Goal: Task Accomplishment & Management: Manage account settings

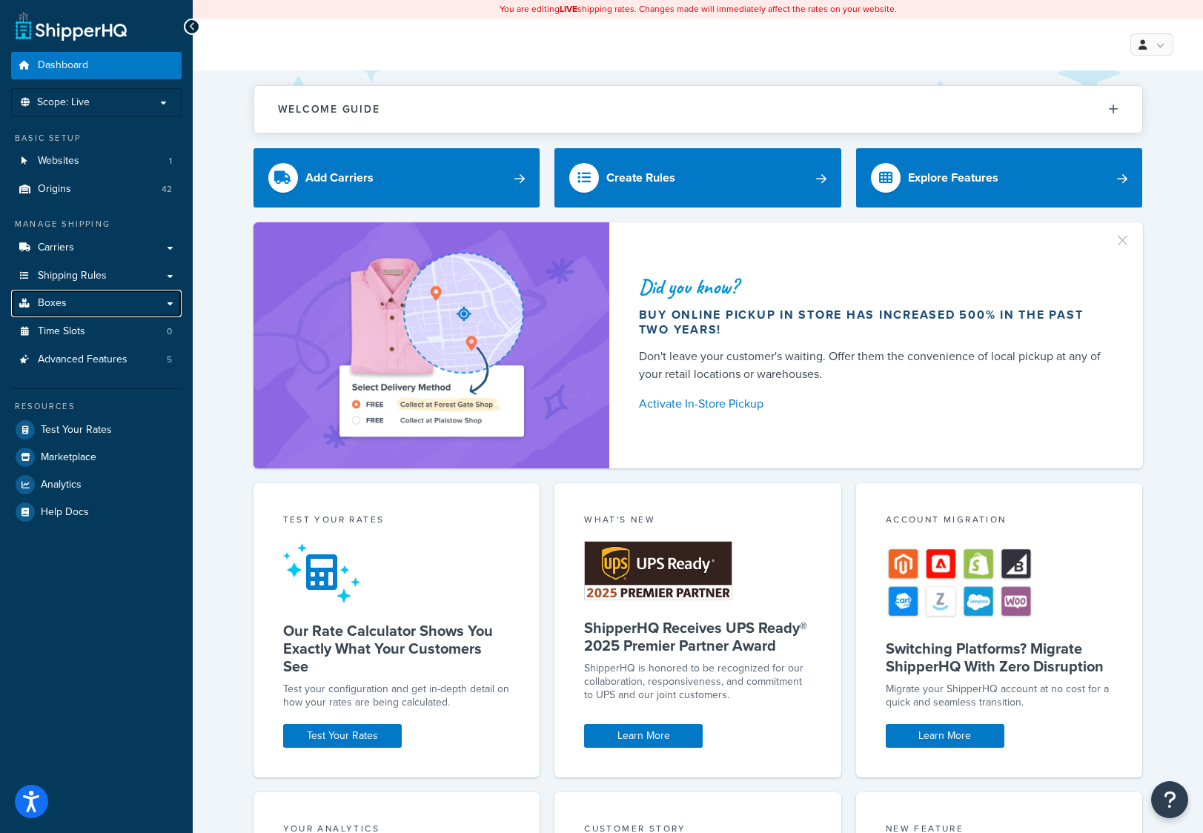
click at [69, 305] on link "Boxes" at bounding box center [96, 303] width 171 height 27
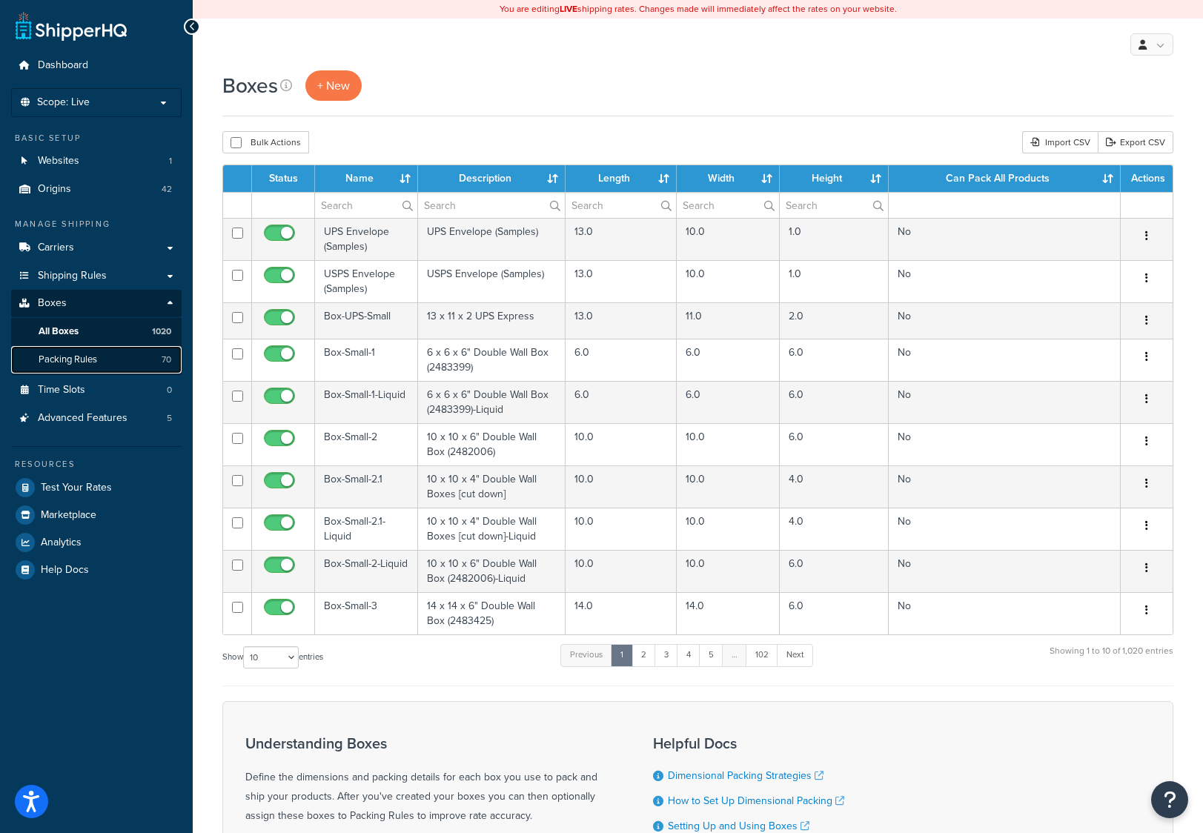
click at [74, 359] on span "Packing Rules" at bounding box center [68, 360] width 59 height 13
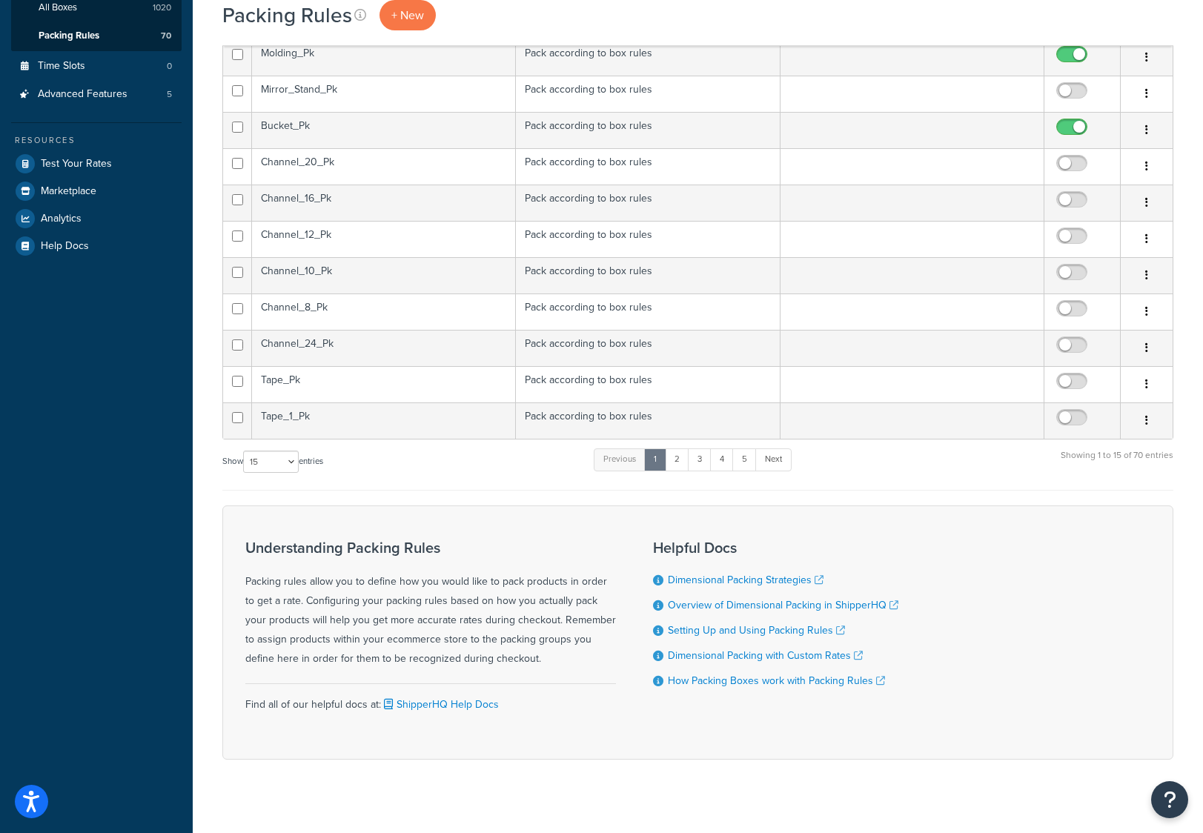
scroll to position [340, 0]
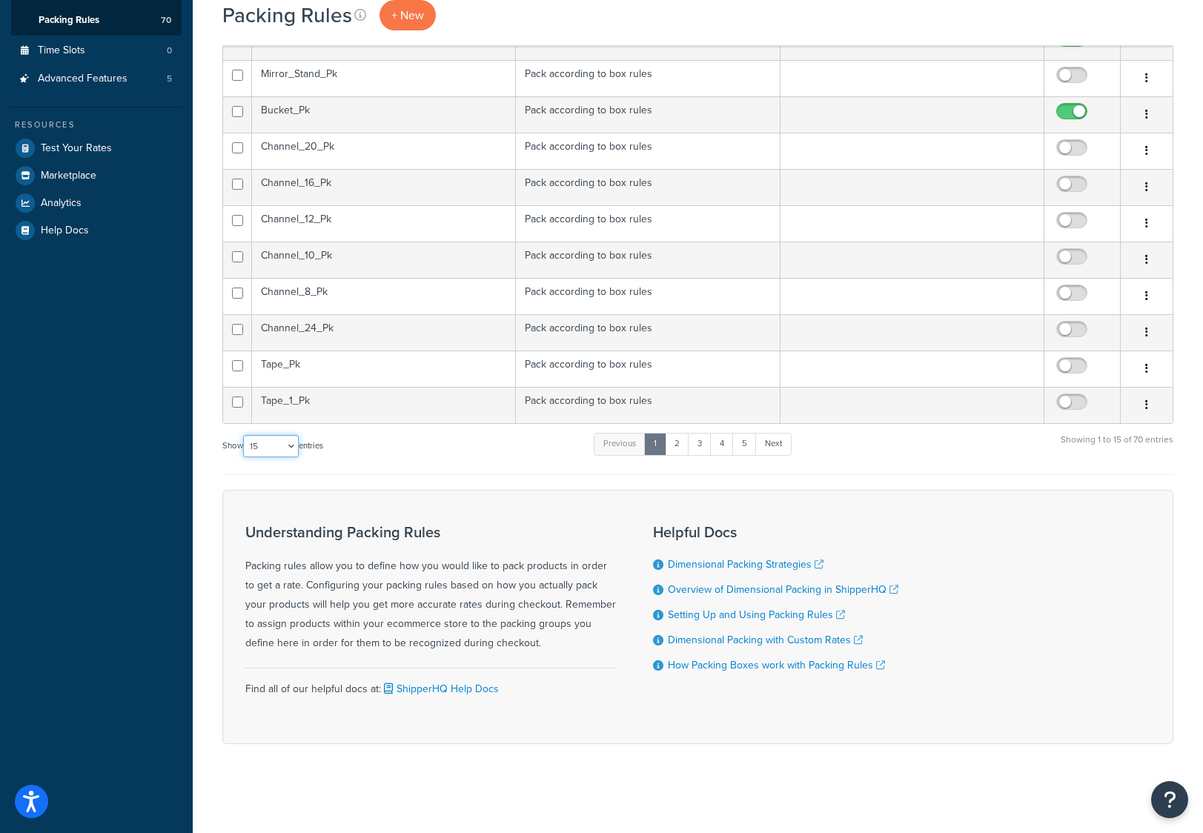
click at [291, 448] on select "10 15 25 50 100" at bounding box center [271, 446] width 56 height 22
select select "100"
click at [245, 457] on select "10 15 25 50 100" at bounding box center [271, 446] width 56 height 22
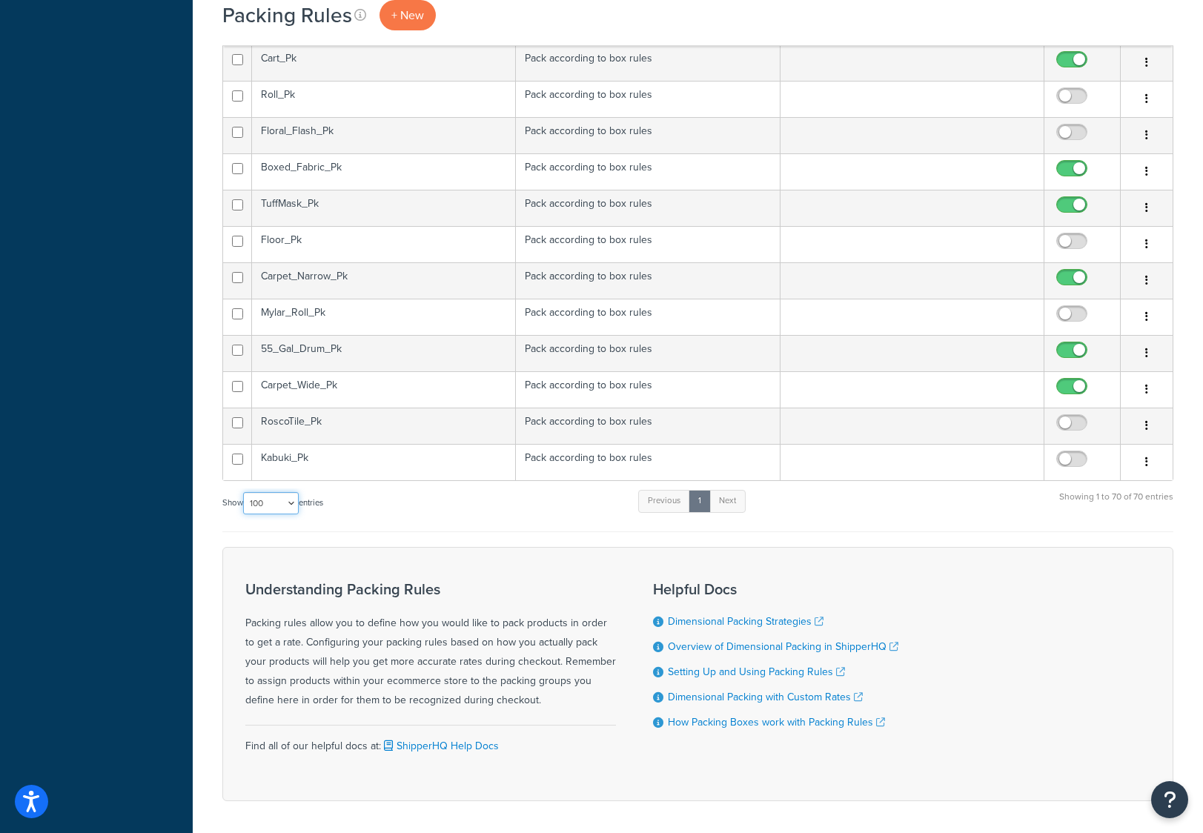
scroll to position [2338, 0]
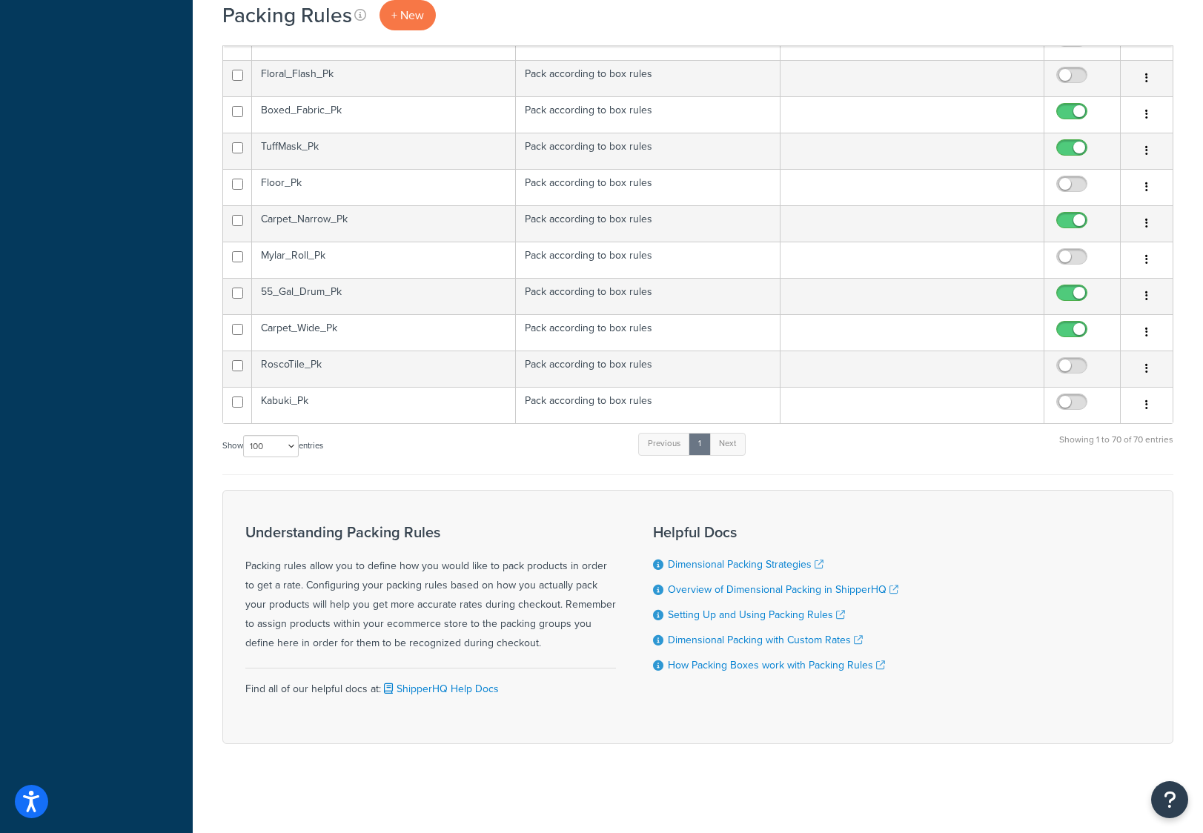
click at [323, 398] on td "Kabuki_Pk" at bounding box center [384, 405] width 264 height 36
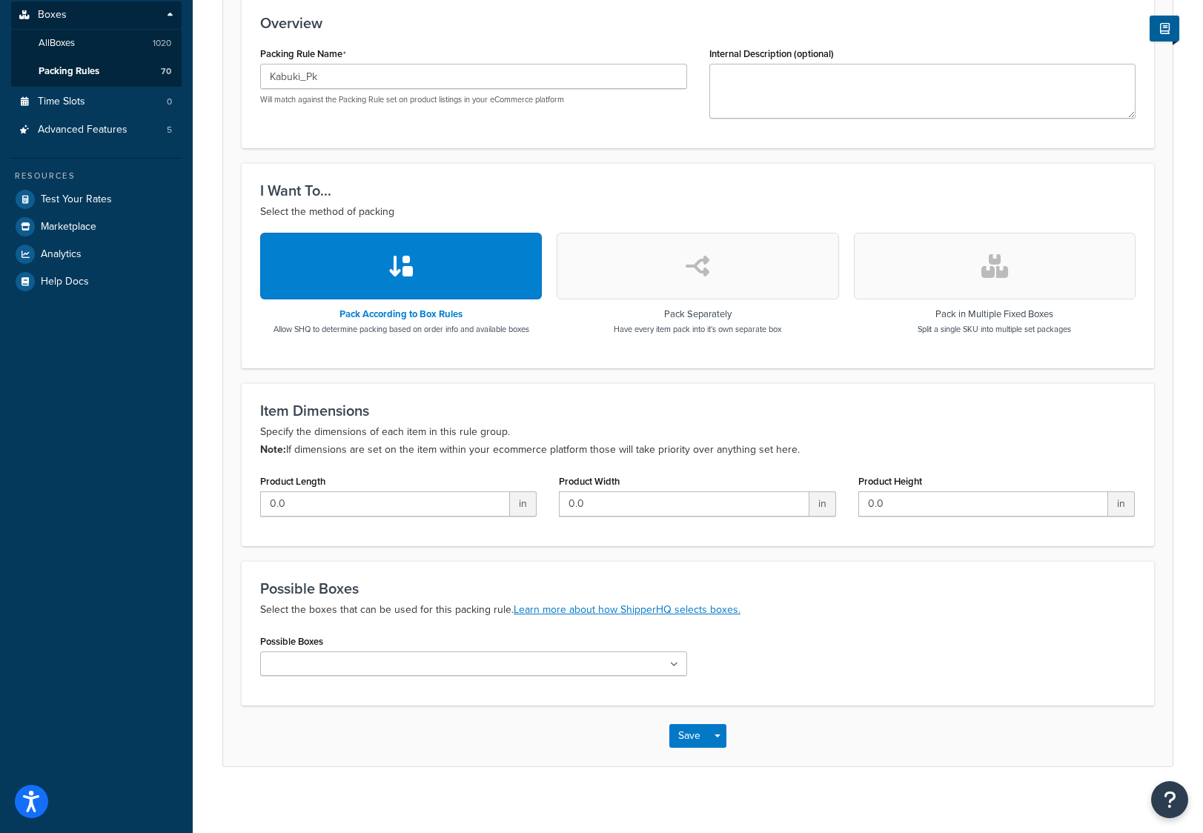
scroll to position [297, 0]
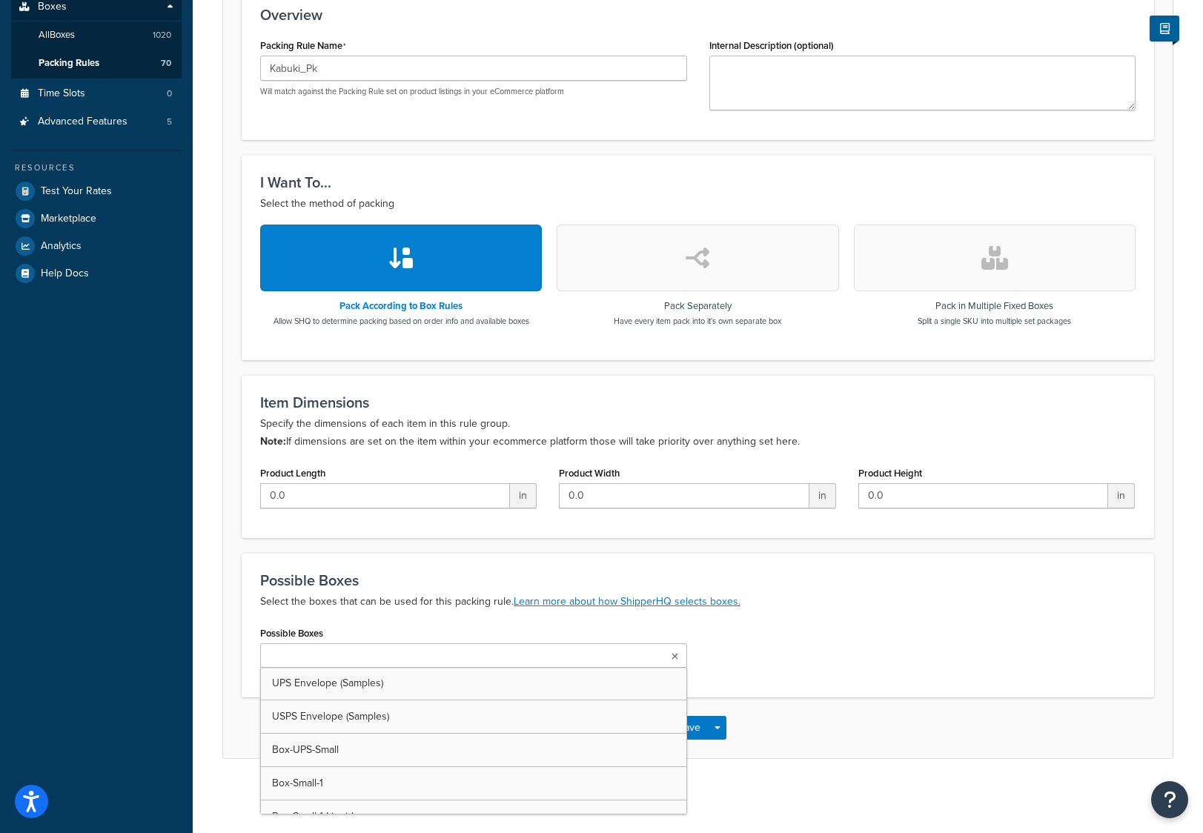
click at [314, 661] on input "Possible Boxes" at bounding box center [330, 657] width 131 height 16
type input "ka"
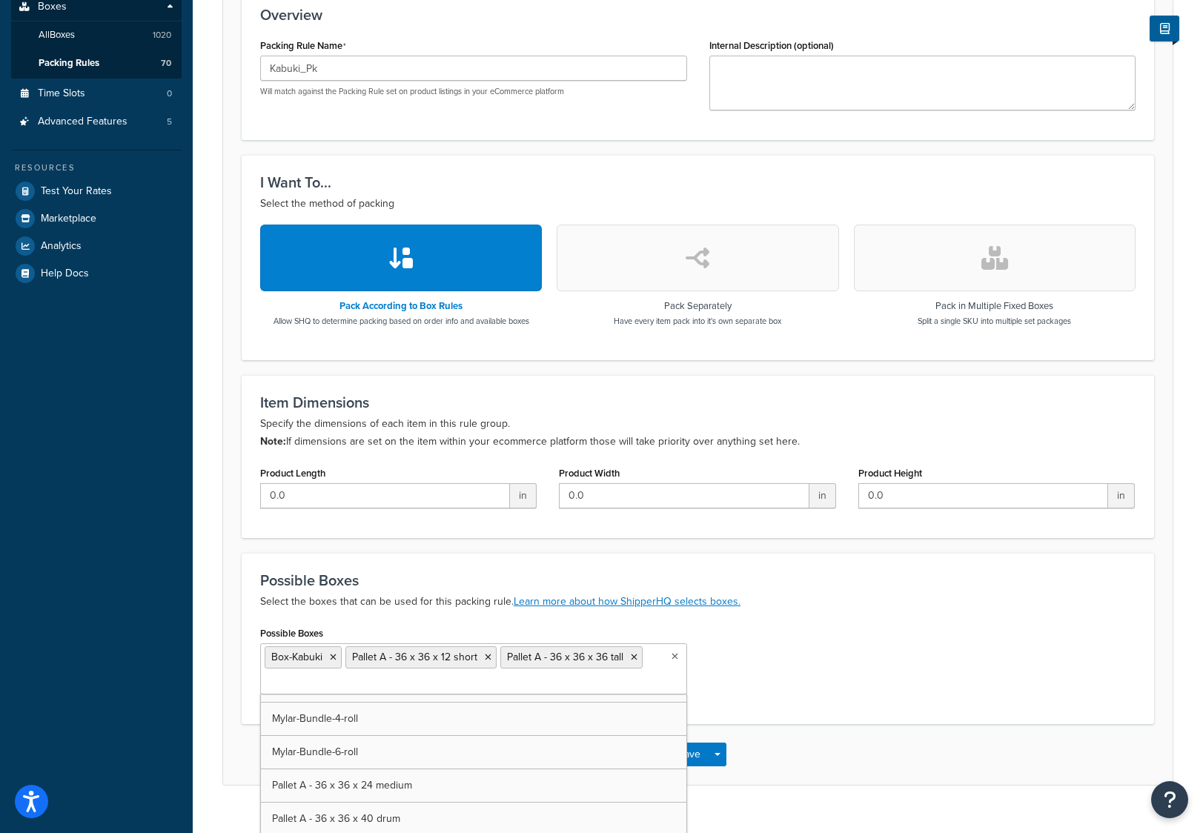
scroll to position [7272, 0]
click at [486, 659] on icon at bounding box center [488, 657] width 7 height 9
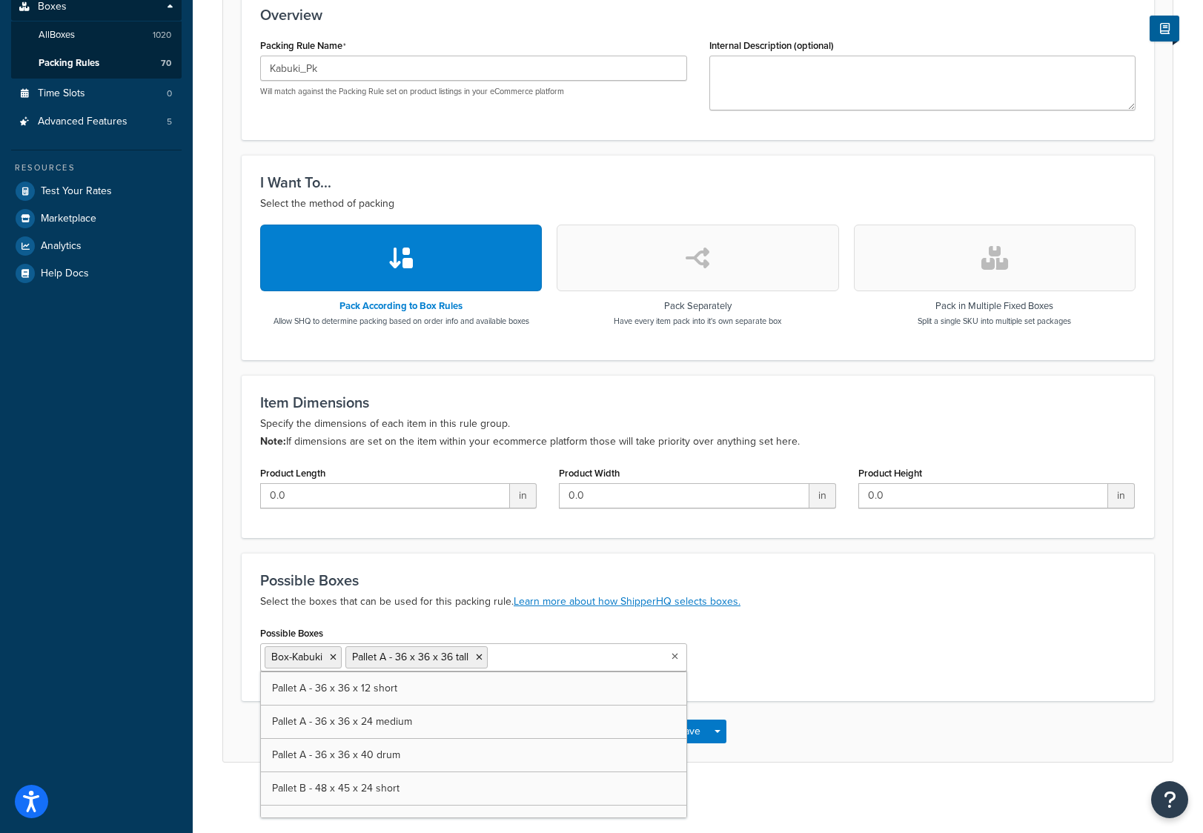
click at [479, 653] on icon at bounding box center [479, 657] width 7 height 9
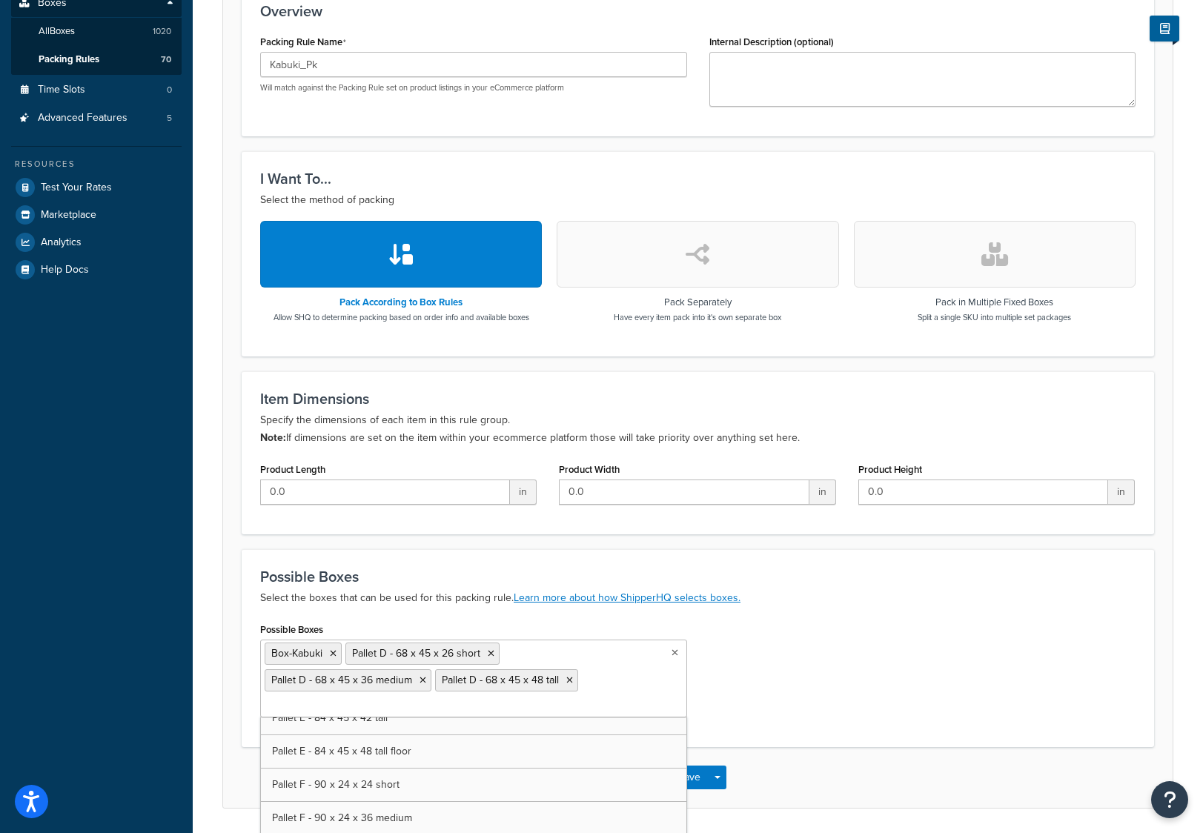
scroll to position [7757, 0]
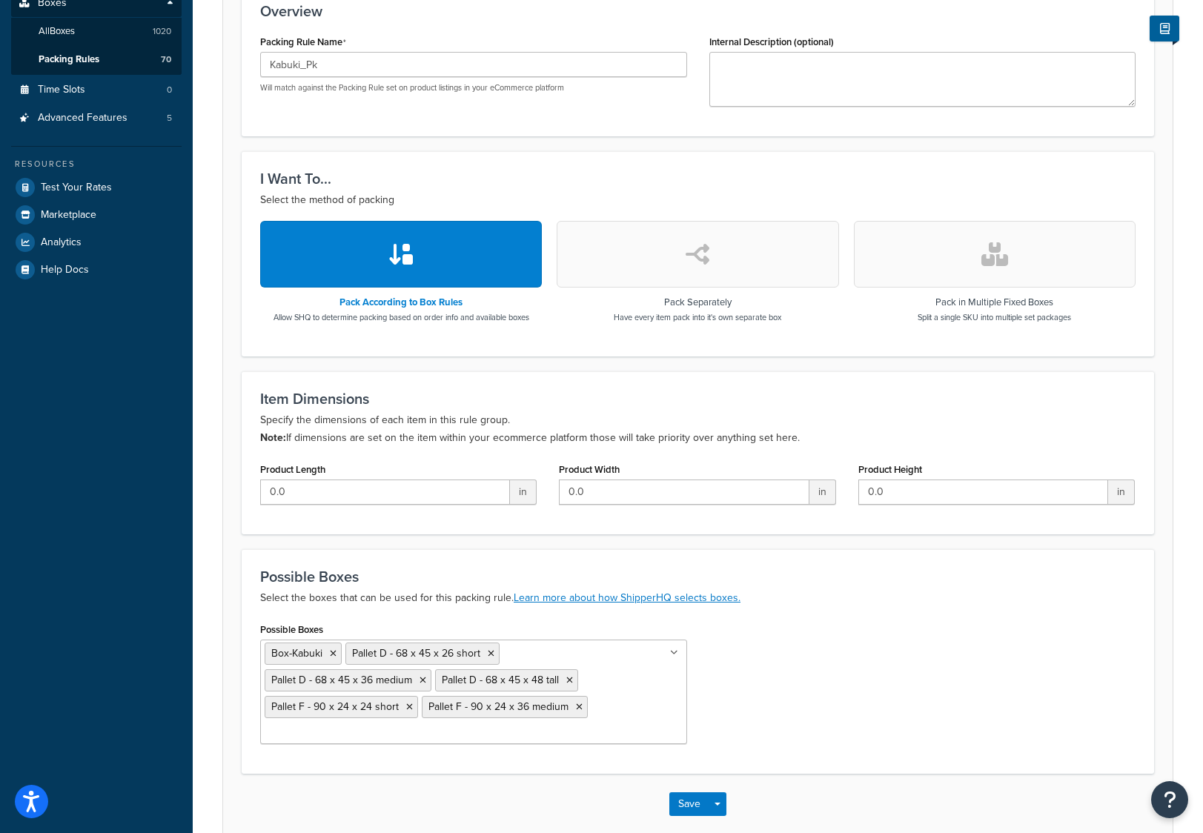
click at [770, 695] on div "Possible Boxes Box-Kabuki Pallet D - 68 x 45 x 26 short Pallet D - 68 x 45 x 36…" at bounding box center [698, 687] width 898 height 136
click at [684, 794] on button "Save" at bounding box center [689, 805] width 40 height 24
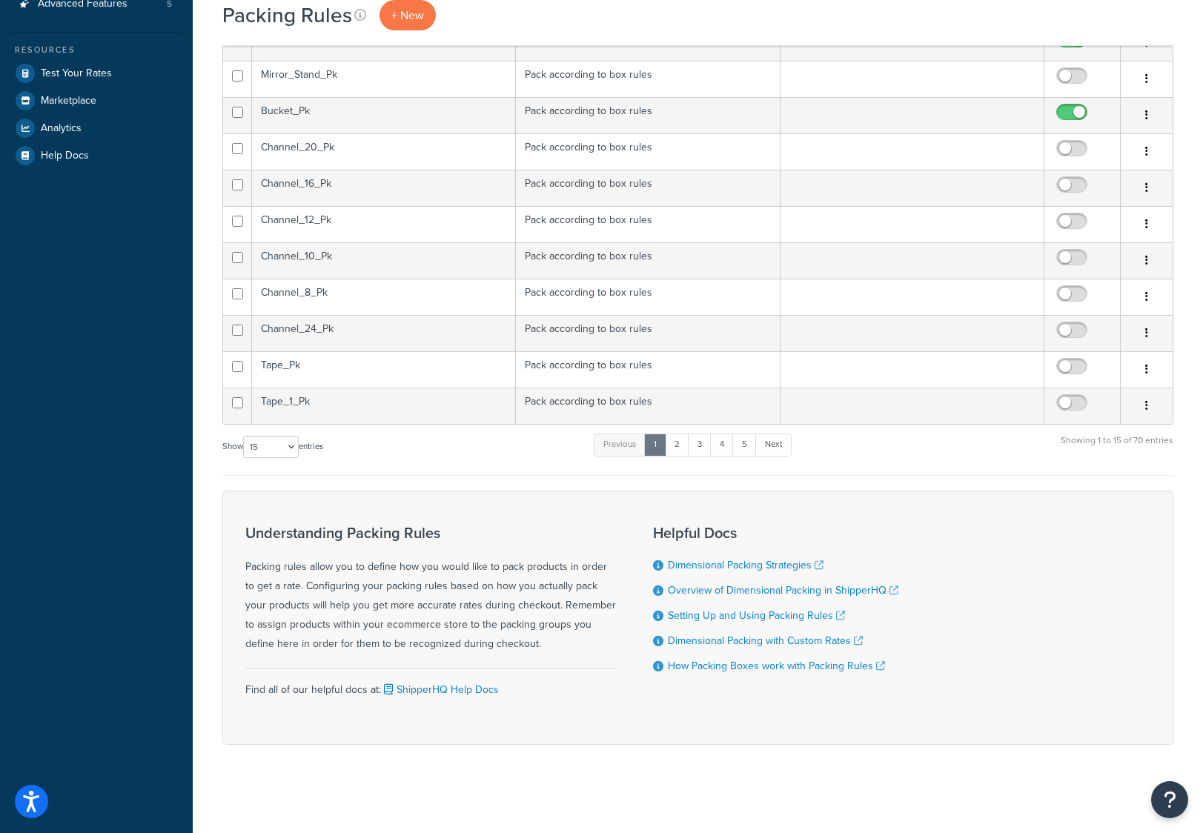
scroll to position [415, 0]
click at [288, 440] on select "10 15 25 50 100" at bounding box center [271, 446] width 56 height 22
select select "100"
click at [245, 457] on select "10 15 25 50 100" at bounding box center [271, 446] width 56 height 22
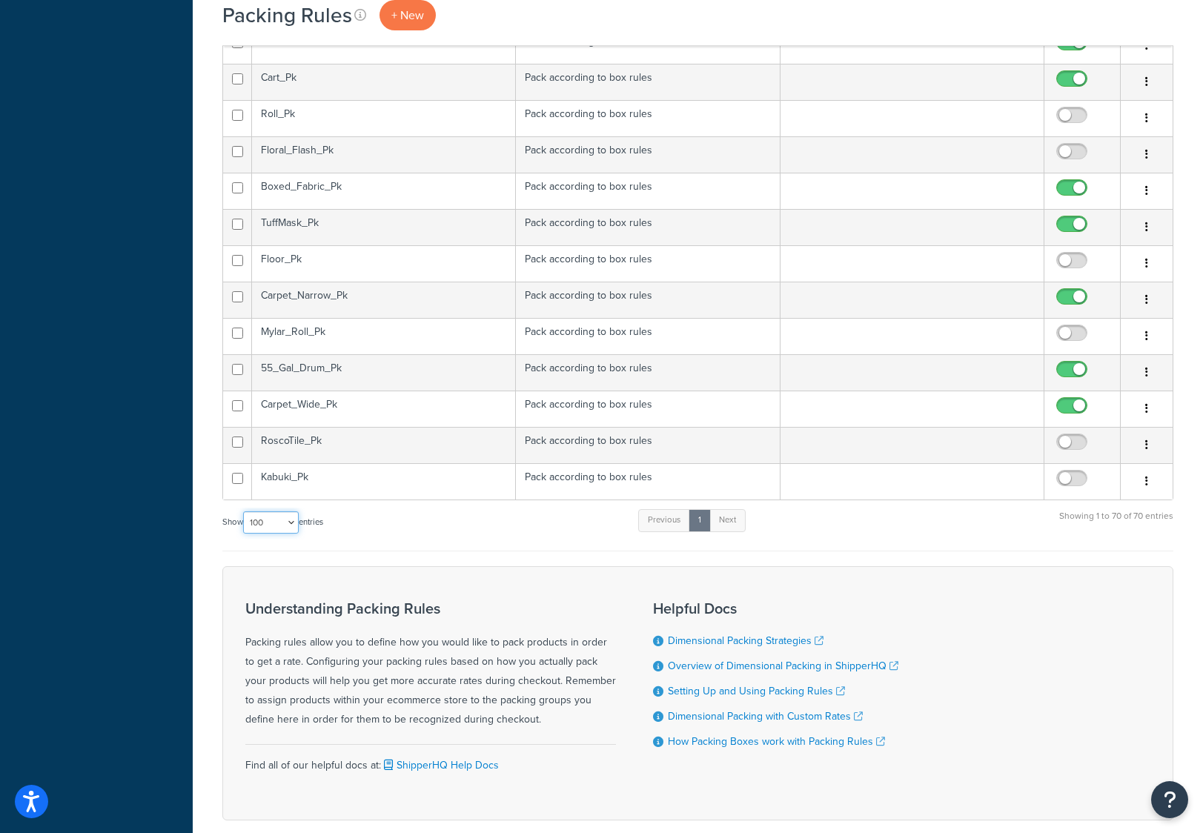
scroll to position [2343, 0]
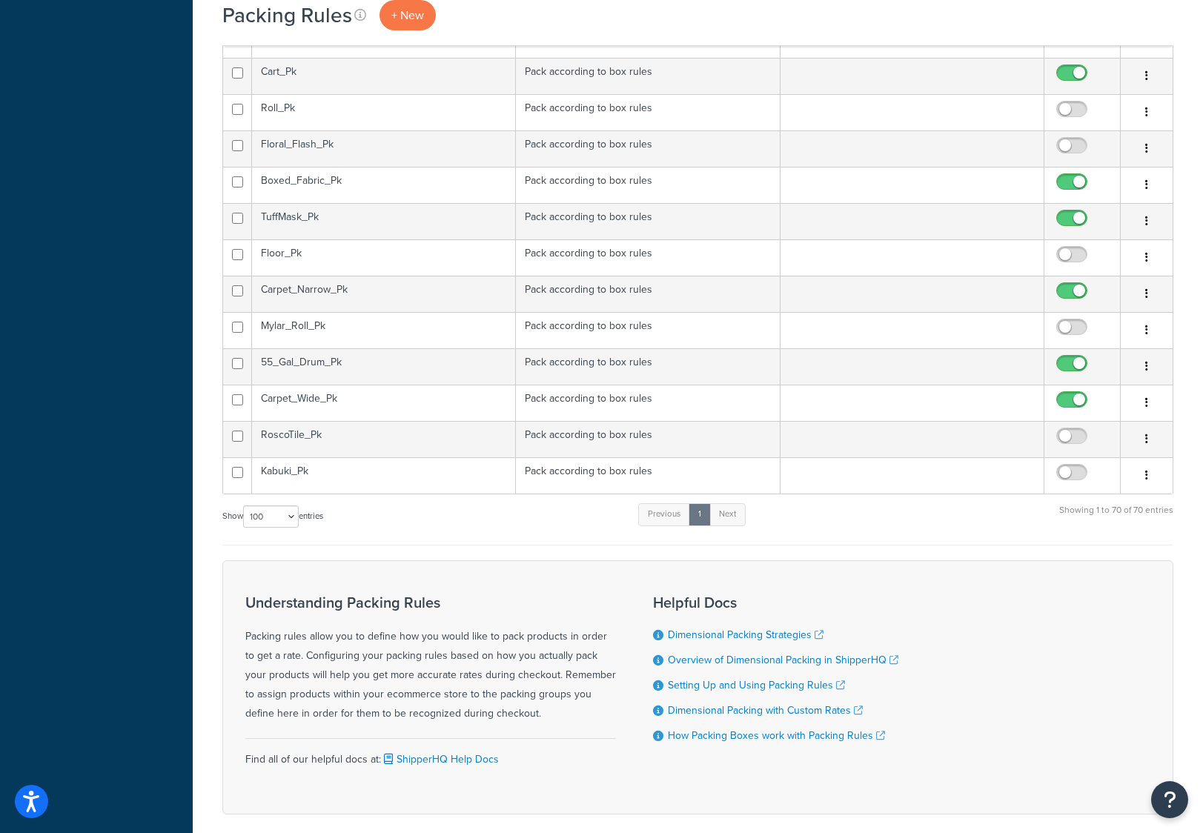
click at [1063, 474] on input "checkbox" at bounding box center [1074, 476] width 41 height 19
checkbox input "true"
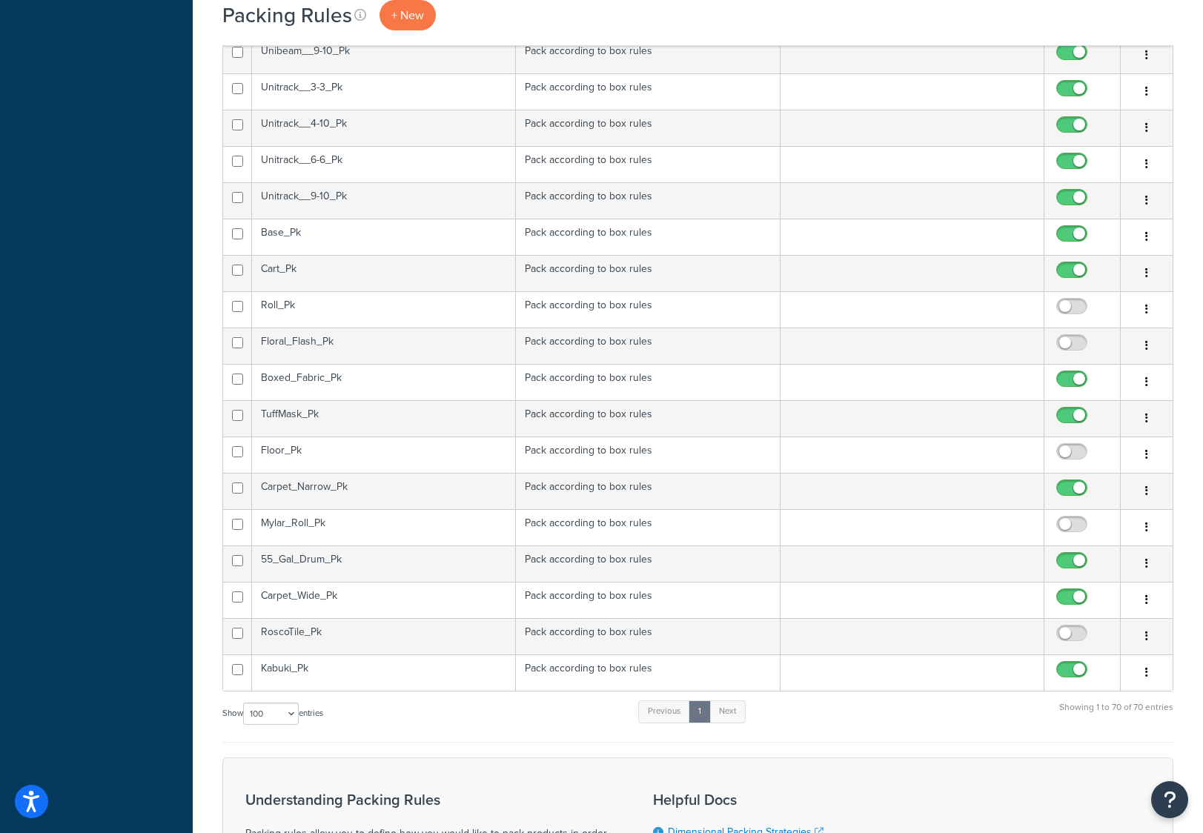
scroll to position [2195, 0]
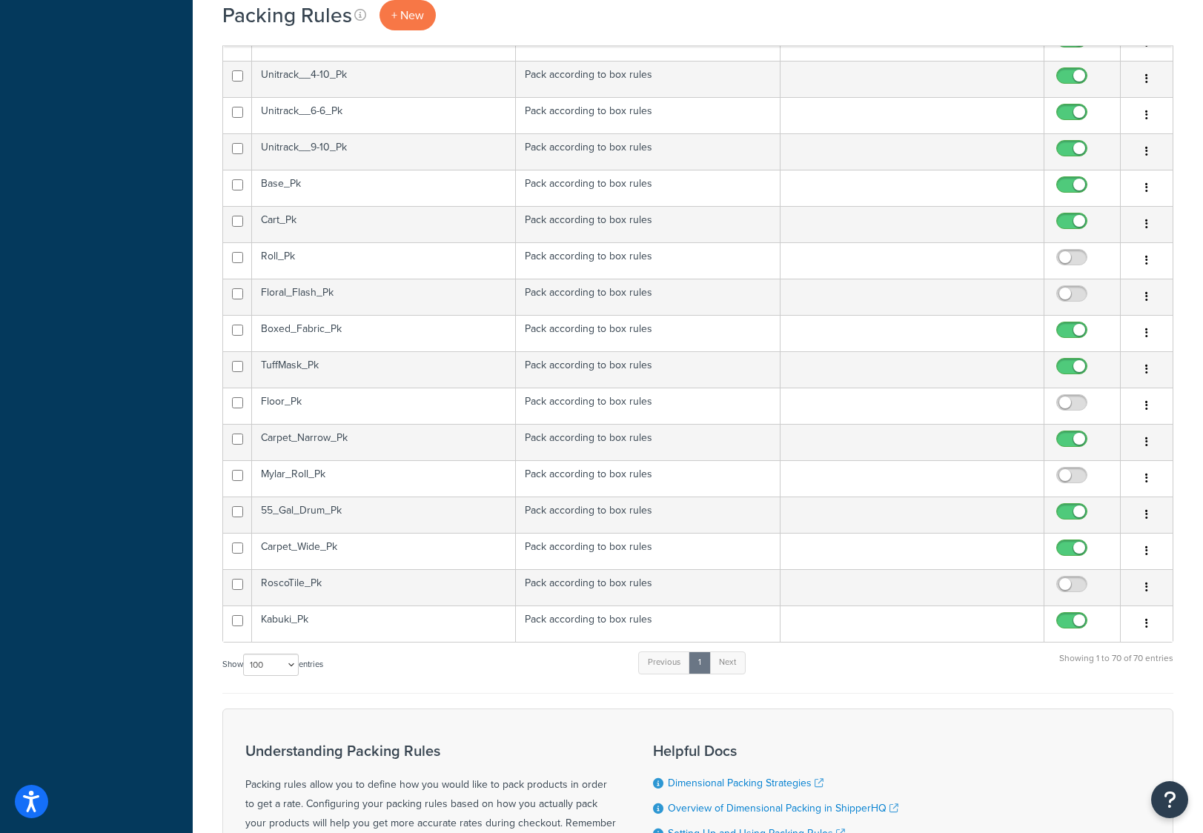
click at [373, 582] on td "RoscoTile_Pk" at bounding box center [384, 587] width 264 height 36
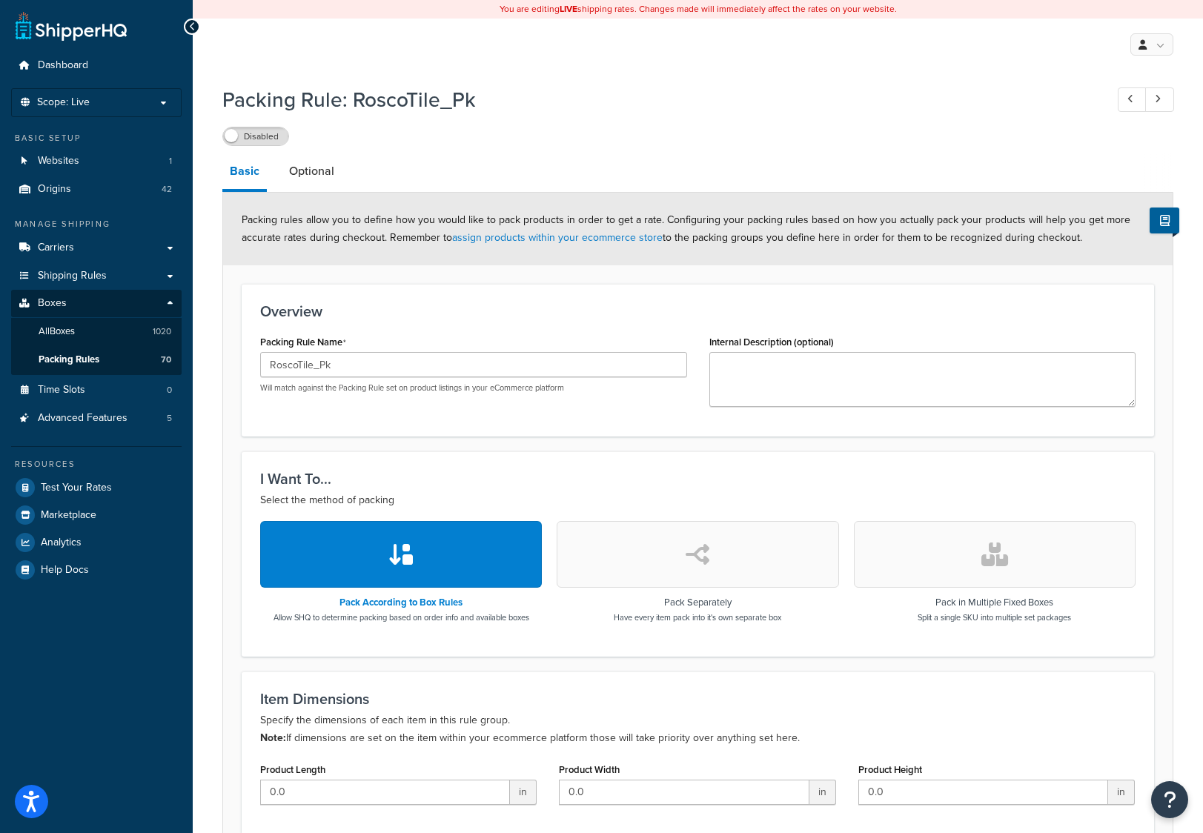
scroll to position [297, 0]
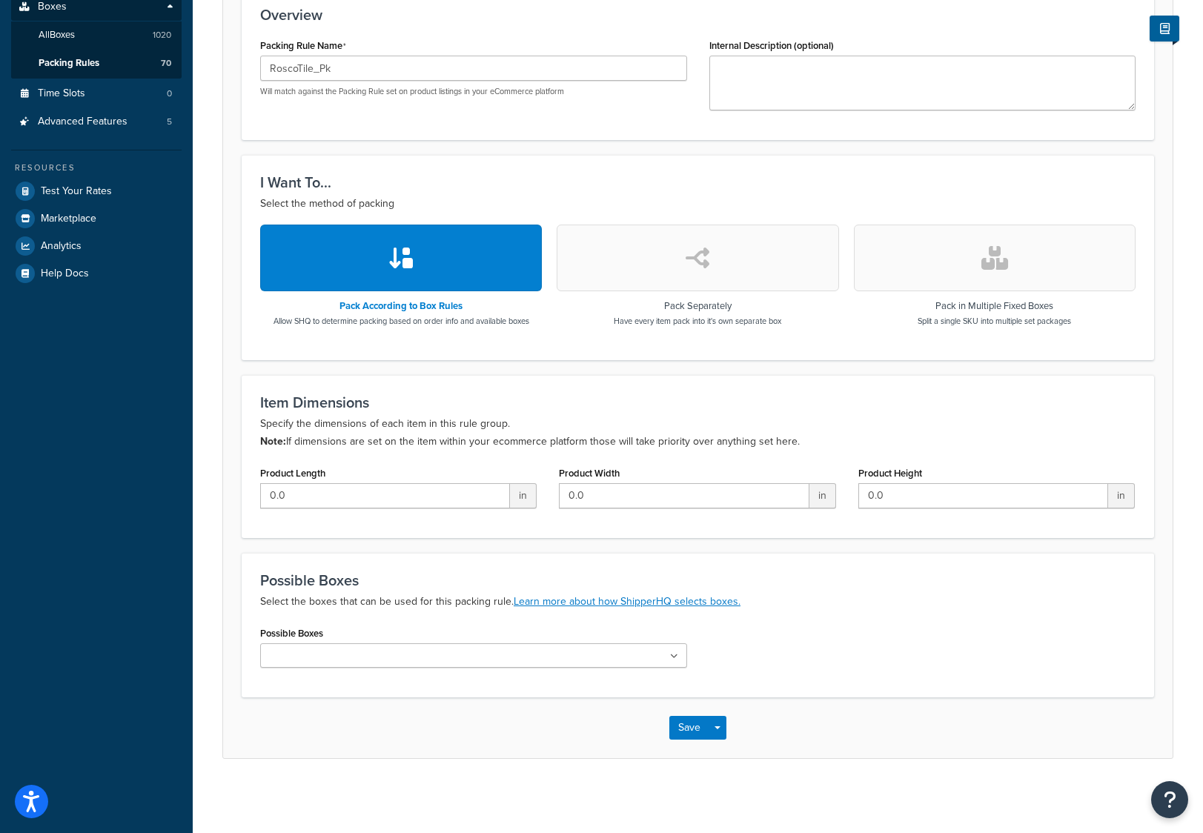
click at [288, 662] on input "Possible Boxes" at bounding box center [330, 657] width 131 height 16
type input "rosc"
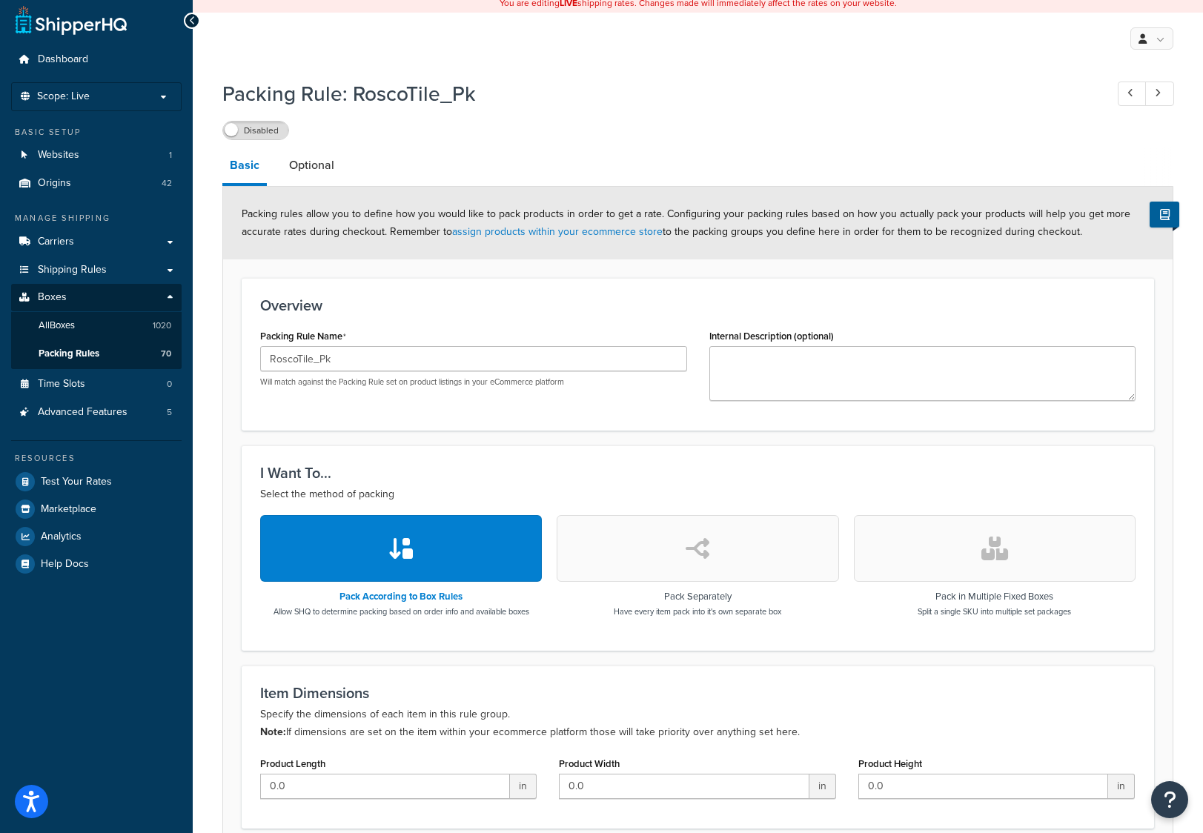
scroll to position [0, 0]
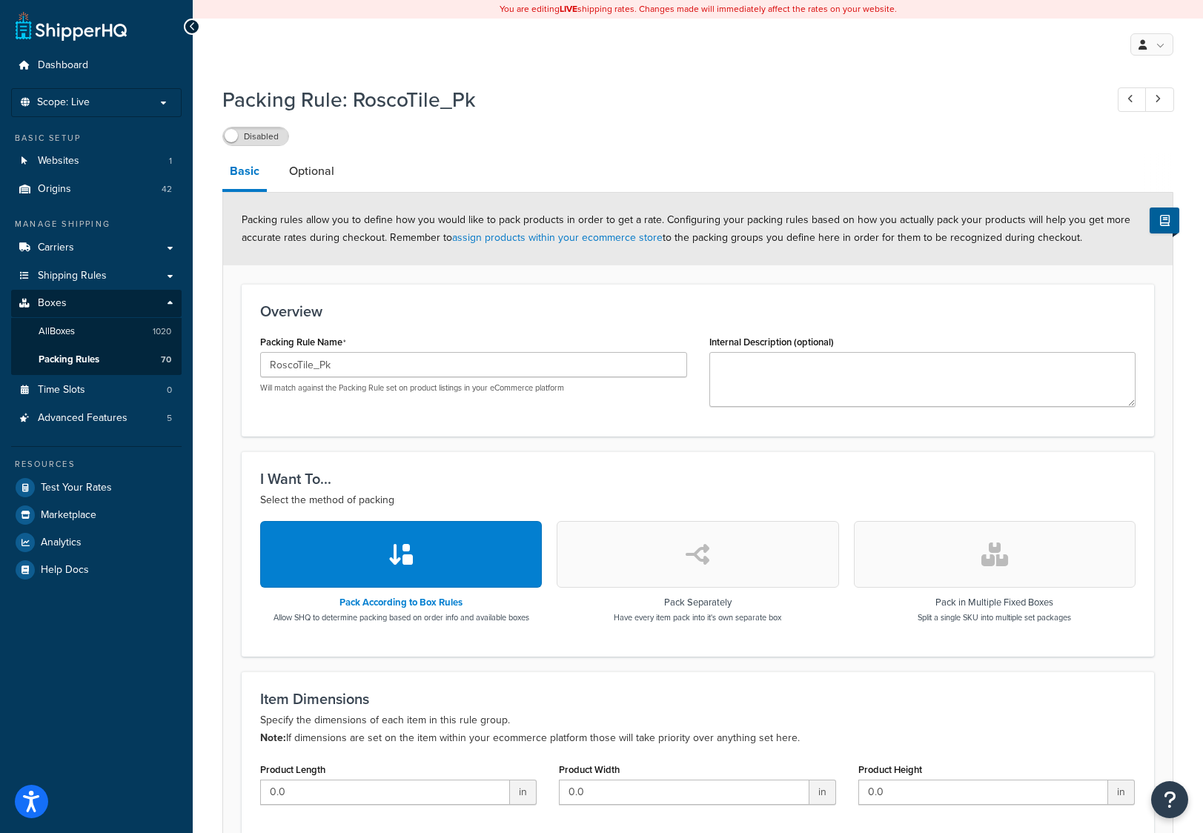
click at [246, 136] on label "Disabled" at bounding box center [255, 137] width 65 height 18
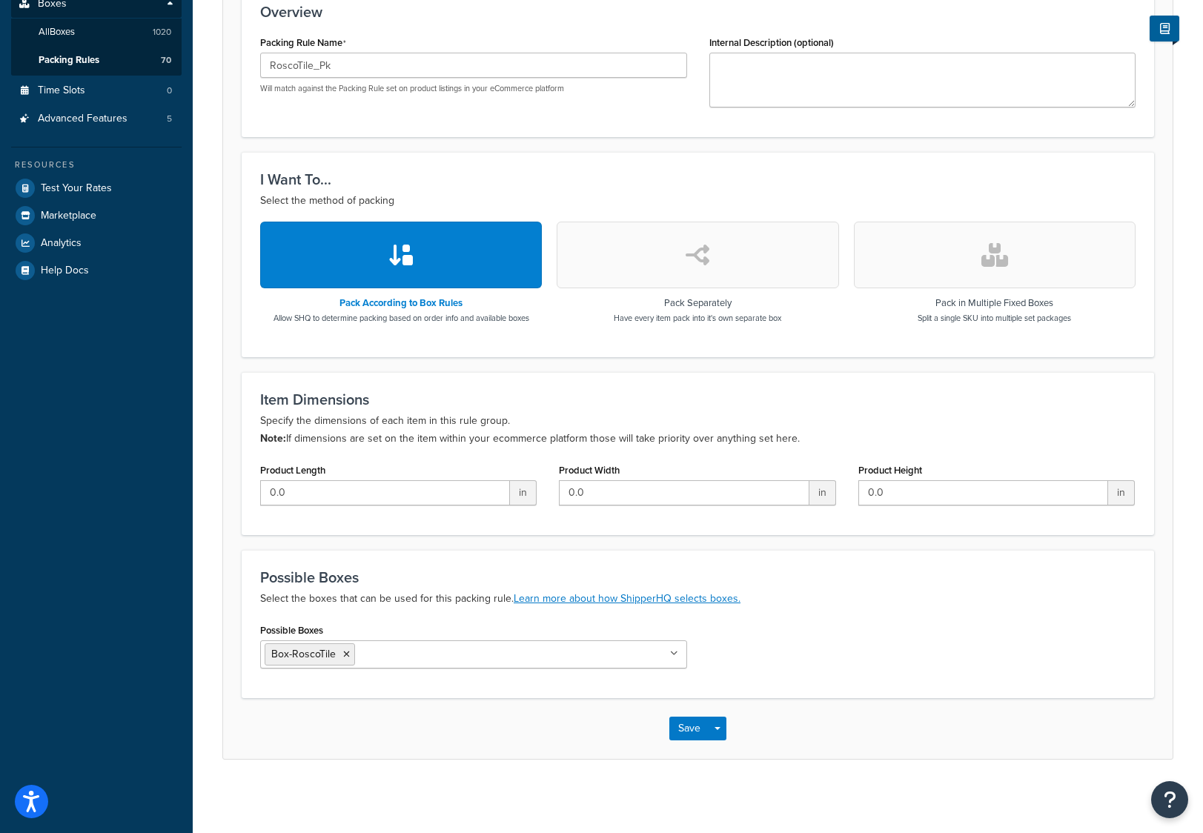
scroll to position [300, 0]
click at [436, 659] on input "Possible Boxes" at bounding box center [424, 653] width 131 height 16
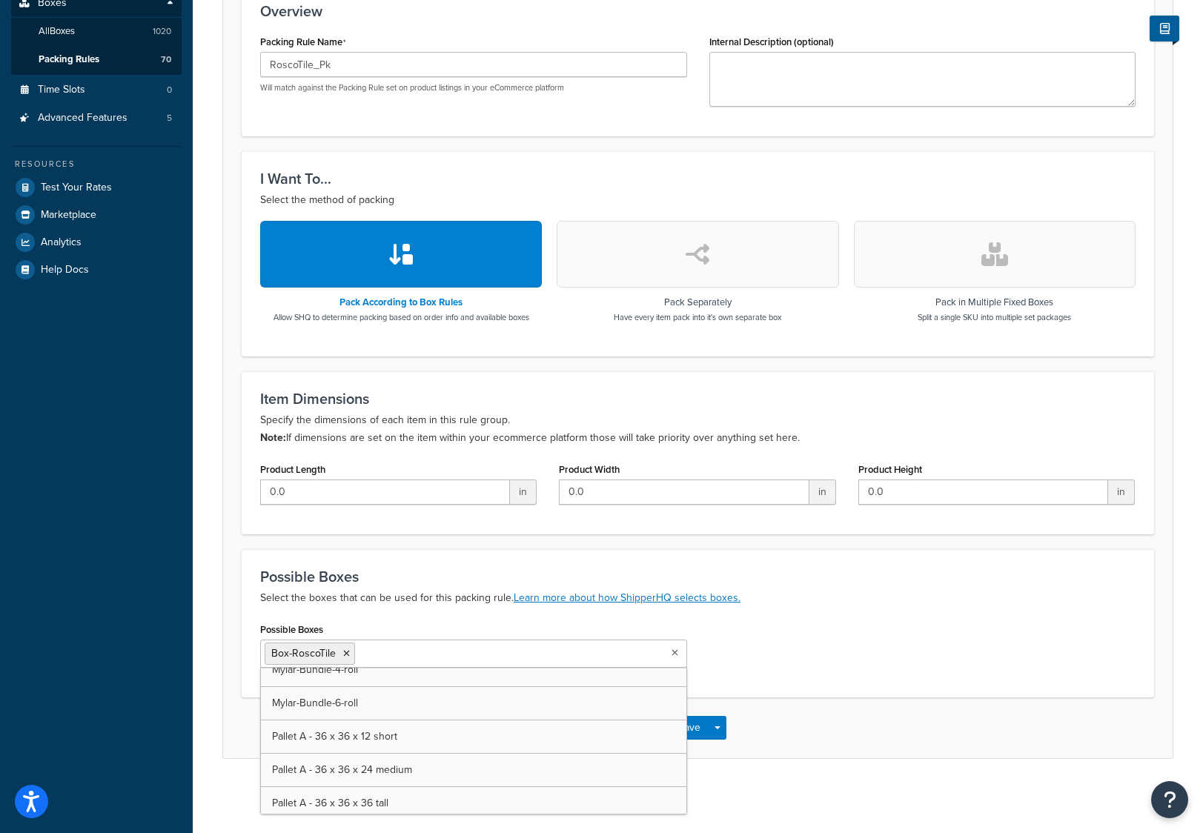
scroll to position [7244, 0]
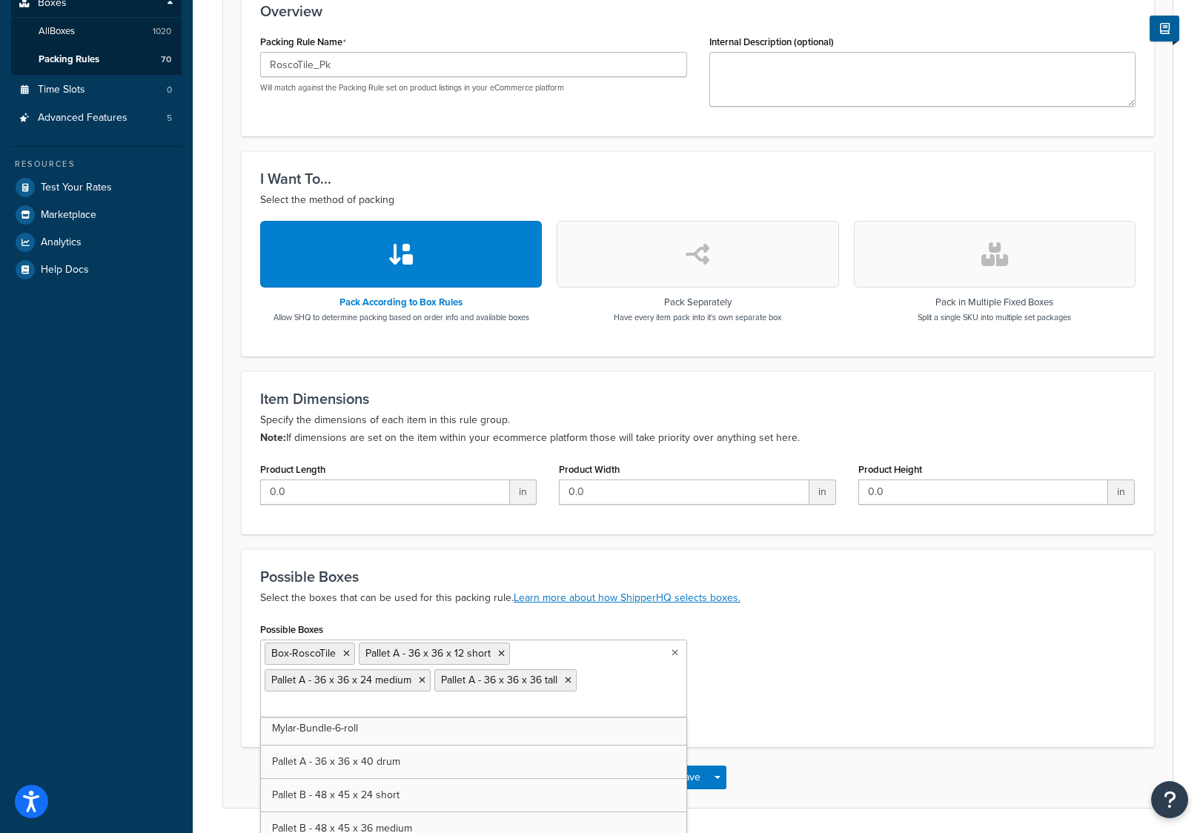
drag, startPoint x: 748, startPoint y: 680, endPoint x: 856, endPoint y: 638, distance: 115.9
click at [759, 675] on div "Possible Boxes Box-RoscoTile Pallet A - 36 x 36 x 12 short Pallet A - 36 x 36 x…" at bounding box center [698, 674] width 898 height 110
click at [689, 777] on button "Save" at bounding box center [689, 778] width 40 height 24
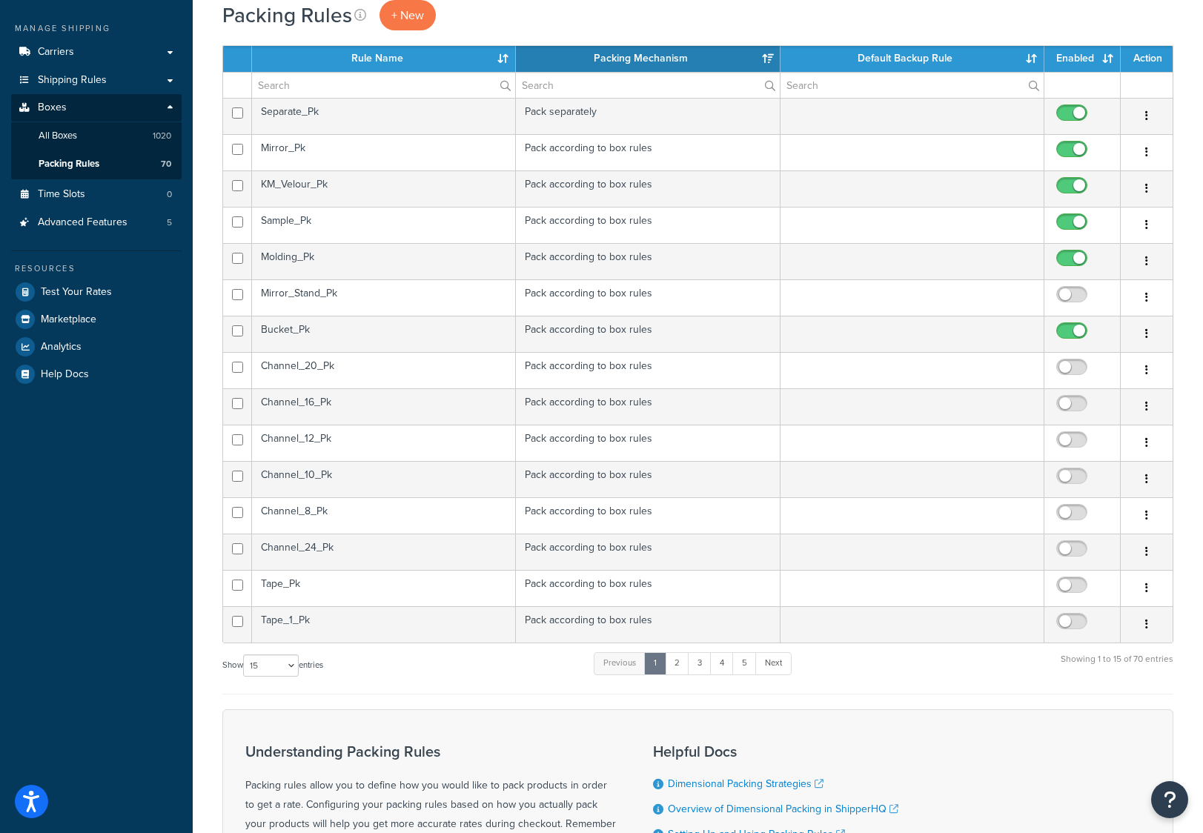
scroll to position [415, 0]
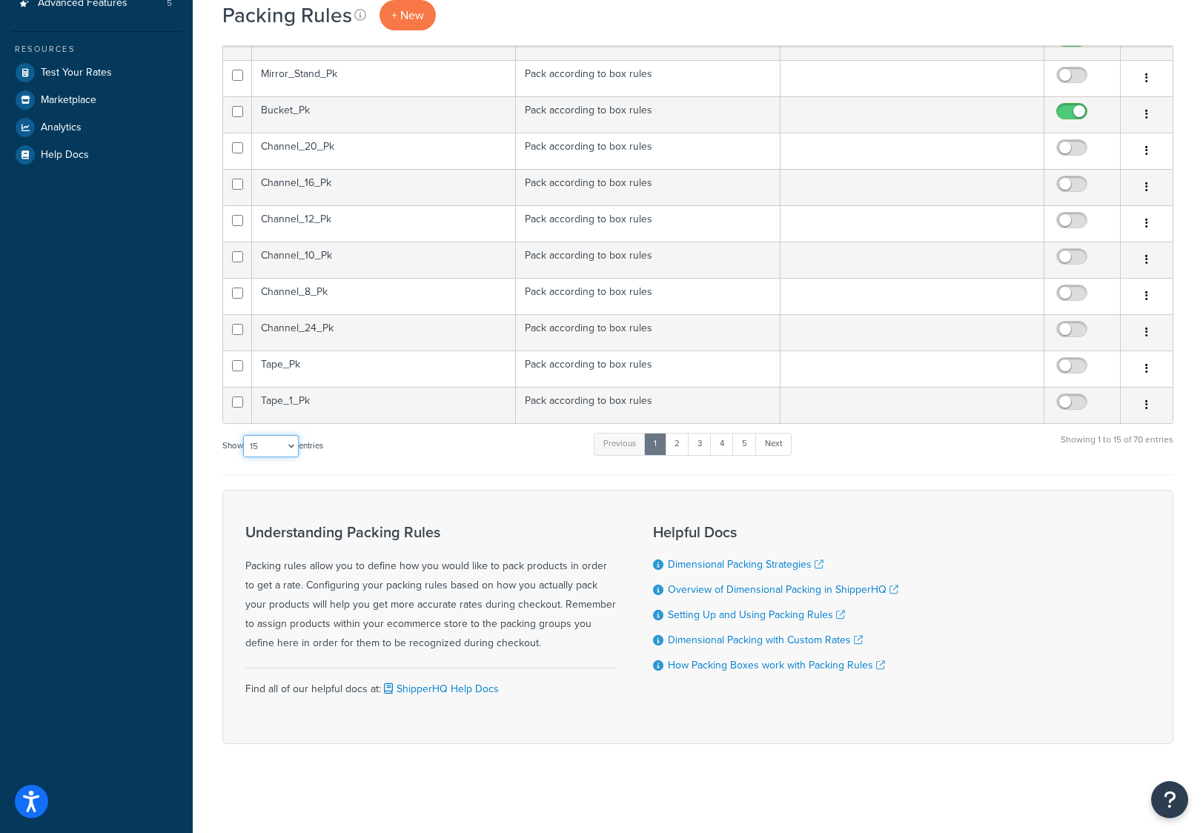
click at [297, 443] on select "10 15 25 50 100" at bounding box center [271, 446] width 56 height 22
select select "100"
click at [245, 457] on select "10 15 25 50 100" at bounding box center [271, 446] width 56 height 22
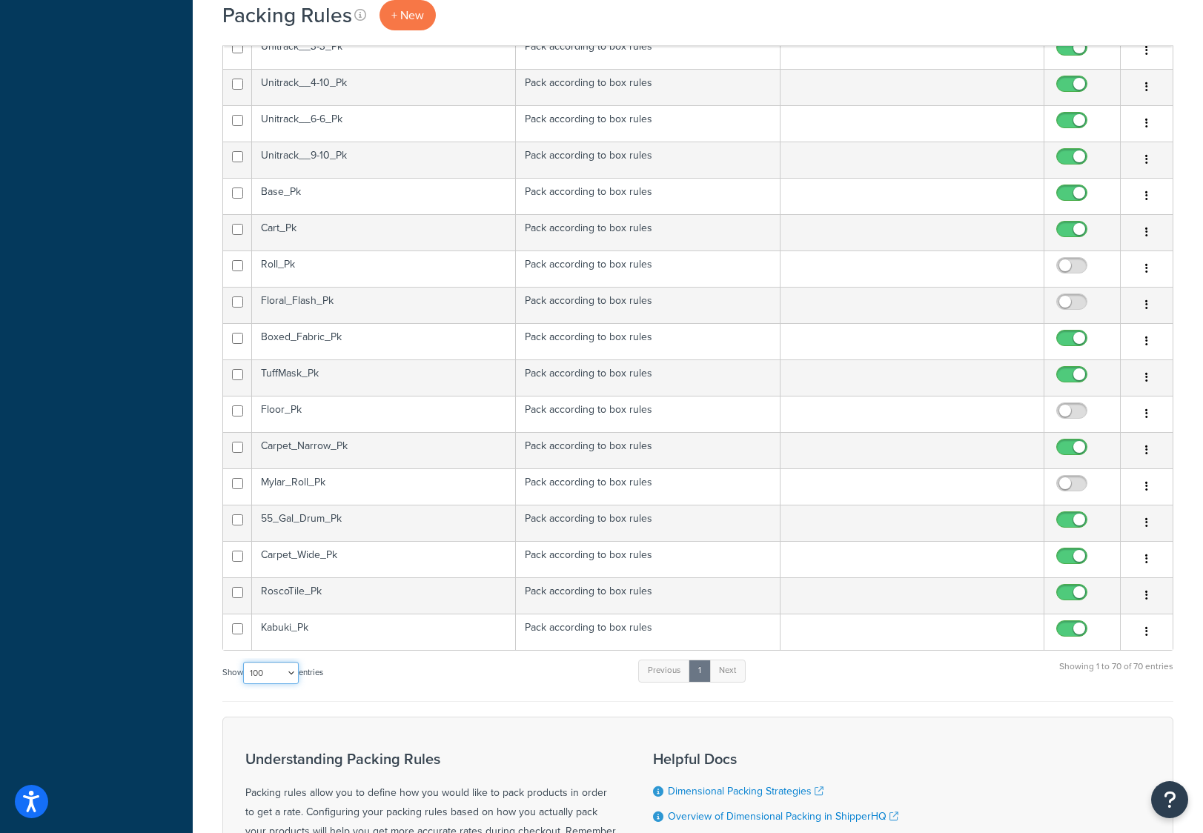
scroll to position [2195, 0]
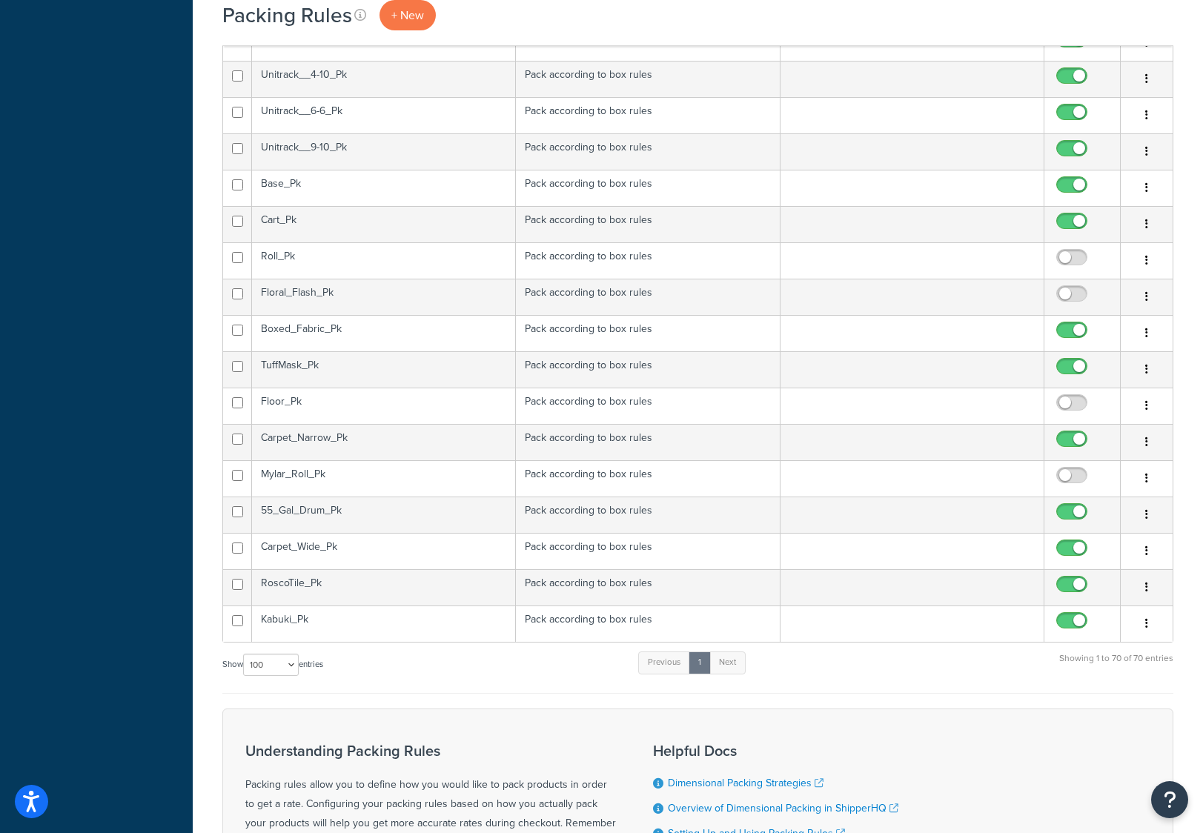
click at [325, 475] on td "Mylar_Roll_Pk" at bounding box center [384, 478] width 264 height 36
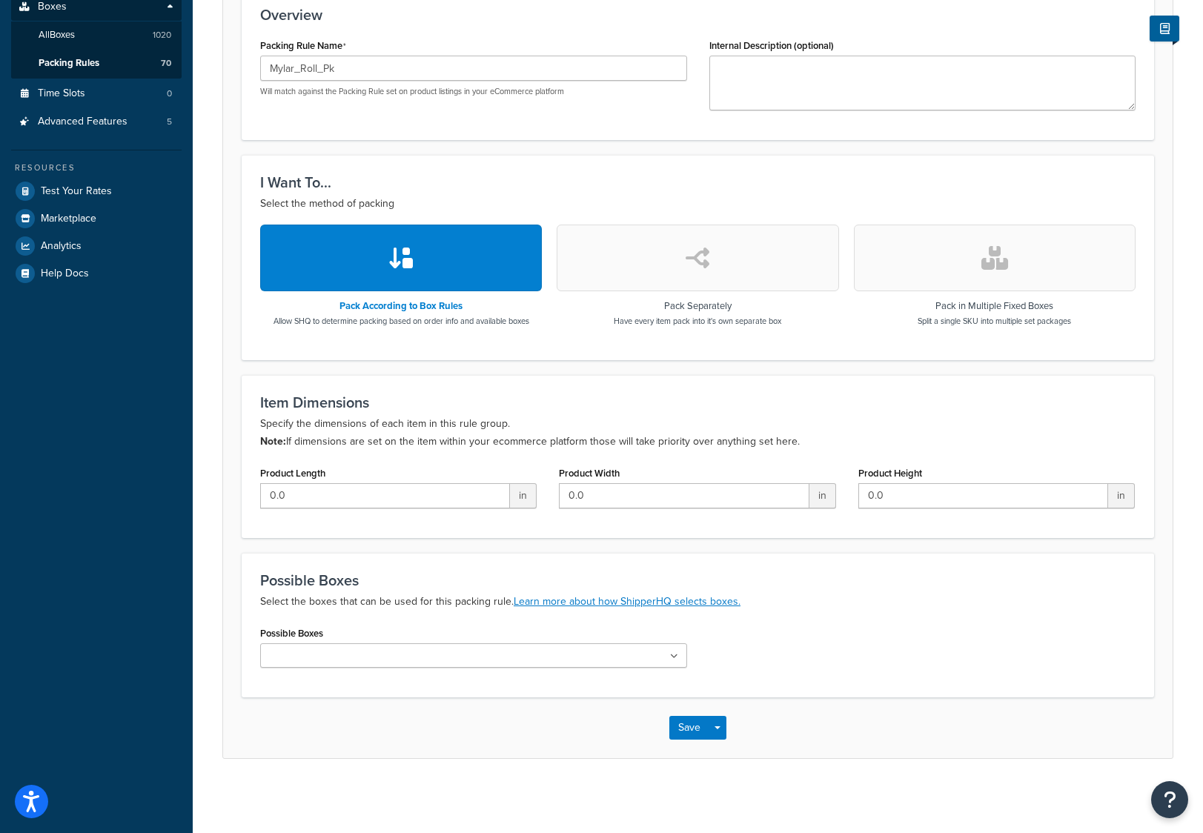
click at [288, 650] on input "Possible Boxes" at bounding box center [330, 657] width 131 height 16
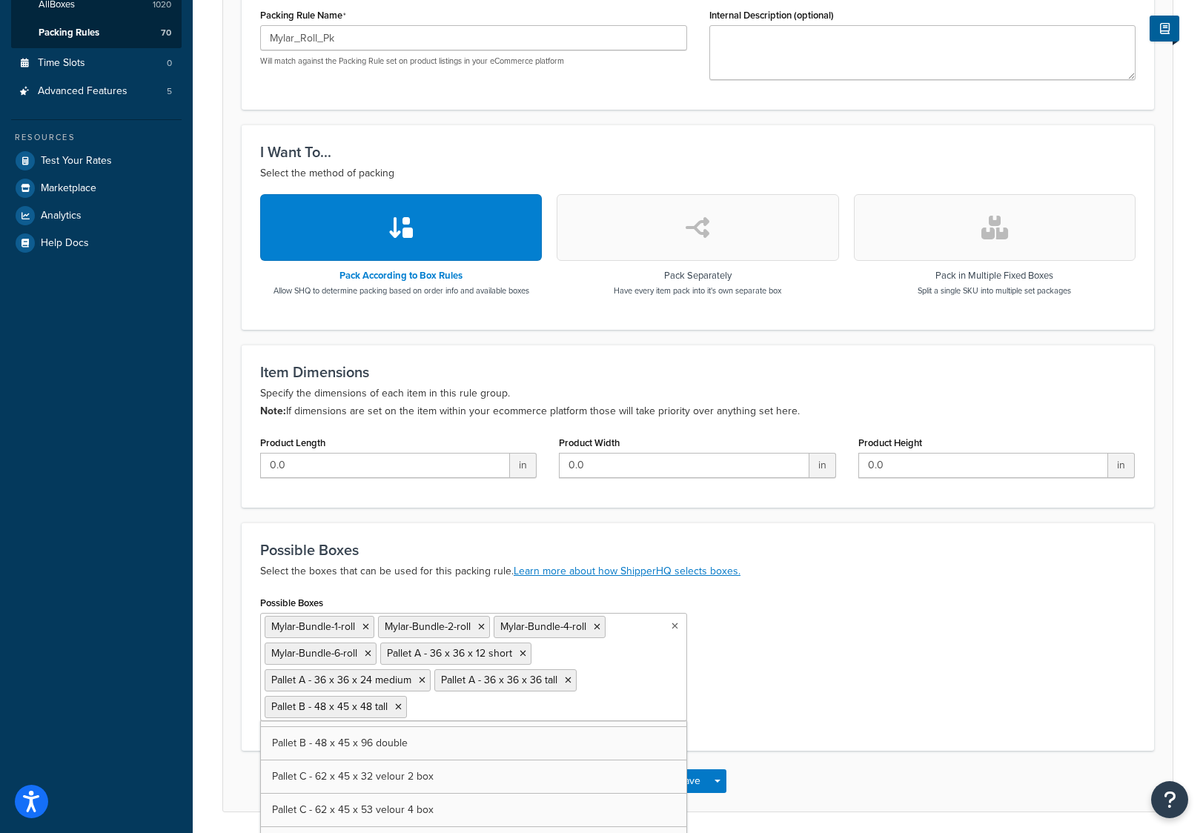
scroll to position [7192, 0]
click at [896, 609] on div "Possible Boxes Mylar-Bundle-1-roll Mylar-Bundle-2-roll Mylar-Bundle-4-roll Myla…" at bounding box center [698, 675] width 898 height 167
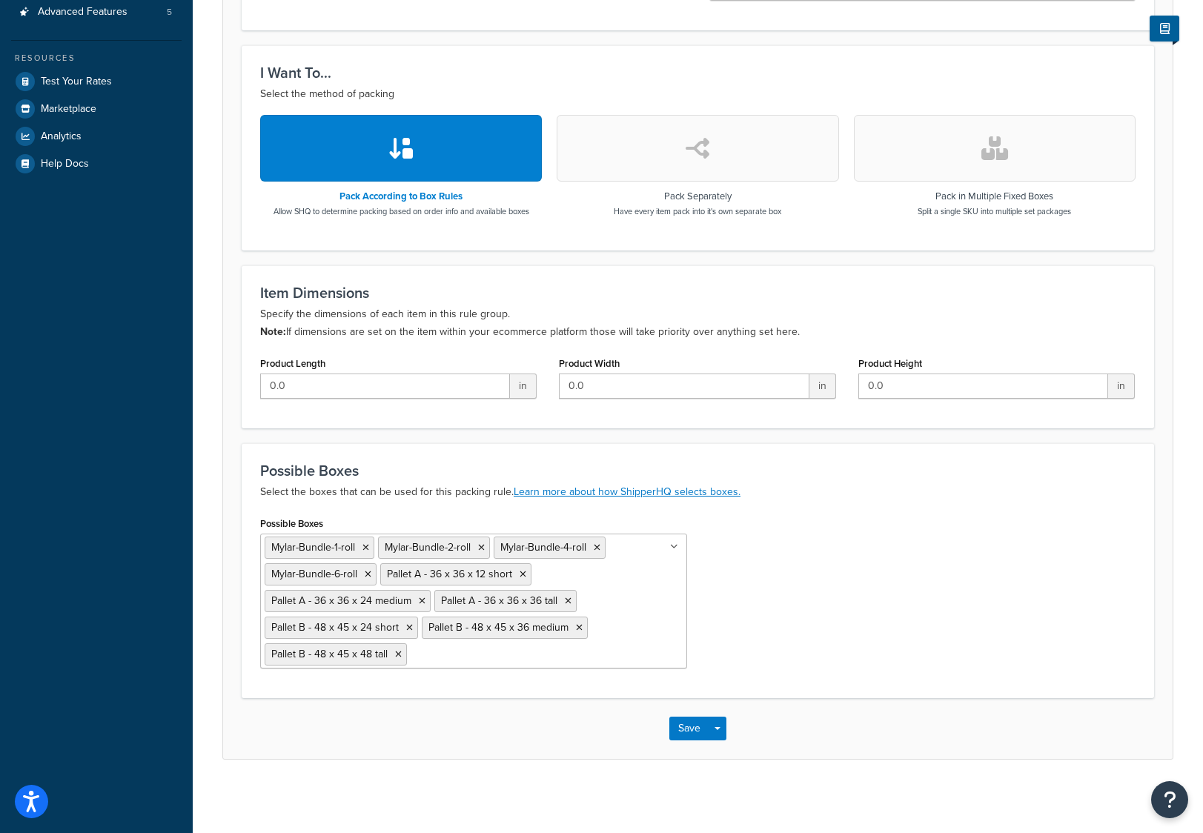
scroll to position [407, 0]
click at [689, 731] on button "Save" at bounding box center [689, 728] width 40 height 24
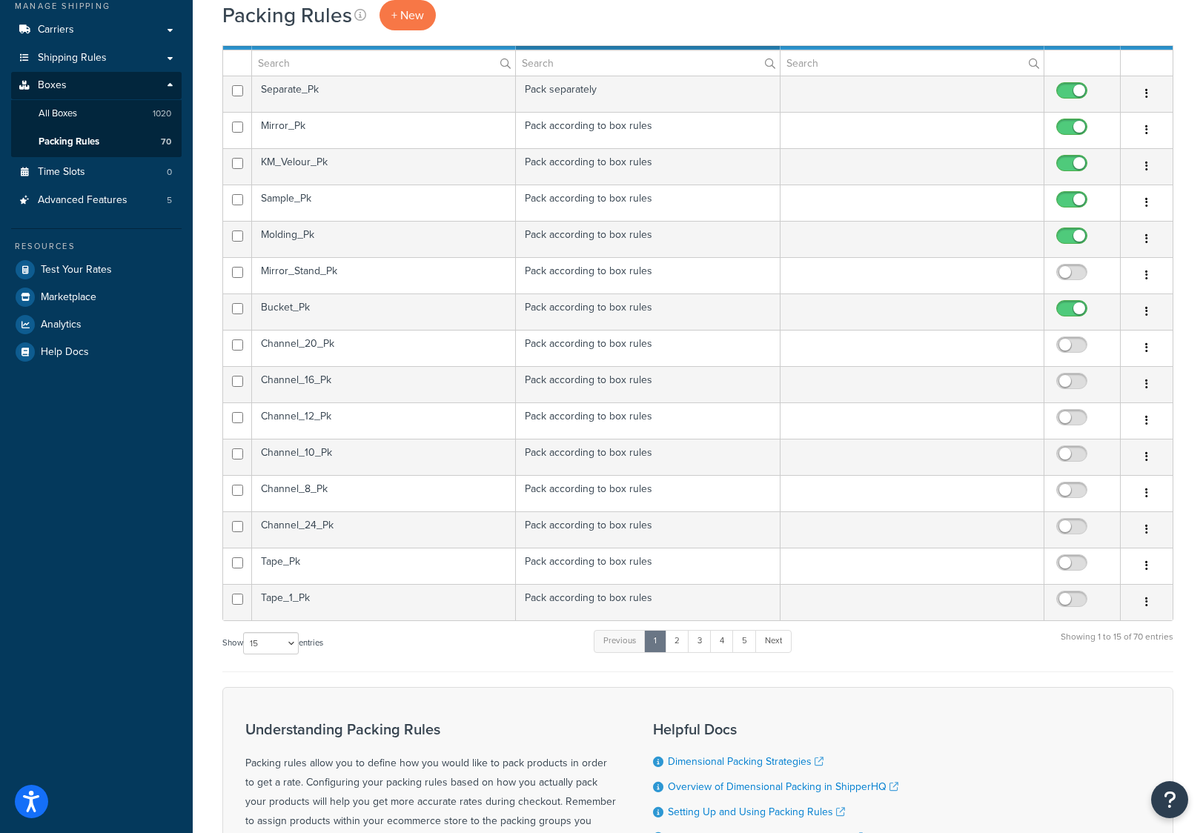
scroll to position [297, 0]
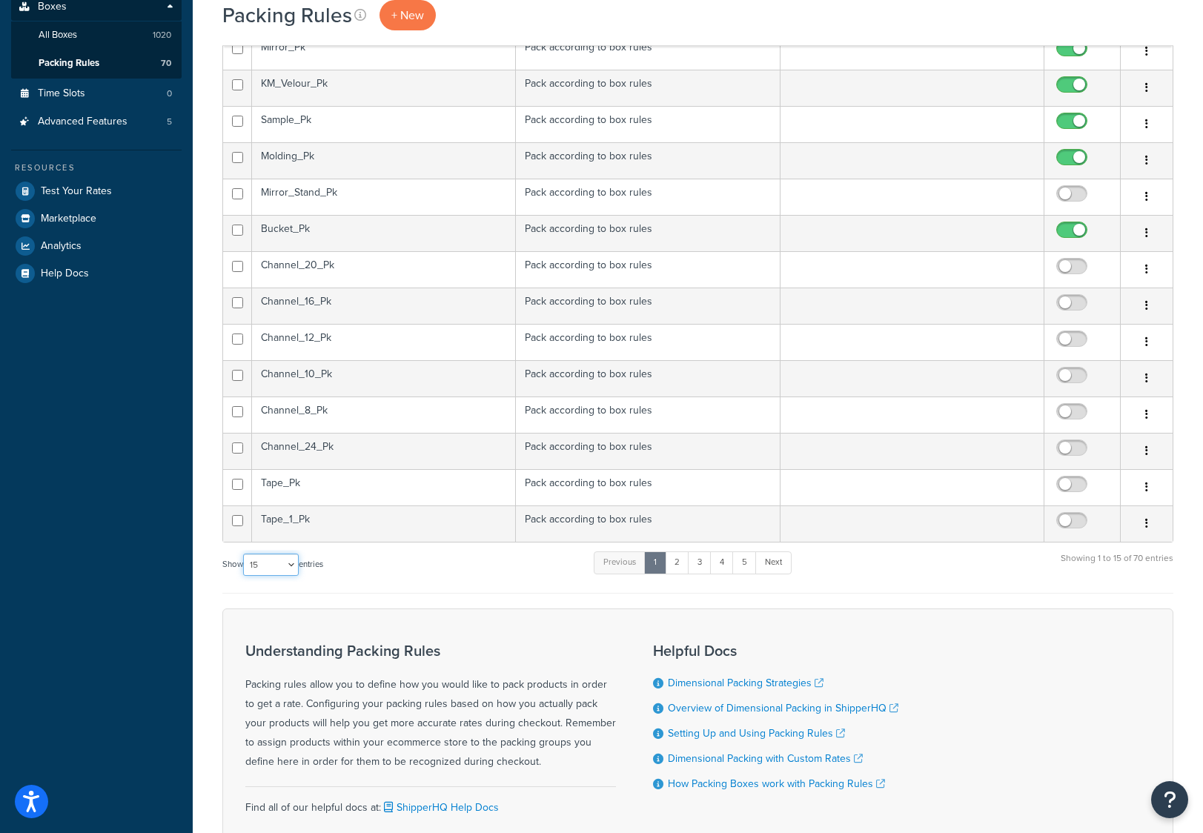
click at [291, 565] on select "10 15 25 50 100" at bounding box center [271, 565] width 56 height 22
select select "100"
click at [245, 576] on select "10 15 25 50 100" at bounding box center [271, 565] width 56 height 22
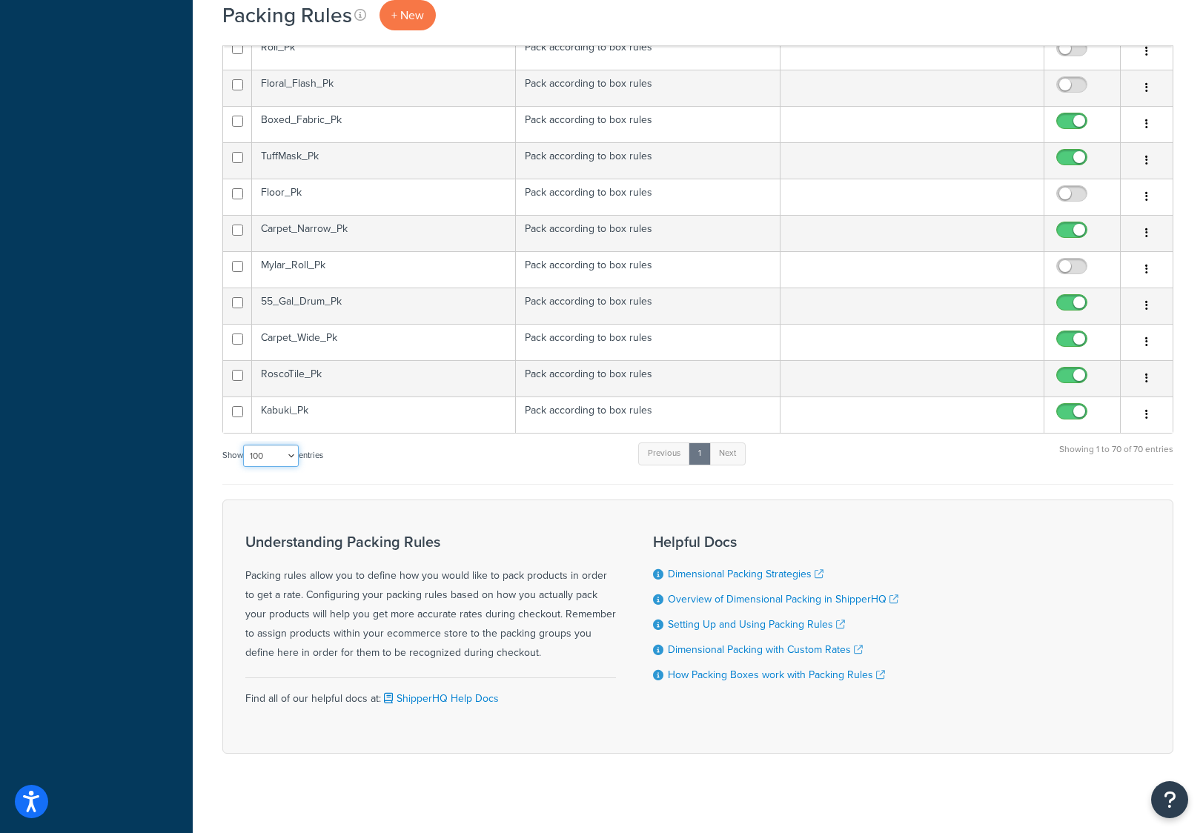
scroll to position [2413, 0]
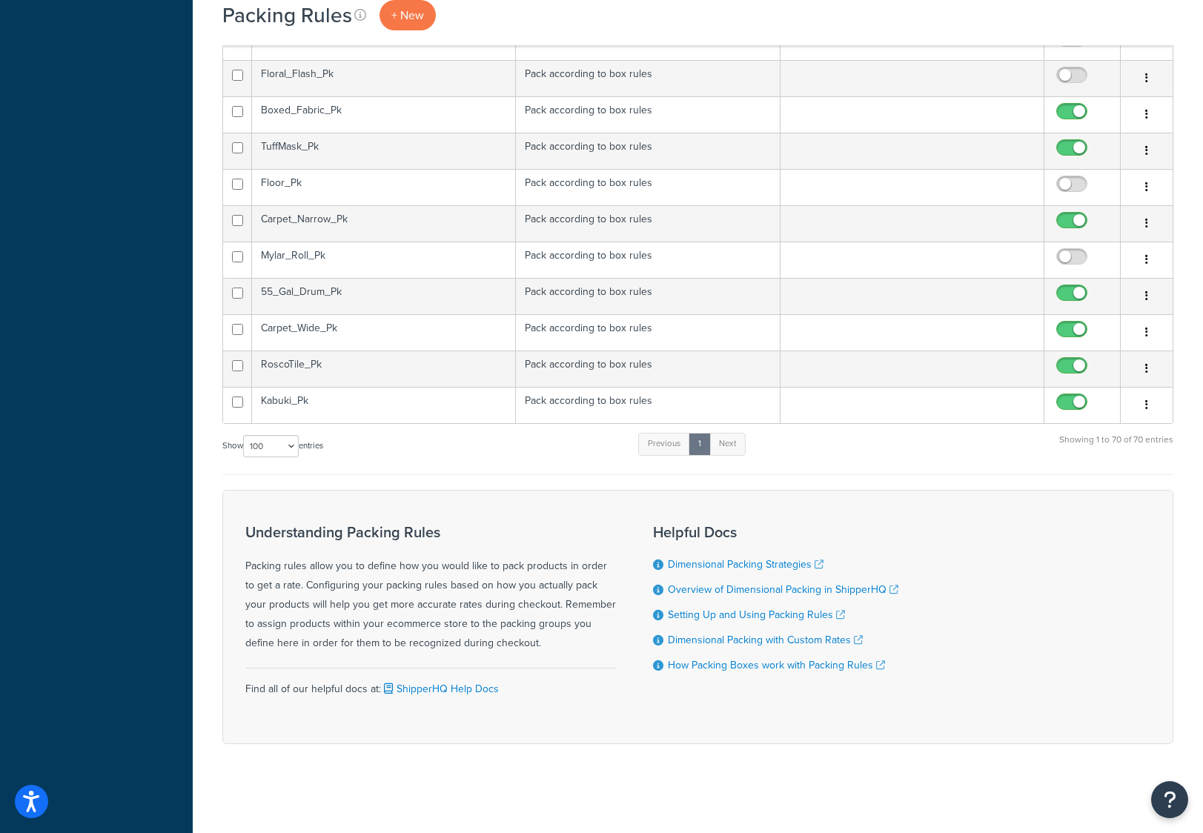
click at [1063, 249] on span at bounding box center [1072, 257] width 31 height 18
click at [1063, 251] on input "checkbox" at bounding box center [1074, 260] width 41 height 19
checkbox input "true"
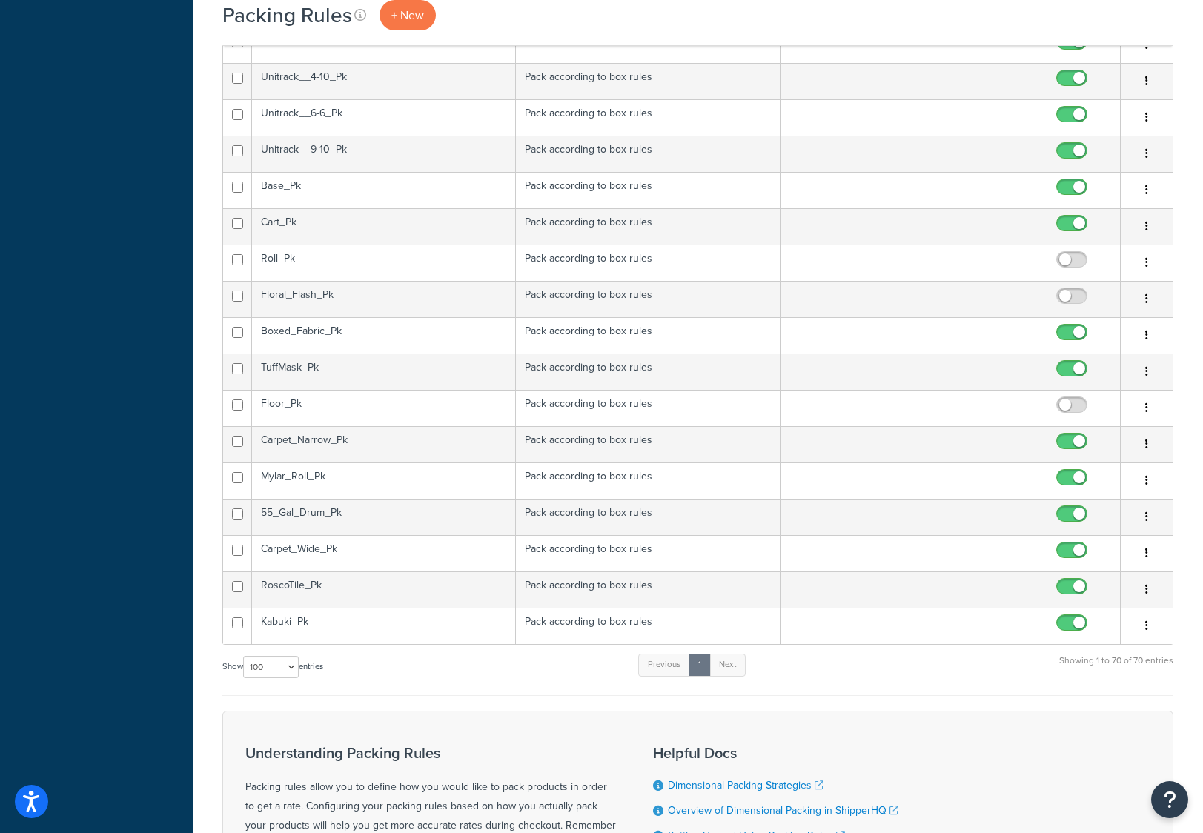
scroll to position [2191, 0]
click at [357, 298] on td "Floral_Flash_Pk" at bounding box center [384, 300] width 264 height 36
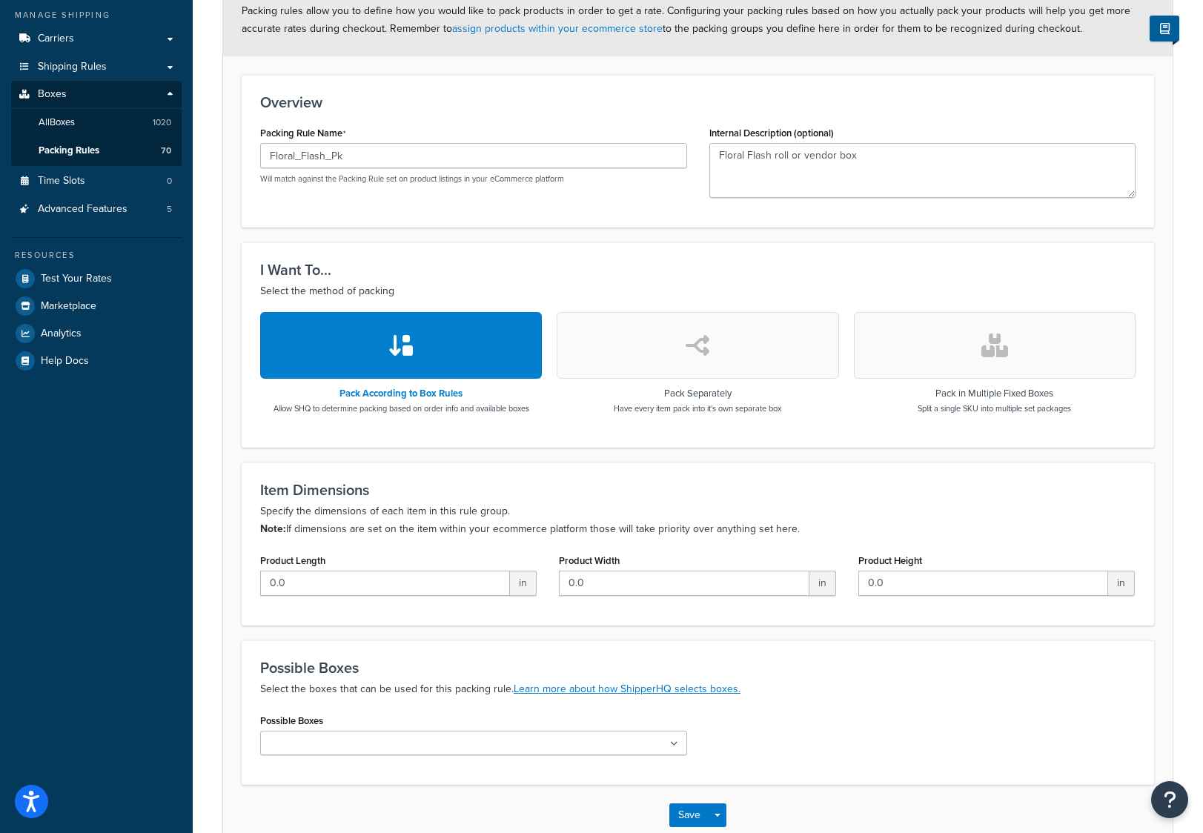
scroll to position [297, 0]
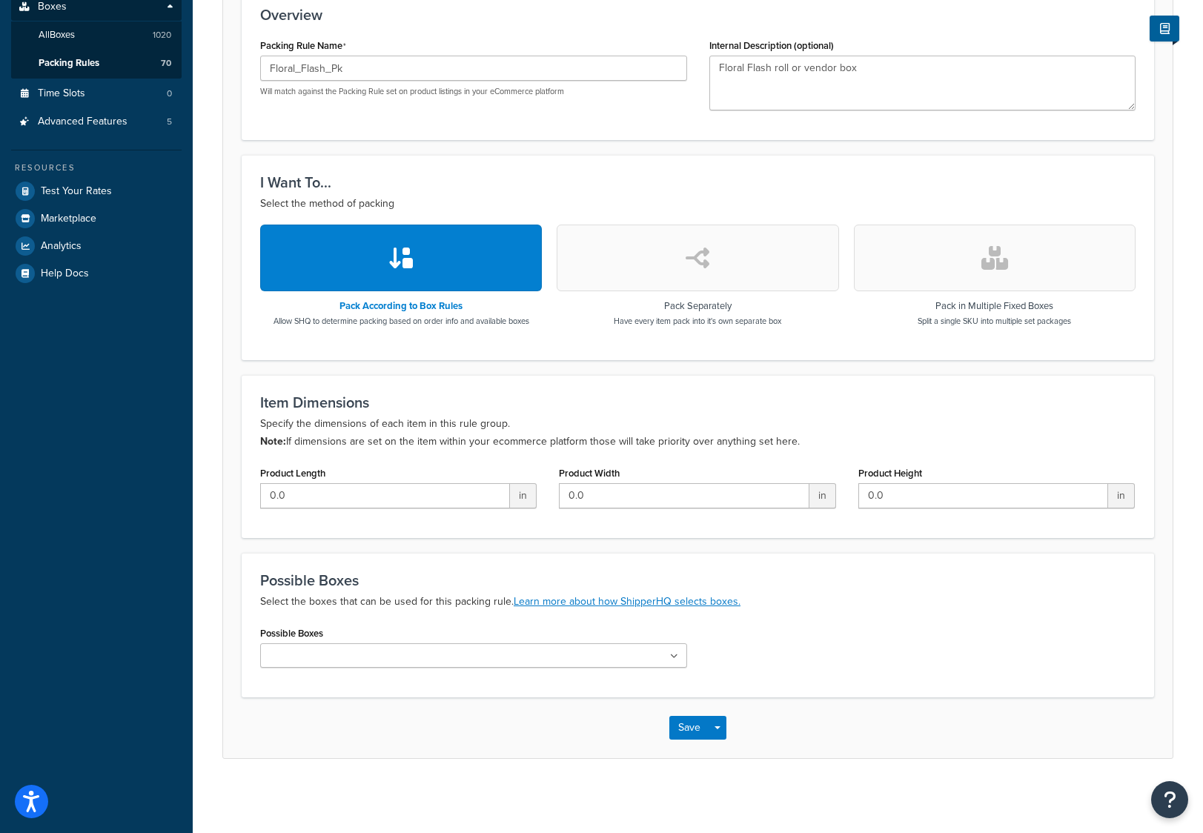
drag, startPoint x: 292, startPoint y: 651, endPoint x: 319, endPoint y: 649, distance: 26.8
click at [292, 651] on input "Possible Boxes" at bounding box center [330, 657] width 131 height 16
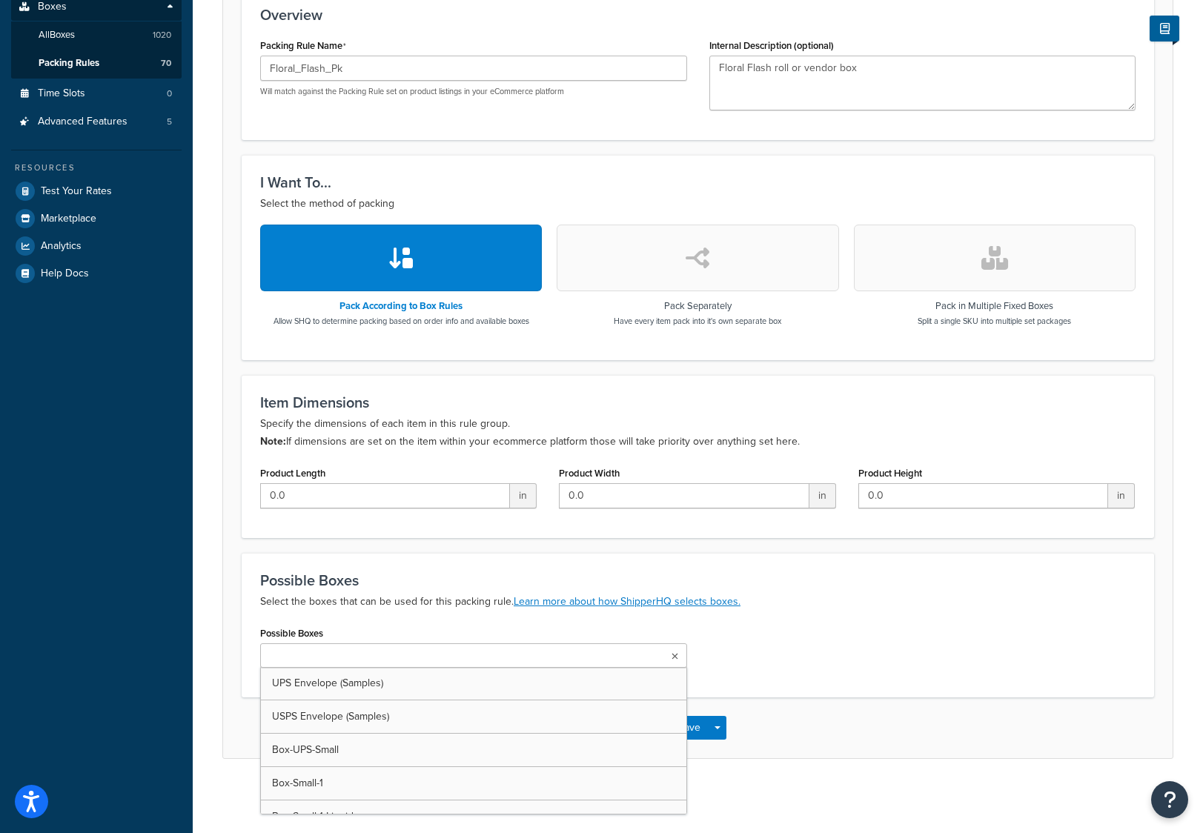
type input "b"
click at [516, 658] on input "Possible Boxes" at bounding box center [545, 657] width 131 height 16
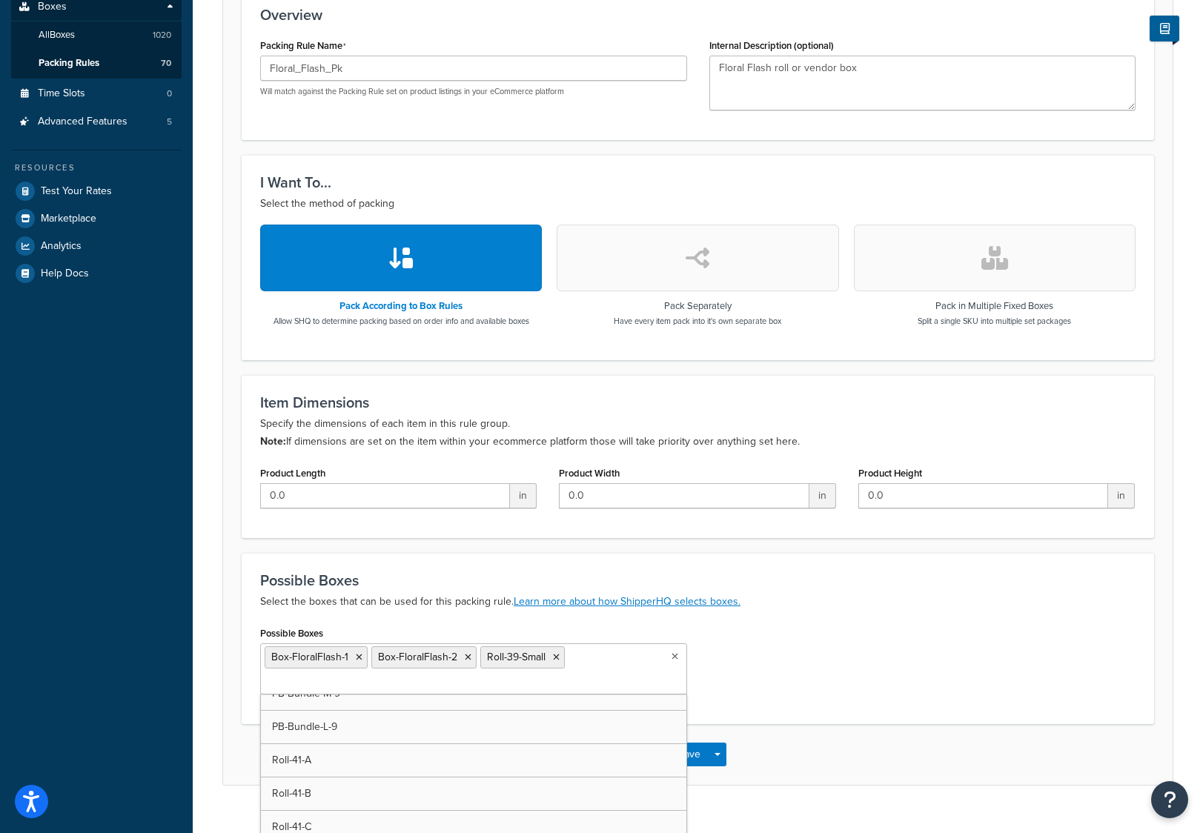
click at [578, 667] on ul "Box-FloralFlash-1 Box-FloralFlash-2 Roll-39-Small" at bounding box center [473, 669] width 427 height 51
click at [765, 652] on div "Possible Boxes Box-FloralFlash-1 Box-FloralFlash-2 Roll-39-Small UPS Envelope (…" at bounding box center [698, 664] width 898 height 83
click at [694, 752] on button "Save" at bounding box center [689, 755] width 40 height 24
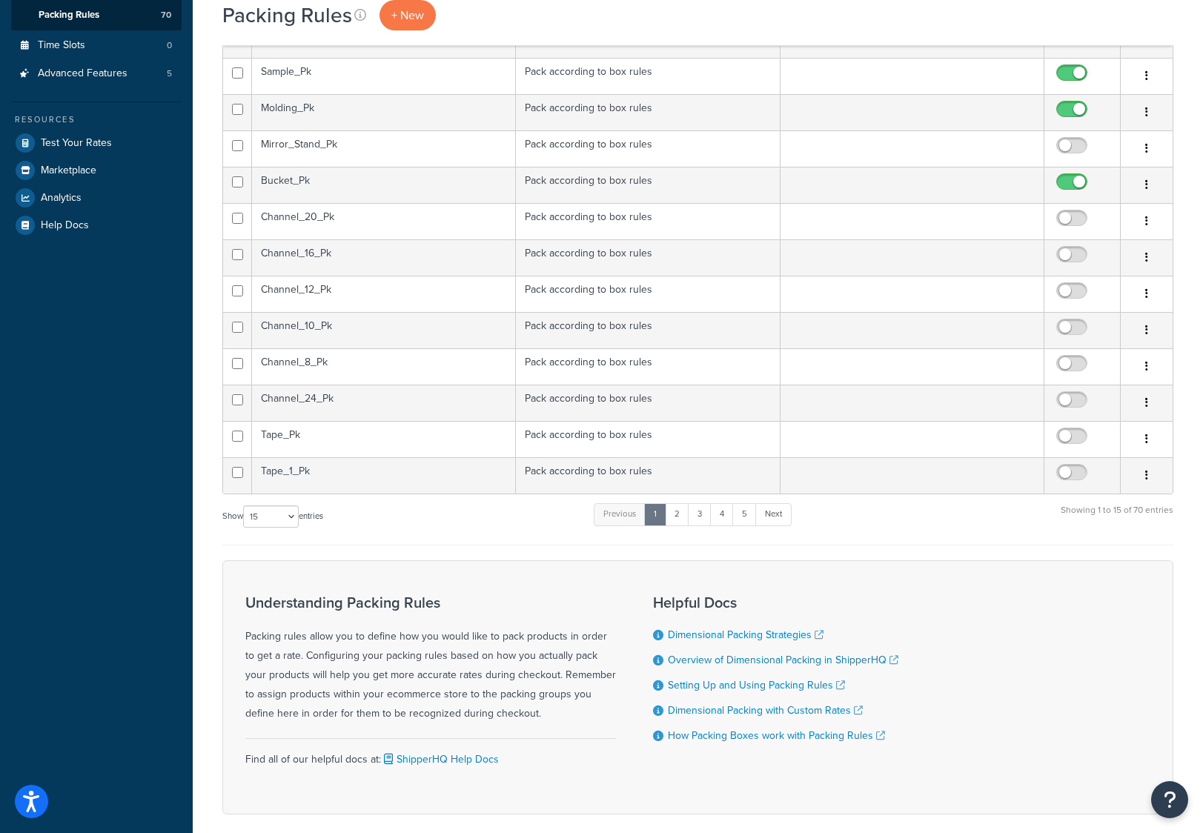
scroll to position [415, 0]
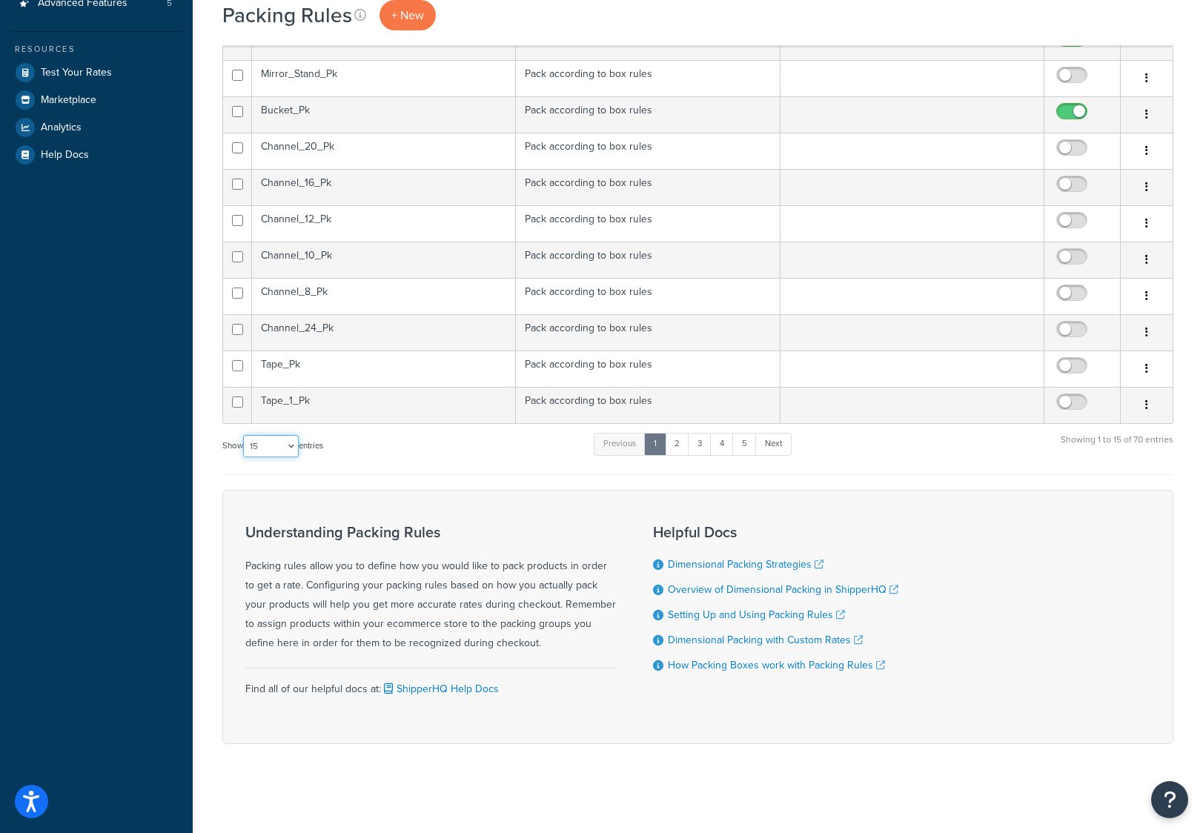
click at [291, 445] on select "10 15 25 50 100" at bounding box center [271, 446] width 56 height 22
select select "100"
click at [245, 457] on select "10 15 25 50 100" at bounding box center [271, 446] width 56 height 22
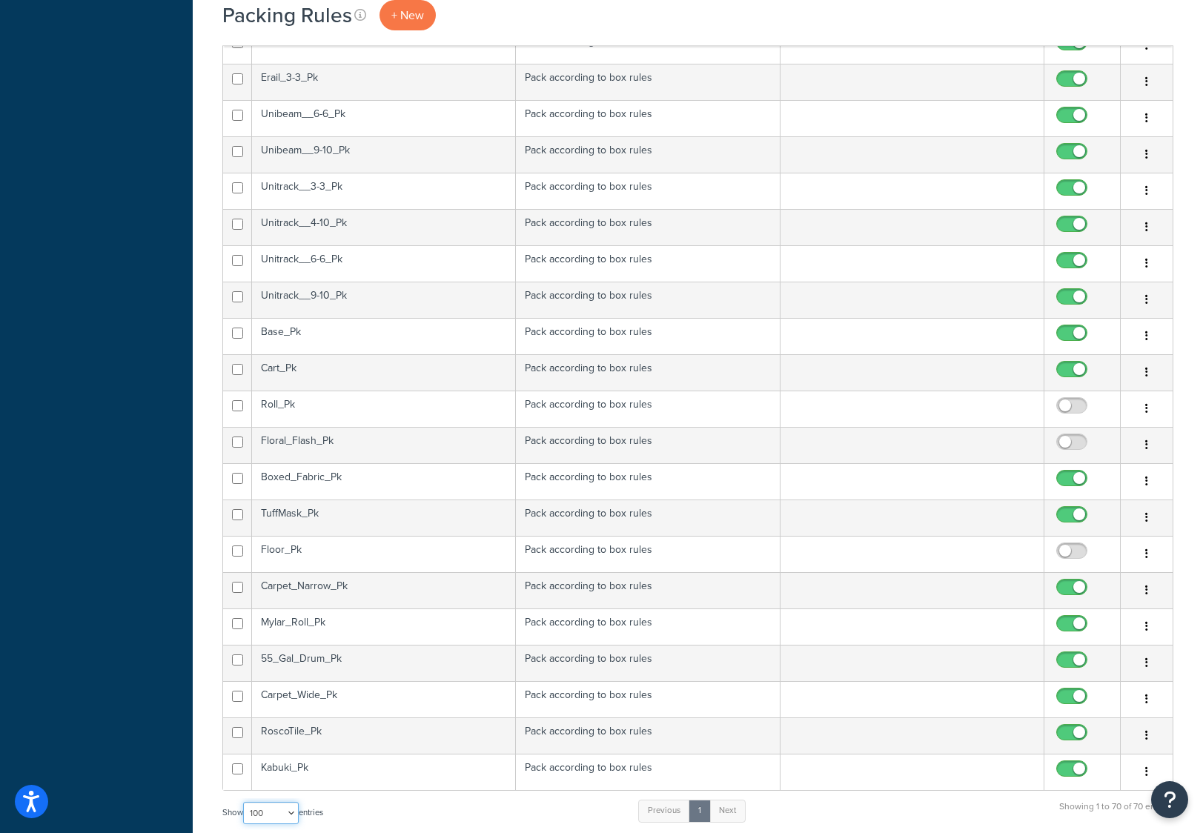
scroll to position [2343, 0]
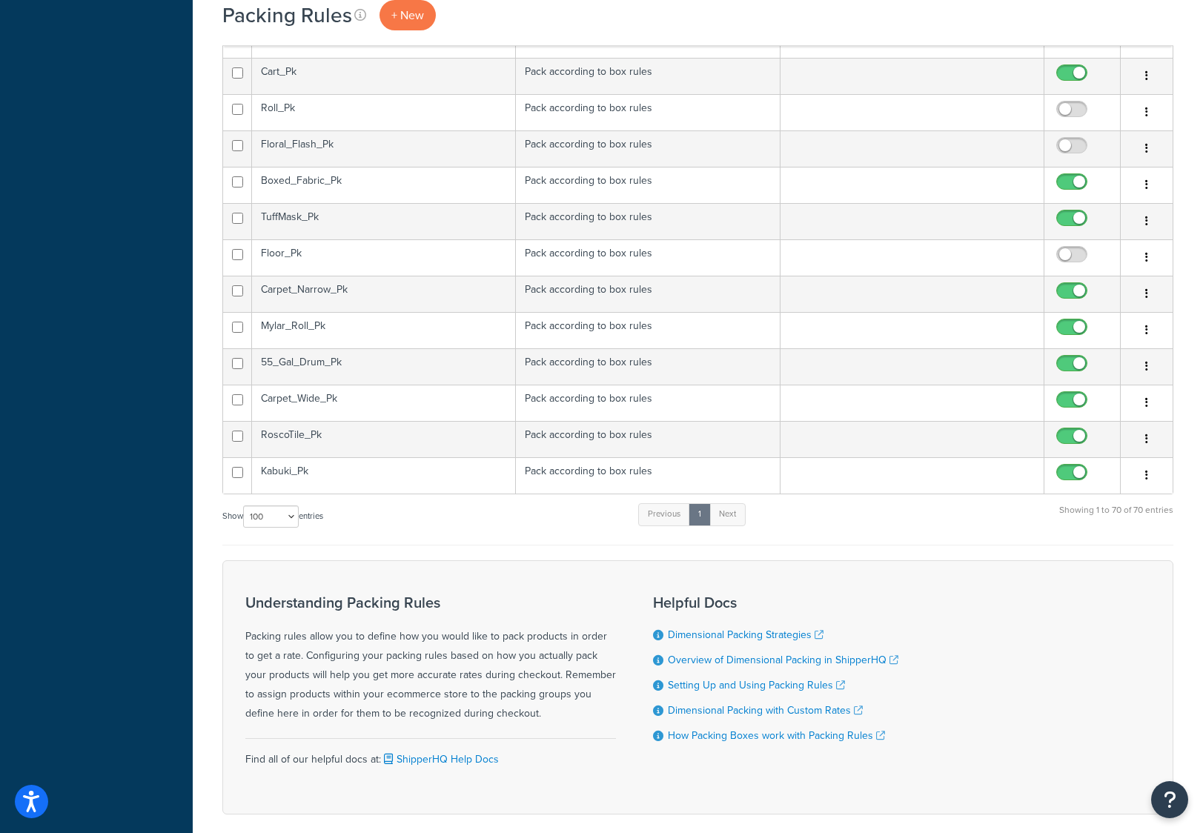
click at [1070, 251] on input "checkbox" at bounding box center [1074, 258] width 41 height 19
checkbox input "true"
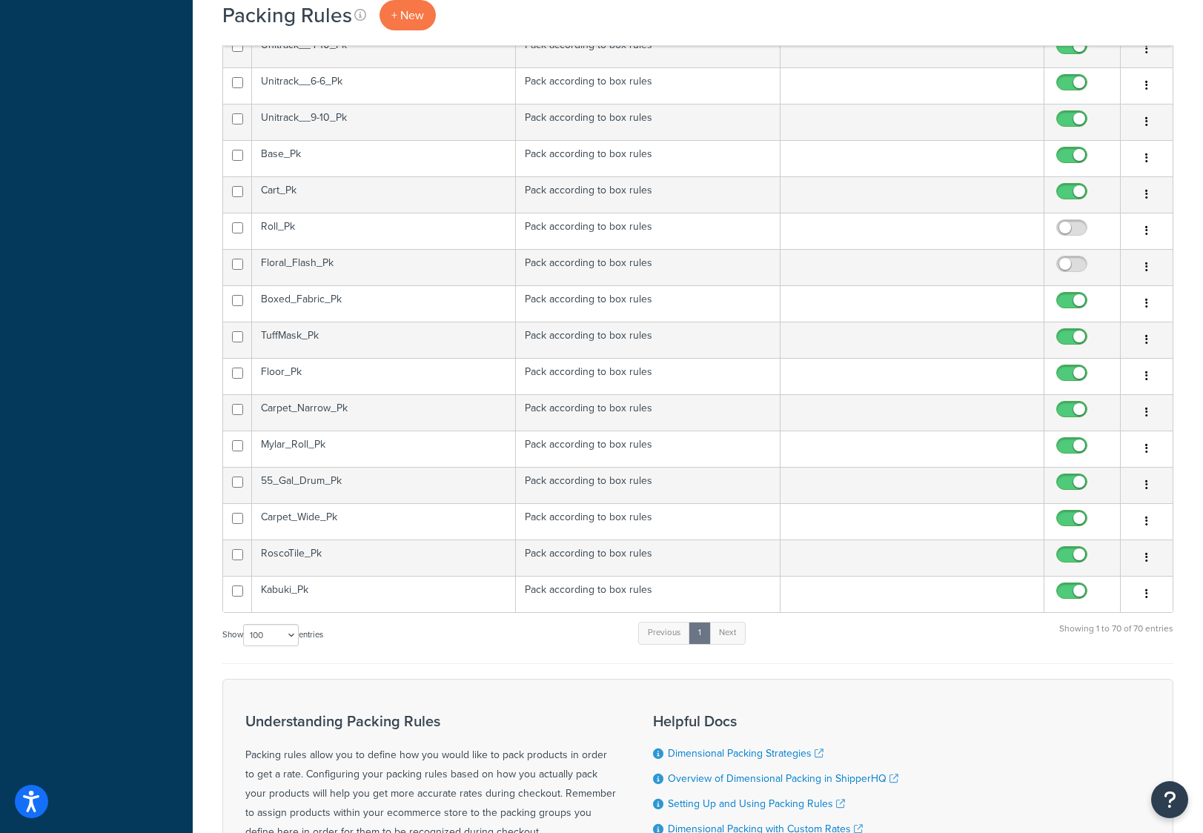
scroll to position [2298, 0]
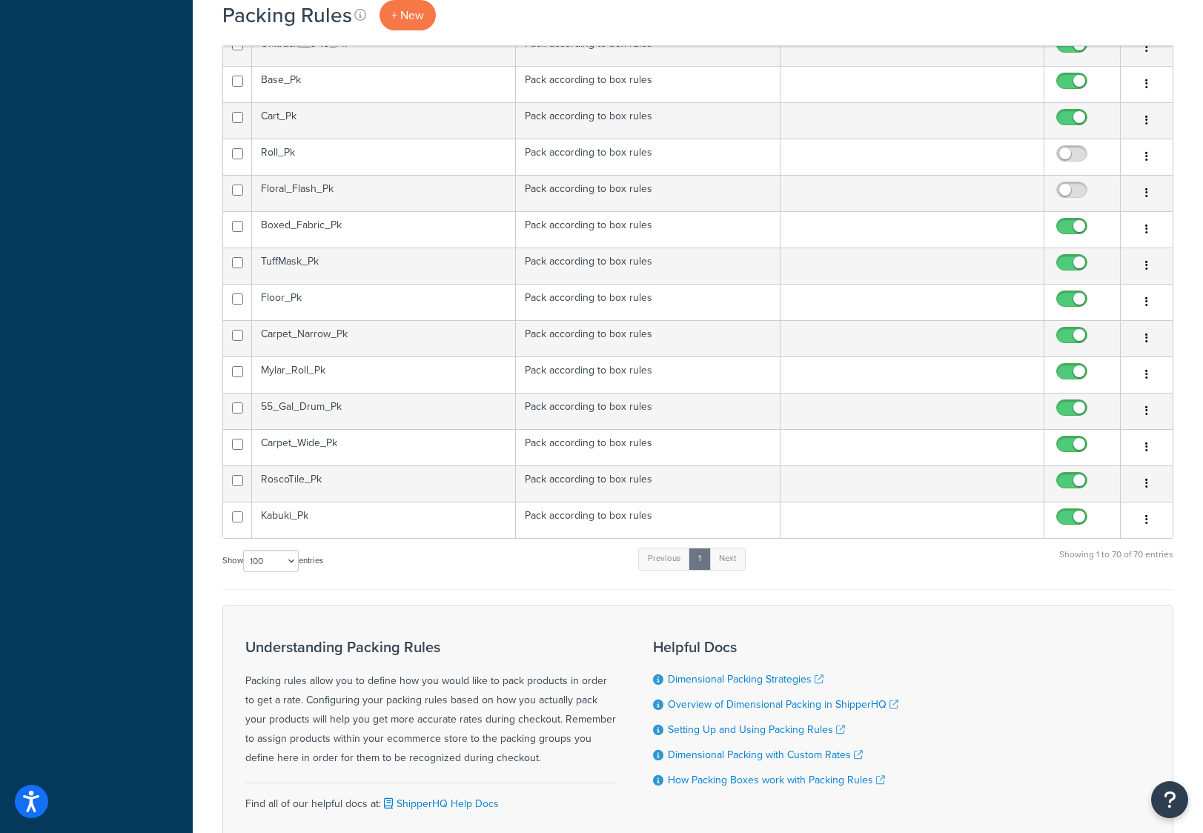
click at [1068, 191] on input "checkbox" at bounding box center [1074, 194] width 41 height 19
checkbox input "true"
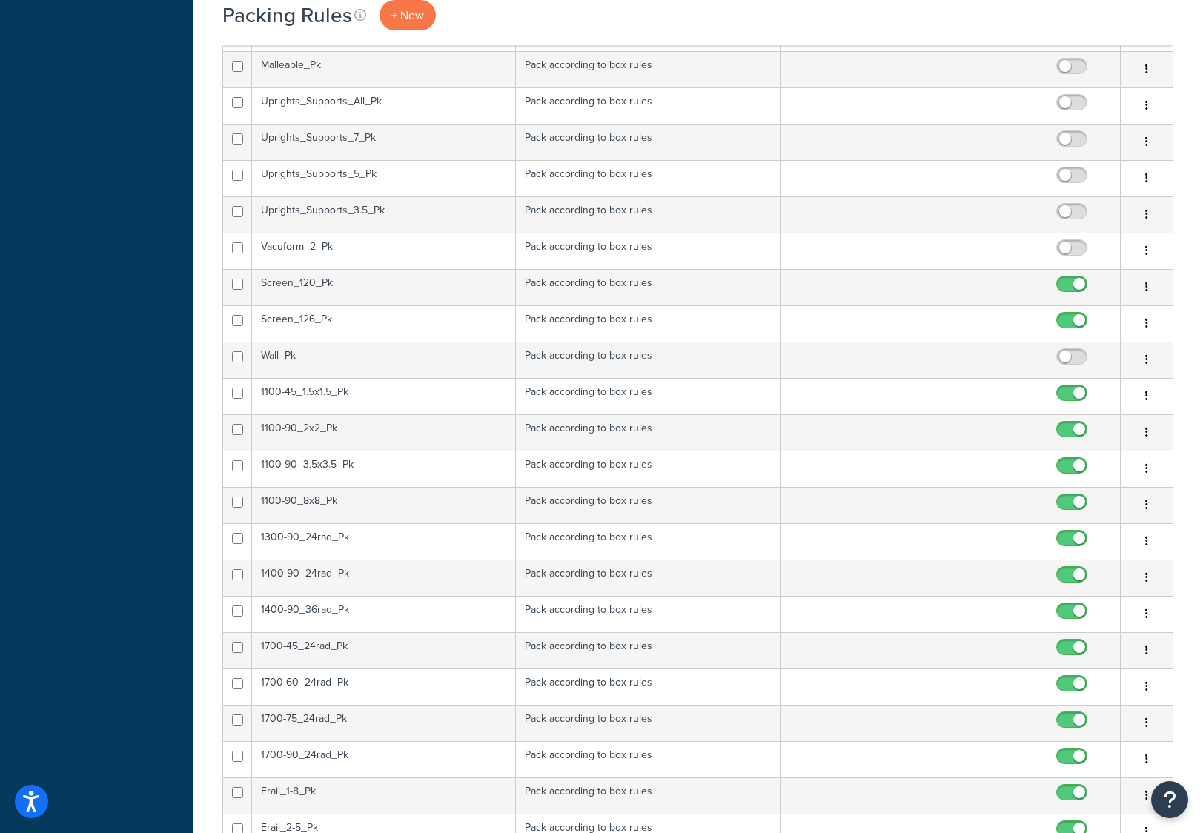
scroll to position [1260, 0]
click at [376, 354] on td "Wall_Pk" at bounding box center [384, 359] width 264 height 36
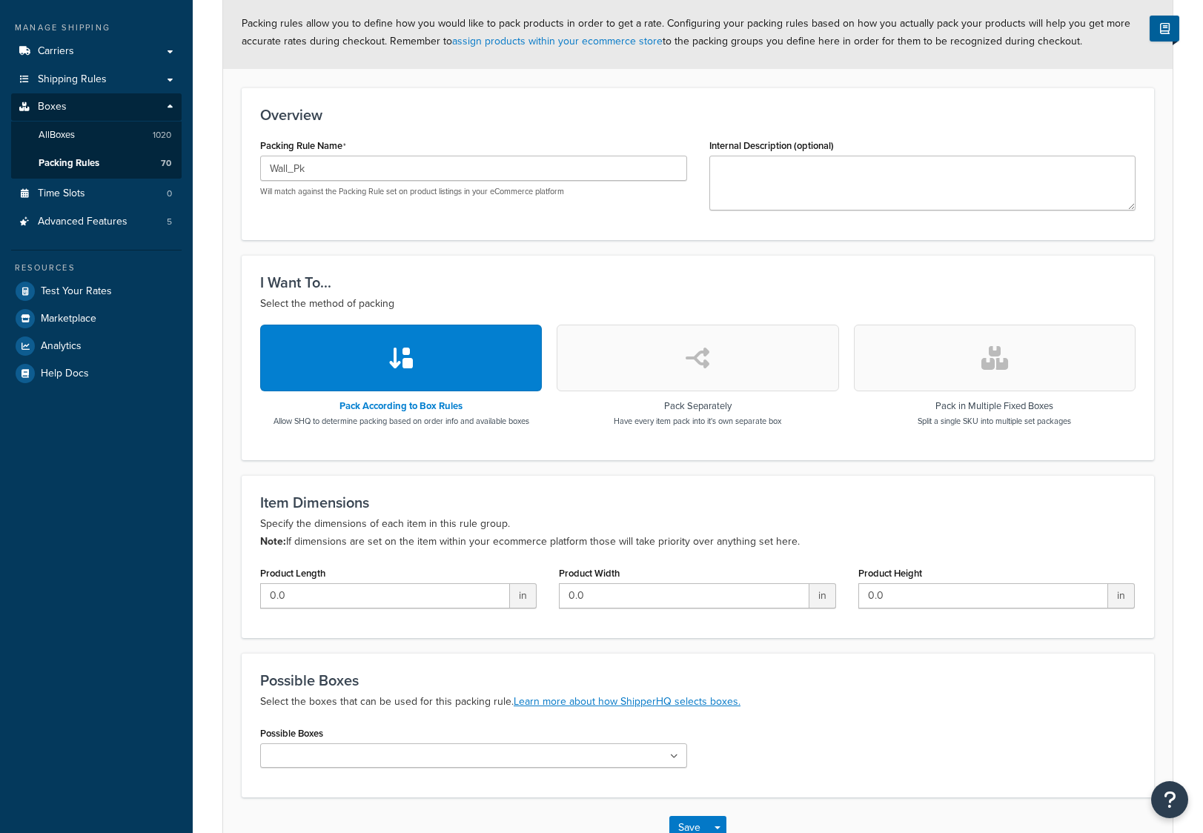
scroll to position [297, 0]
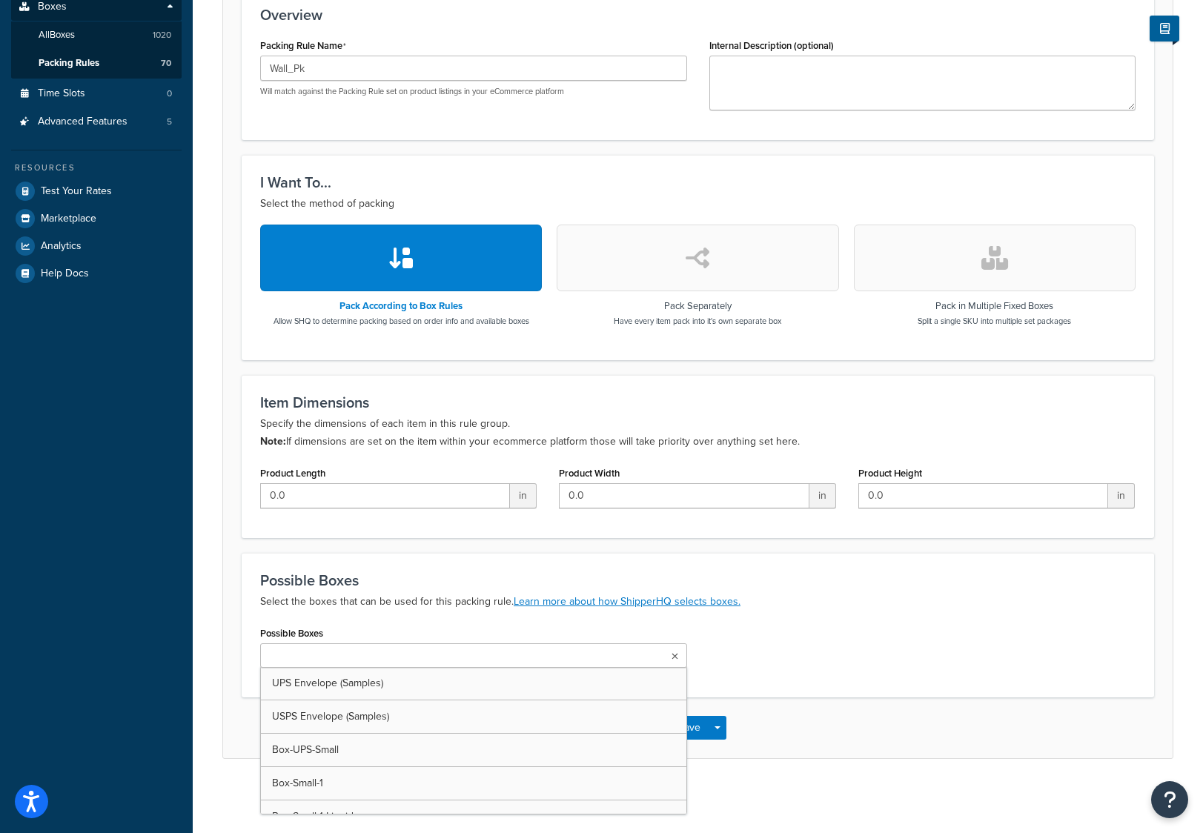
click at [311, 655] on input "Possible Boxes" at bounding box center [330, 657] width 131 height 16
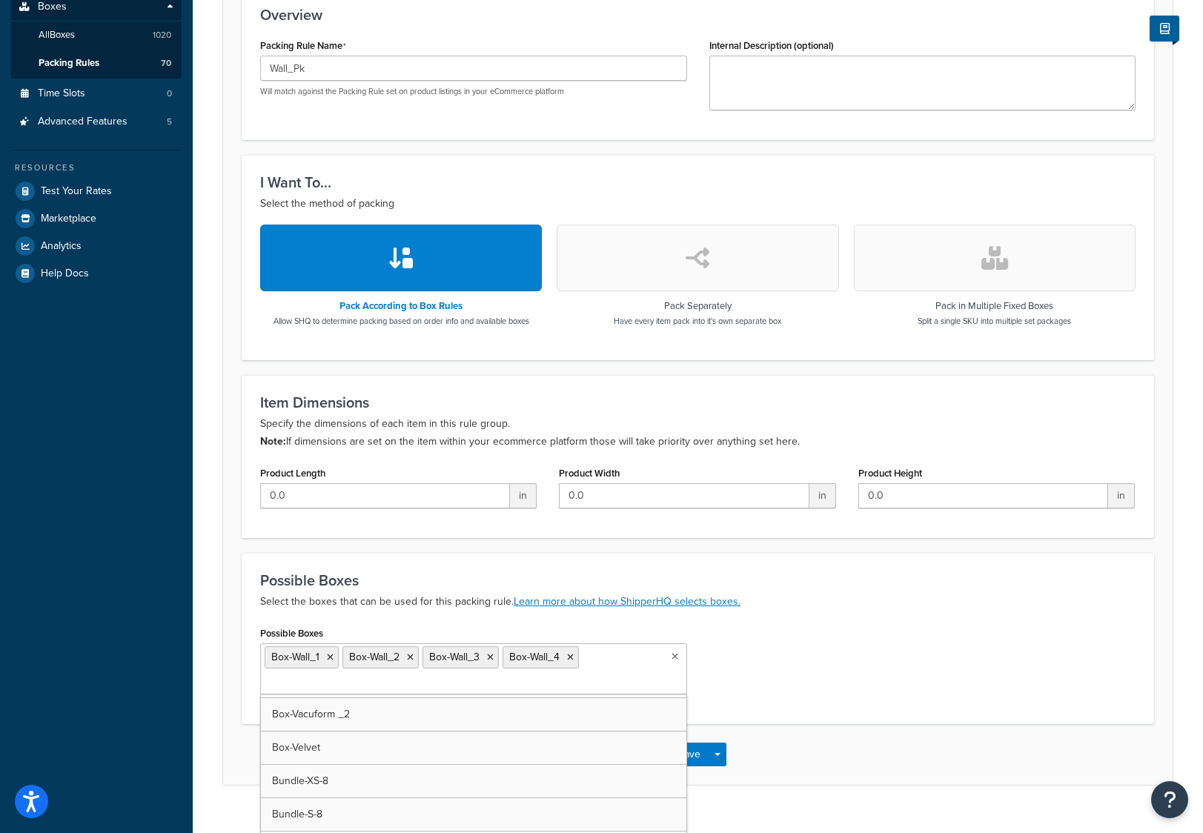
click at [592, 661] on ul "Box-Wall_1 Box-Wall_2 Box-Wall_3 Box-Wall_4" at bounding box center [473, 669] width 427 height 51
click at [752, 663] on div "Possible Boxes Box-Wall_1 Box-Wall_2 Box-Wall_3 Box-Wall_4 UPS Envelope (Sample…" at bounding box center [698, 664] width 898 height 83
click at [601, 659] on ul "Box-Wall_1 Box-Wall_2 Box-Wall_3 Box-Wall_4" at bounding box center [473, 669] width 427 height 51
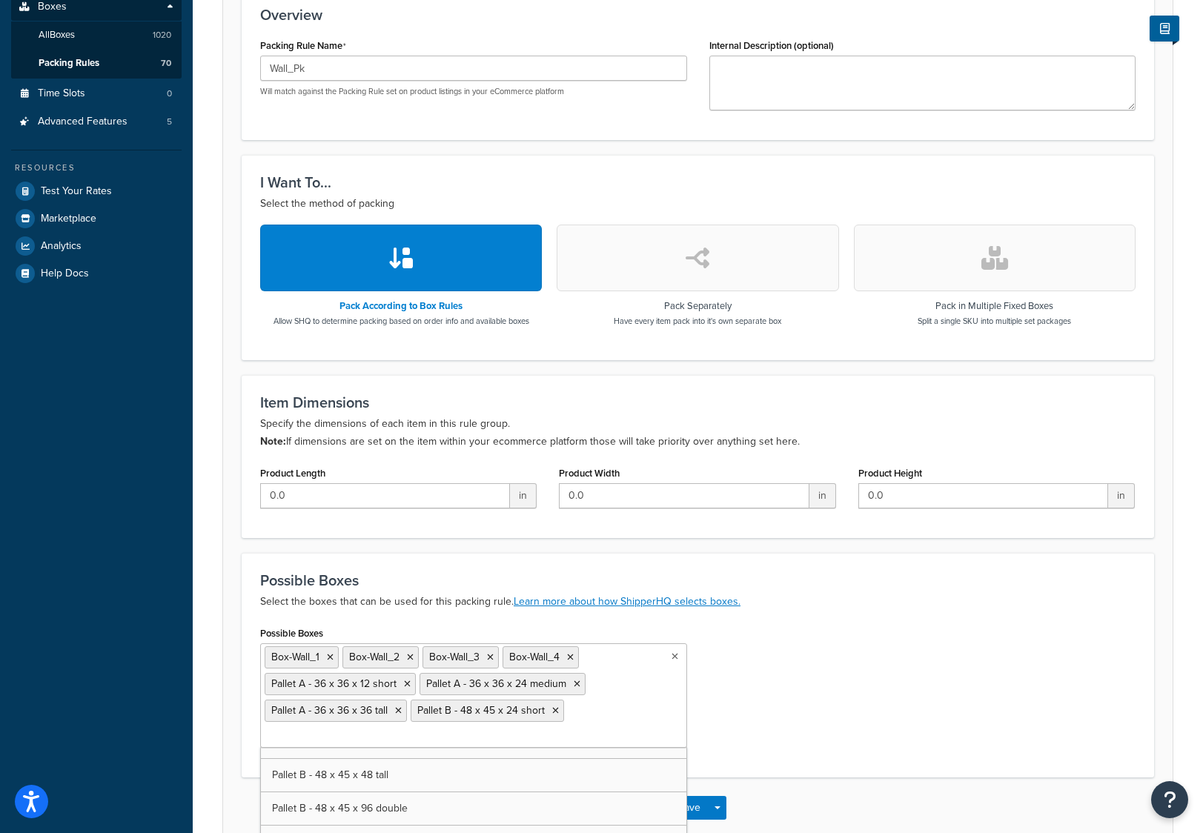
scroll to position [7302, 0]
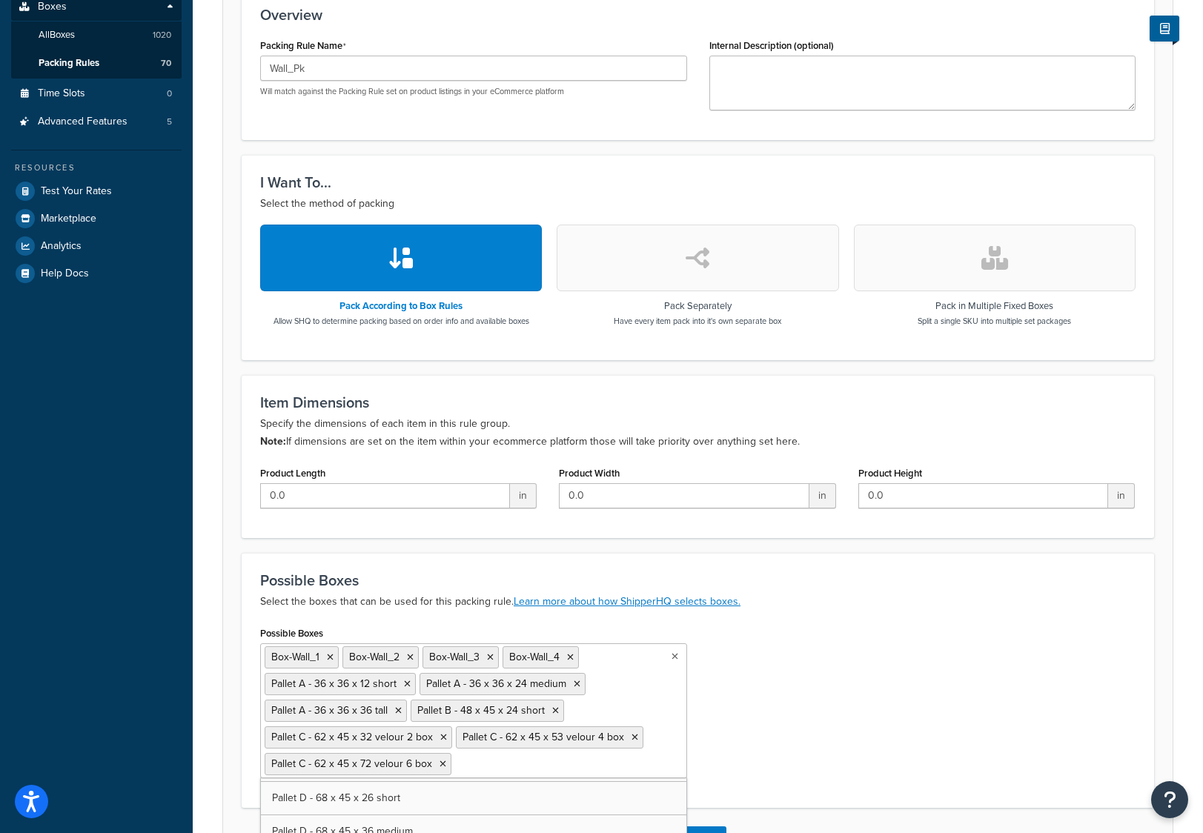
click at [632, 736] on icon at bounding box center [635, 737] width 7 height 9
click at [441, 740] on icon at bounding box center [443, 737] width 7 height 9
click at [440, 737] on icon at bounding box center [443, 737] width 7 height 9
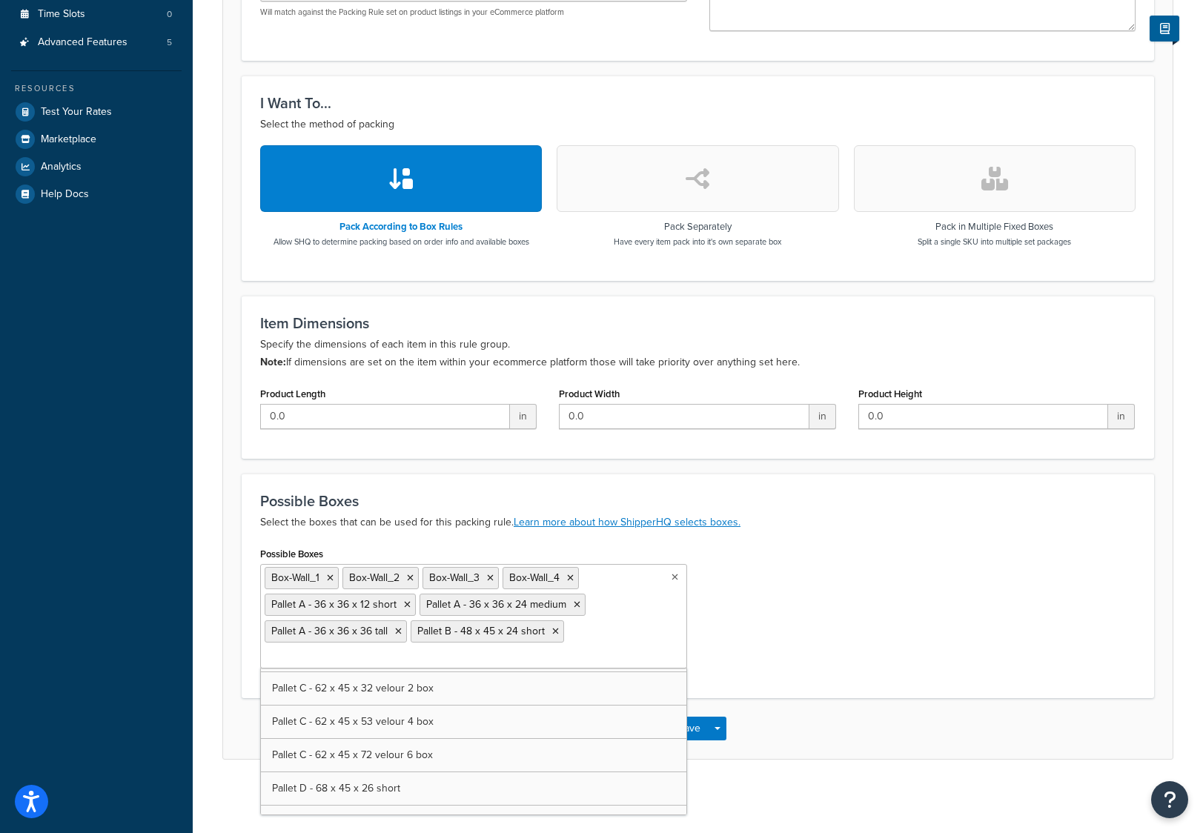
scroll to position [377, 0]
click at [578, 642] on ul "Box-Wall_1 Box-Wall_2 Box-Wall_3 Box-Wall_4 Pallet A - 36 x 36 x 12 short Palle…" at bounding box center [473, 615] width 427 height 105
click at [578, 632] on ul "Box-Wall_1 Box-Wall_2 Box-Wall_3 Box-Wall_4 Pallet A - 36 x 36 x 12 short Palle…" at bounding box center [473, 615] width 427 height 105
click at [581, 621] on ul "Box-Wall_1 Box-Wall_2 Box-Wall_3 Box-Wall_4 Pallet A - 36 x 36 x 12 short Palle…" at bounding box center [473, 615] width 427 height 105
click at [571, 629] on ul "Box-Wall_1 Box-Wall_2 Box-Wall_3 Box-Wall_4 Pallet A - 36 x 36 x 12 short Palle…" at bounding box center [473, 615] width 427 height 105
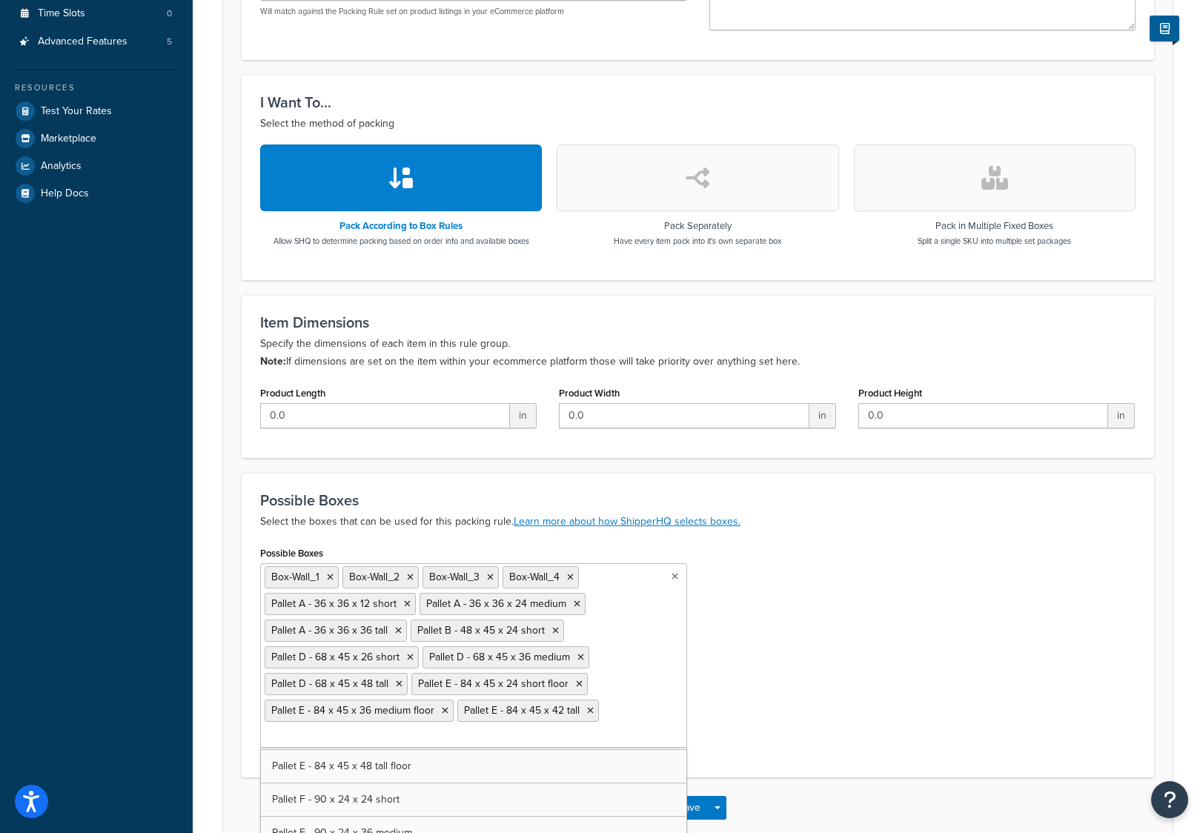
scroll to position [7450, 0]
click at [615, 708] on ul "Box-Wall_1 Box-Wall_2 Box-Wall_3 Box-Wall_4 Pallet A - 36 x 36 x 12 short Palle…" at bounding box center [473, 655] width 427 height 185
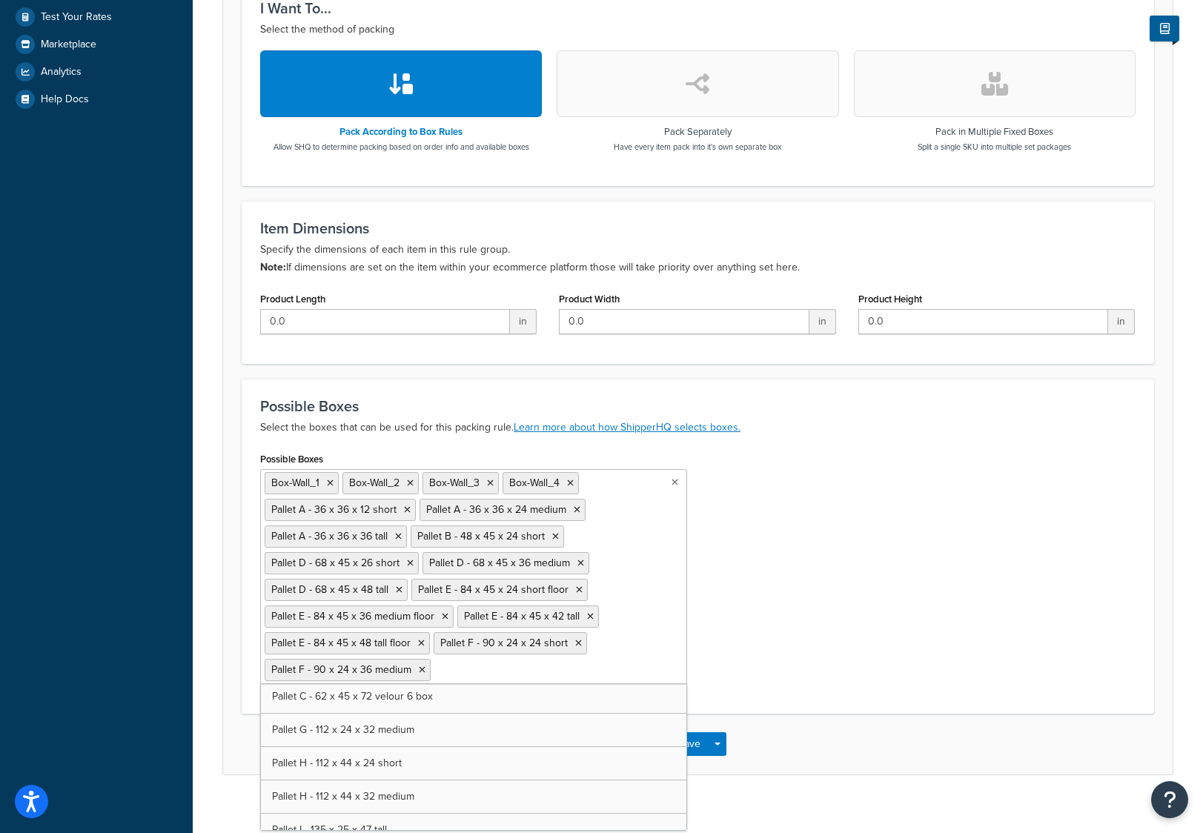
scroll to position [487, 0]
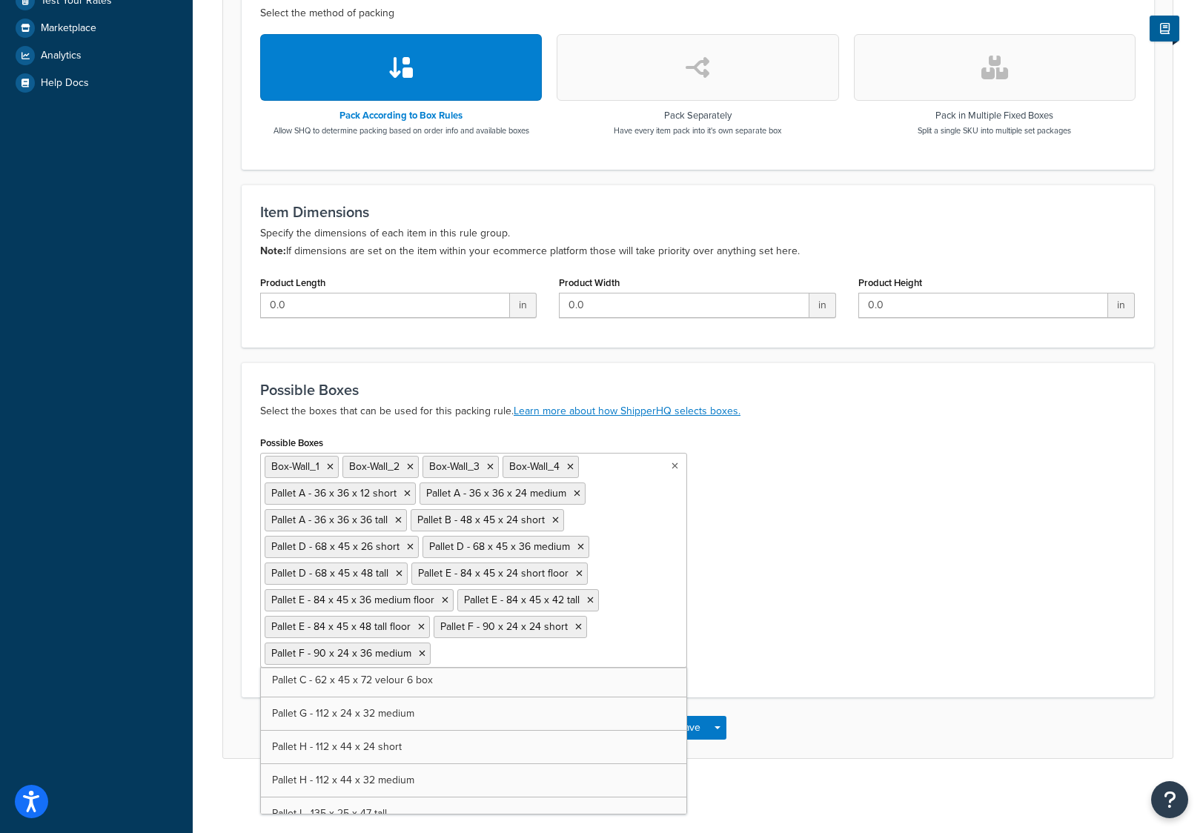
click at [756, 626] on div "Possible Boxes Box-Wall_1 Box-Wall_2 Box-Wall_3 Box-Wall_4 Pallet A - 36 x 36 x…" at bounding box center [698, 555] width 898 height 247
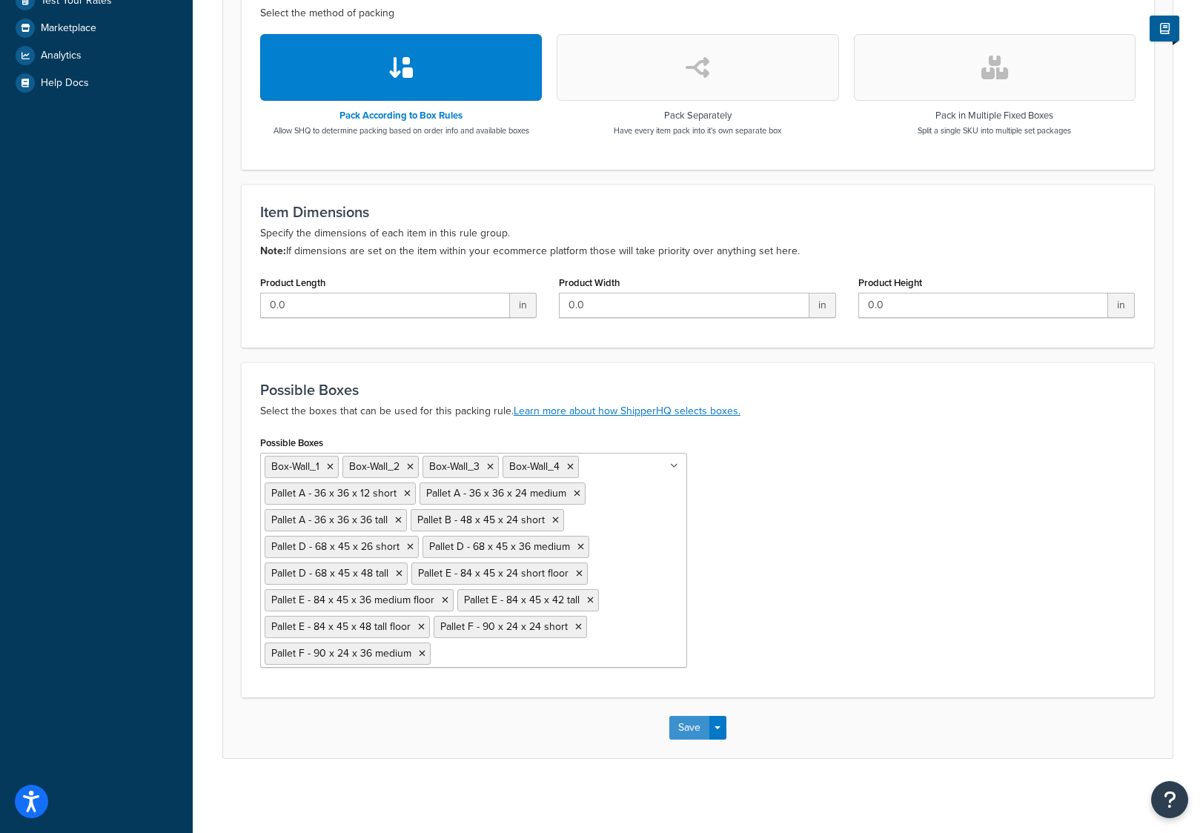
click at [697, 730] on button "Save" at bounding box center [689, 728] width 40 height 24
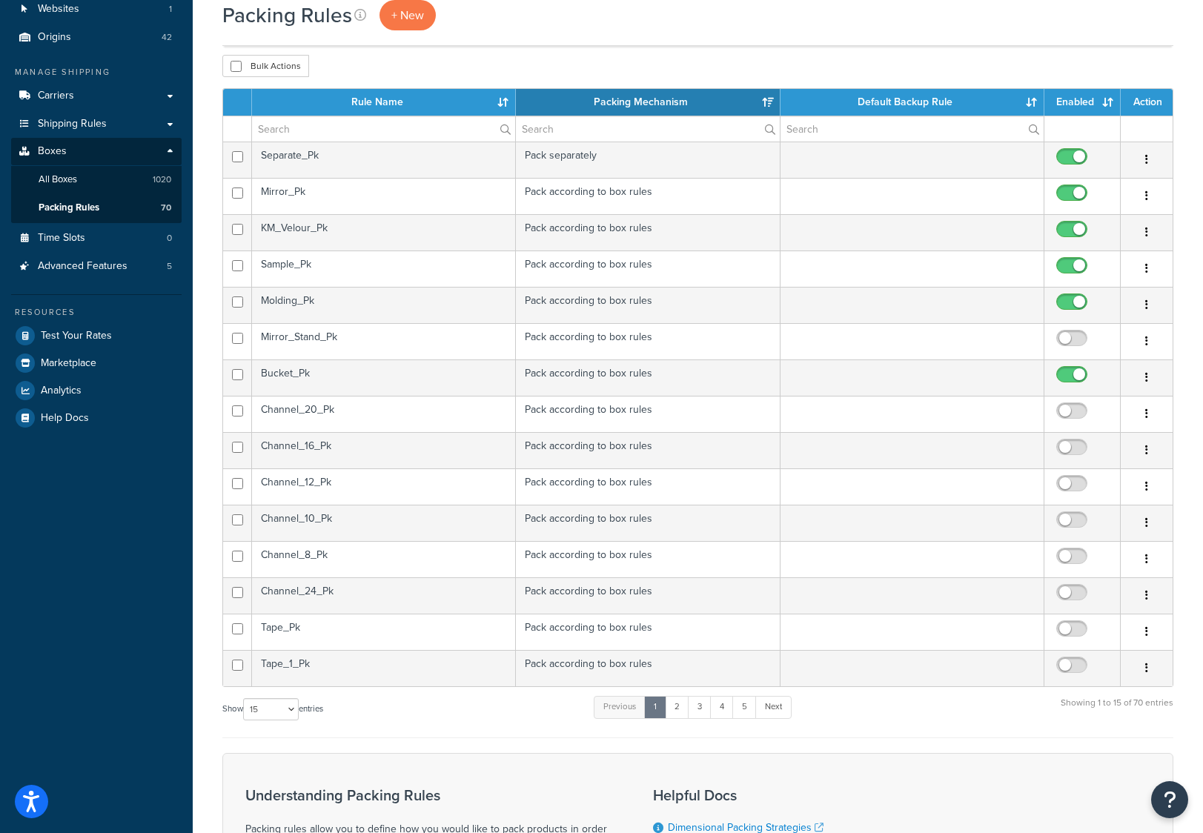
scroll to position [148, 0]
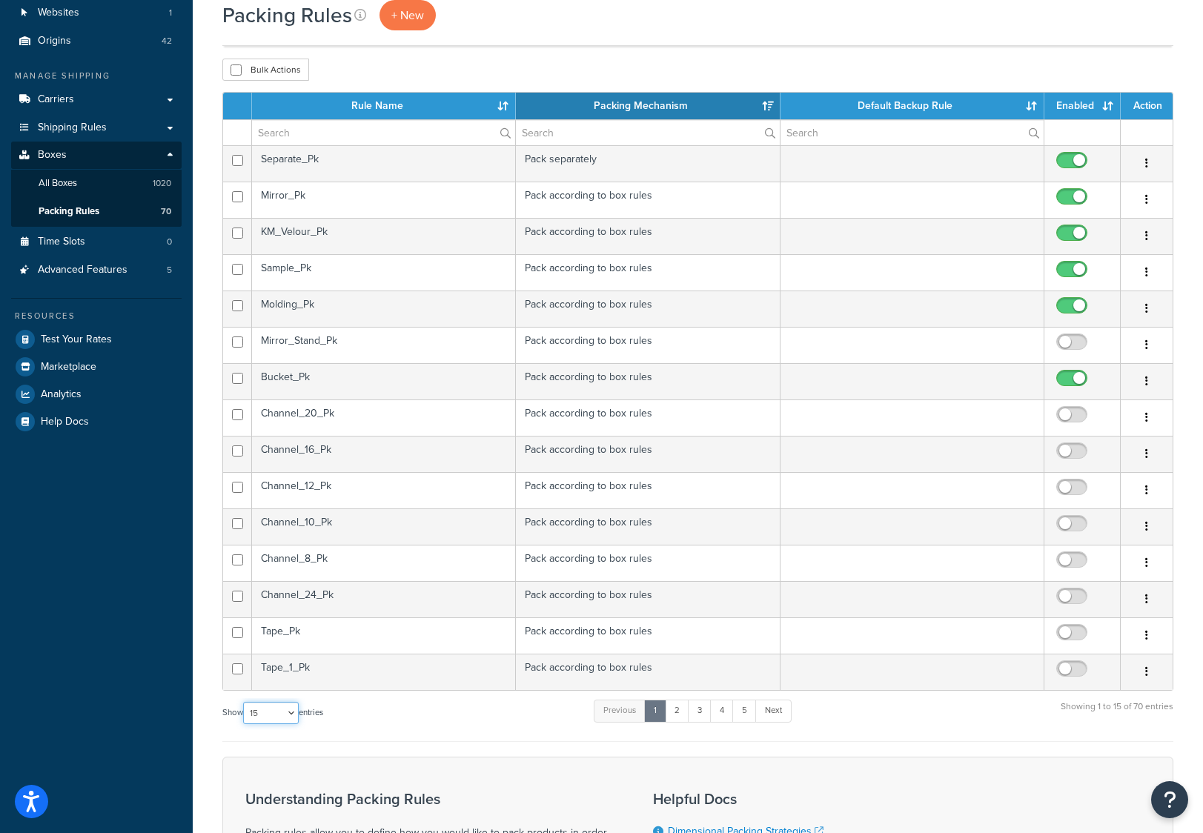
click at [296, 715] on select "10 15 25 50 100" at bounding box center [271, 713] width 56 height 22
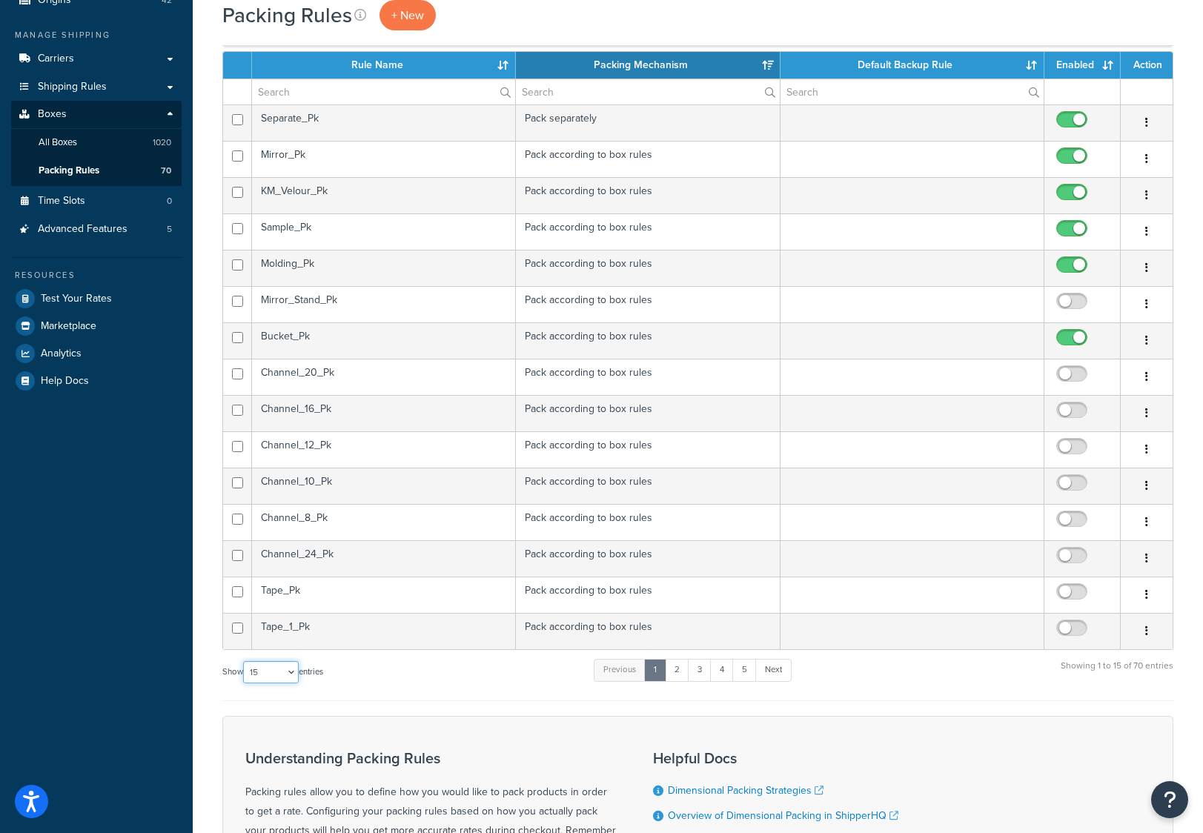
scroll to position [297, 0]
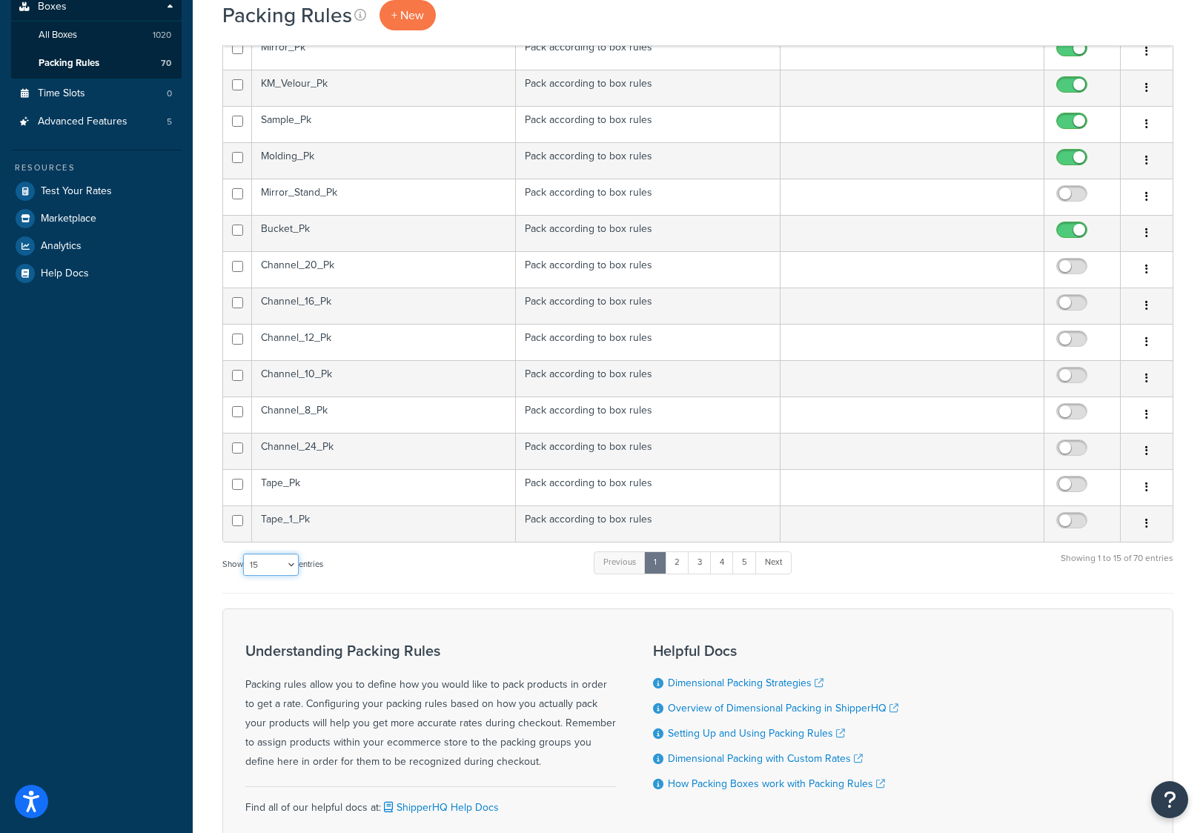
click at [296, 564] on select "10 15 25 50 100" at bounding box center [271, 565] width 56 height 22
select select "100"
click at [245, 576] on select "10 15 25 50 100" at bounding box center [271, 565] width 56 height 22
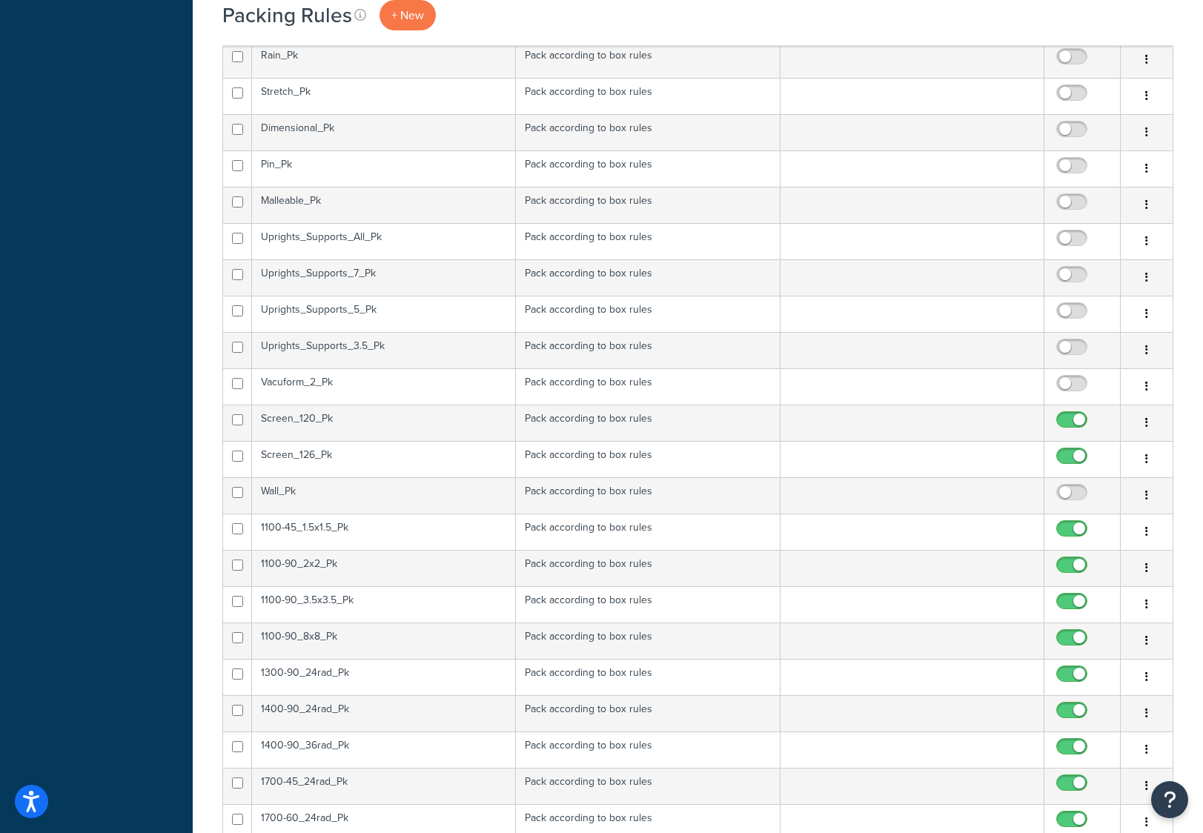
scroll to position [1186, 0]
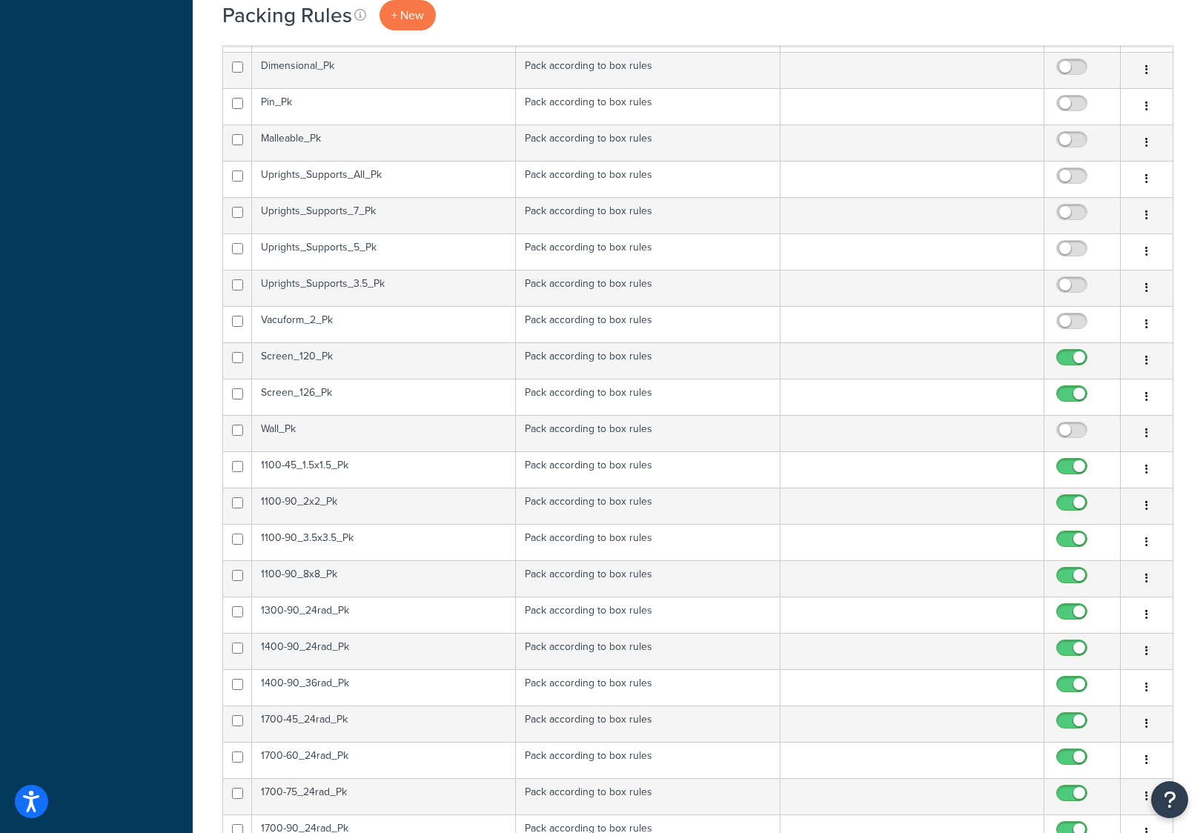
drag, startPoint x: 1061, startPoint y: 429, endPoint x: 1079, endPoint y: 427, distance: 18.7
click at [1061, 429] on input "checkbox" at bounding box center [1074, 434] width 41 height 19
checkbox input "true"
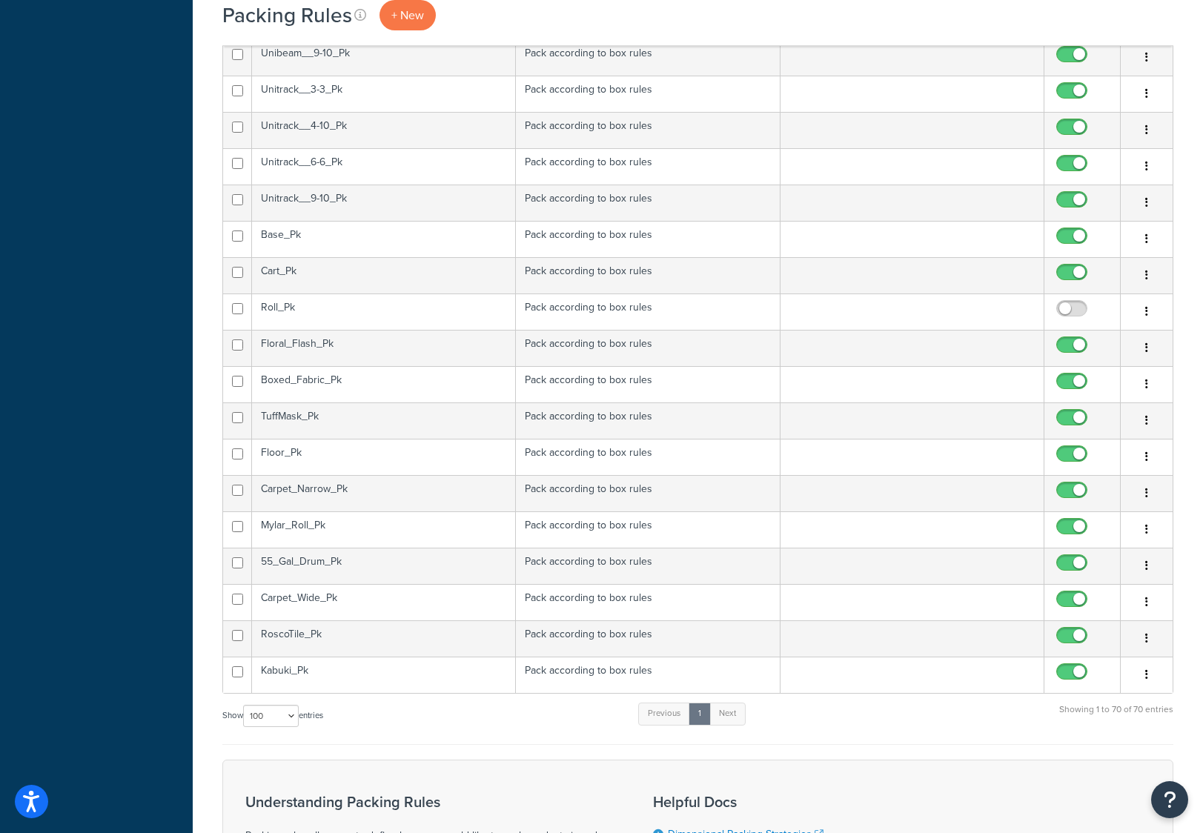
scroll to position [2150, 0]
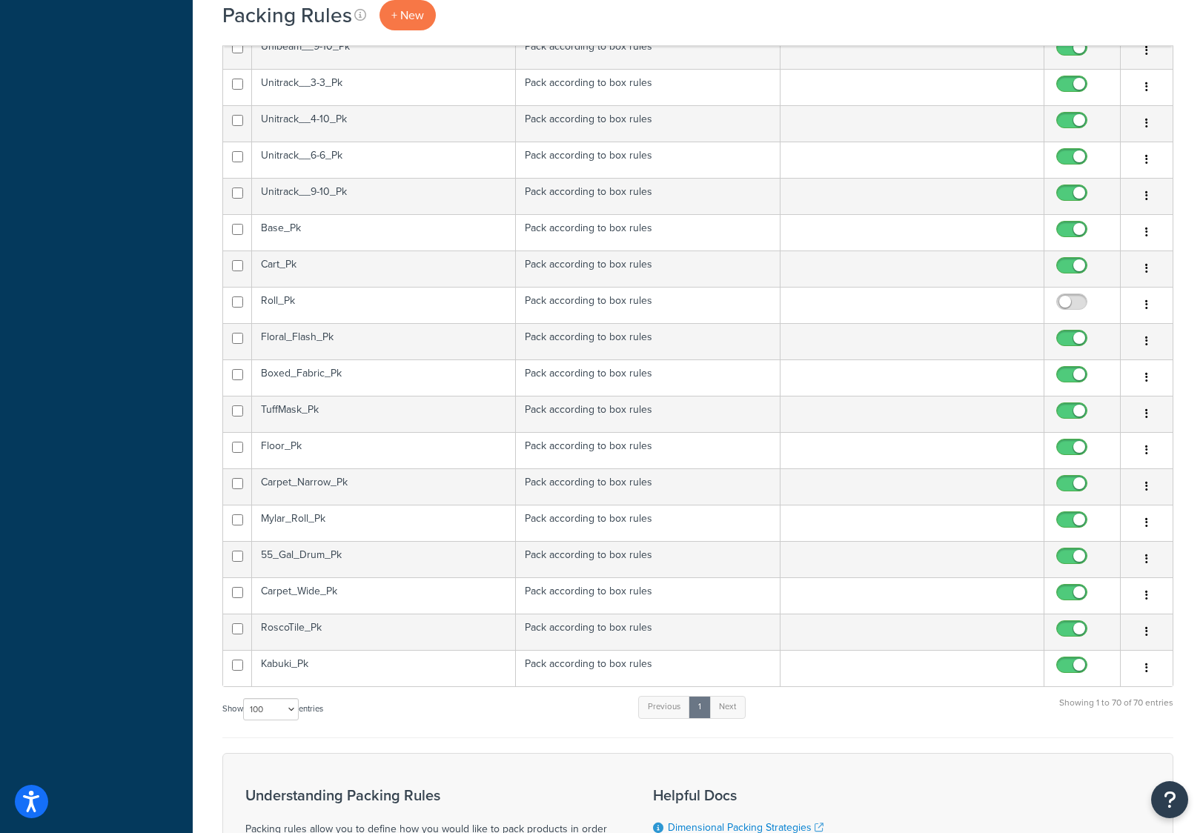
click at [649, 8] on div "Packing Rules + New" at bounding box center [697, 15] width 951 height 30
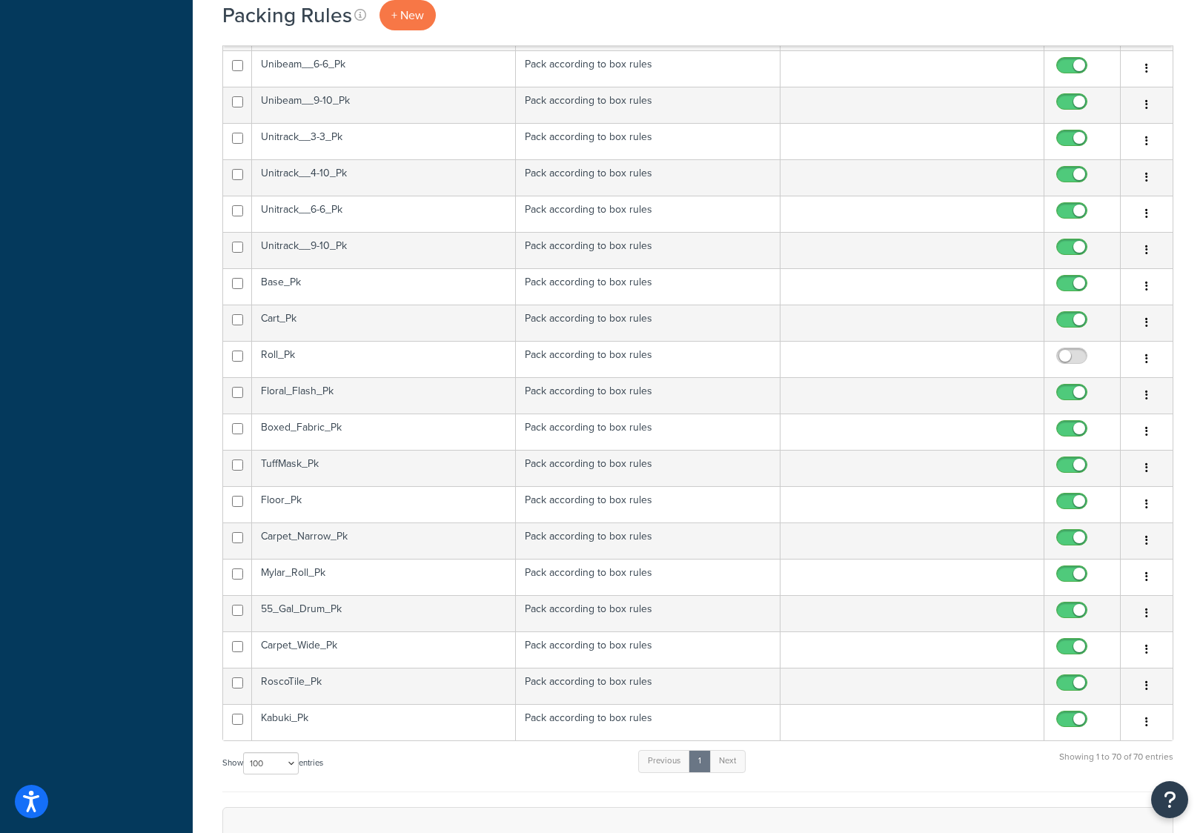
scroll to position [2043, 0]
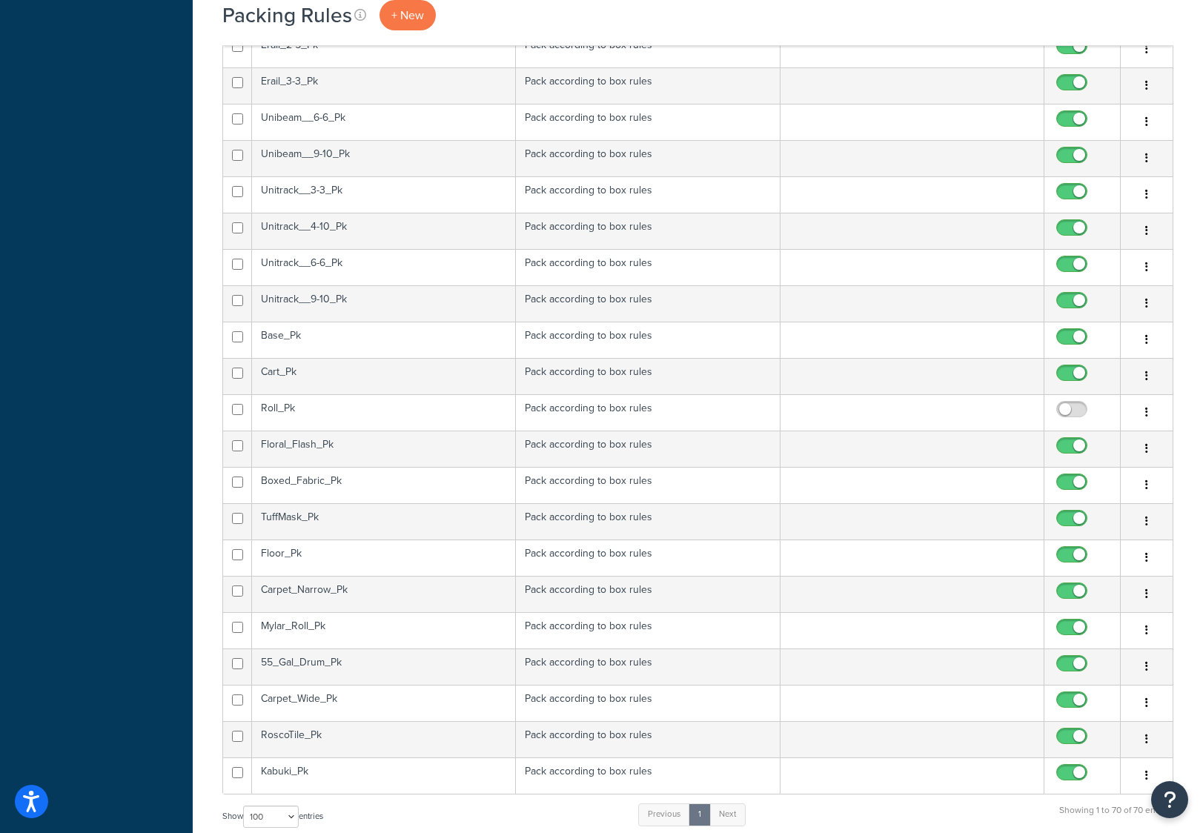
click at [488, 410] on td "Roll_Pk" at bounding box center [384, 412] width 264 height 36
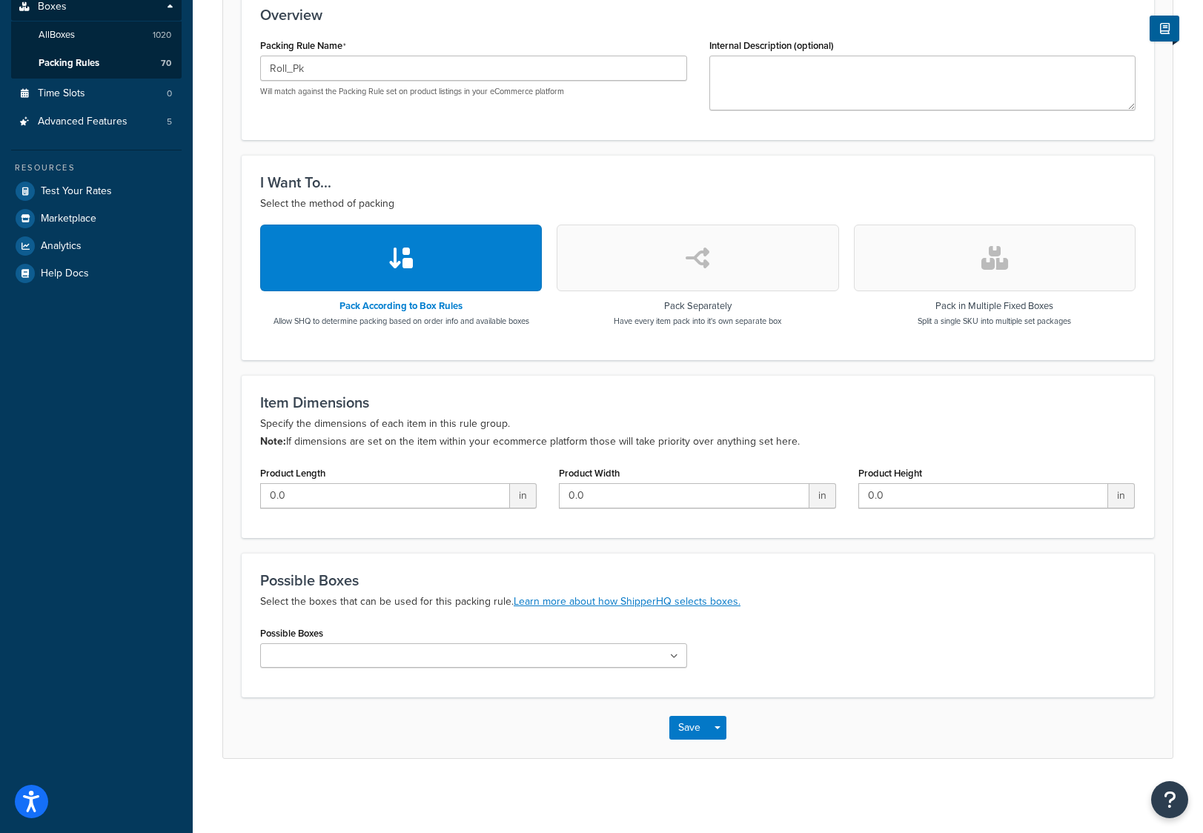
click at [303, 652] on input "Possible Boxes" at bounding box center [330, 657] width 131 height 16
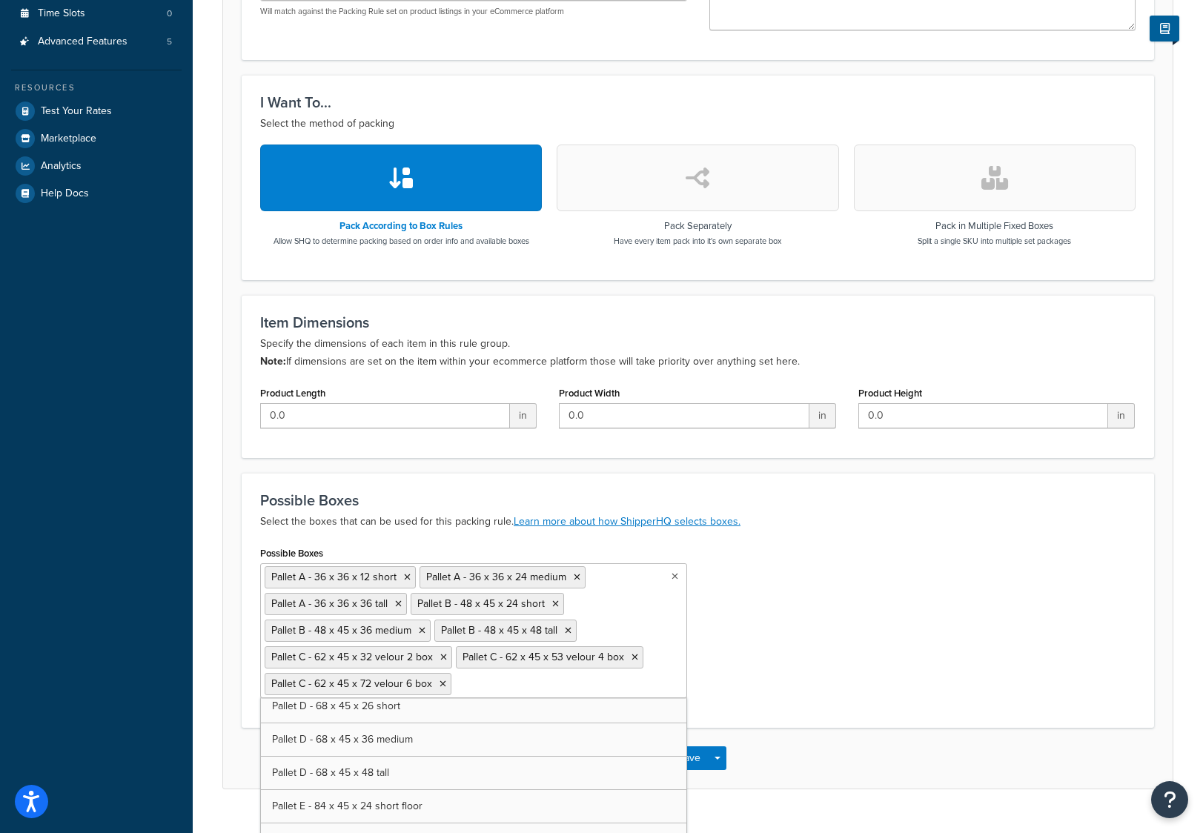
scroll to position [7307, 0]
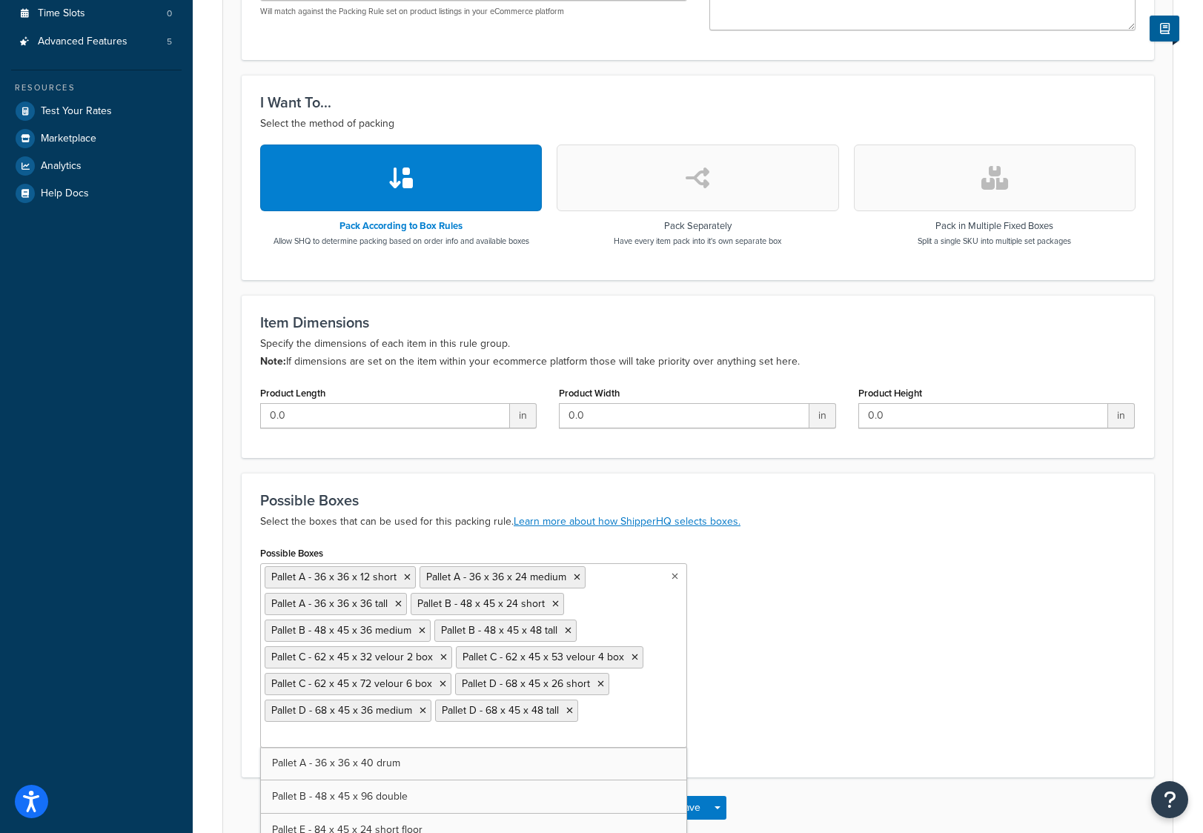
click at [795, 582] on div "Possible Boxes Pallet A - 36 x 36 x 12 short Pallet A - 36 x 36 x 24 medium Pal…" at bounding box center [698, 651] width 898 height 216
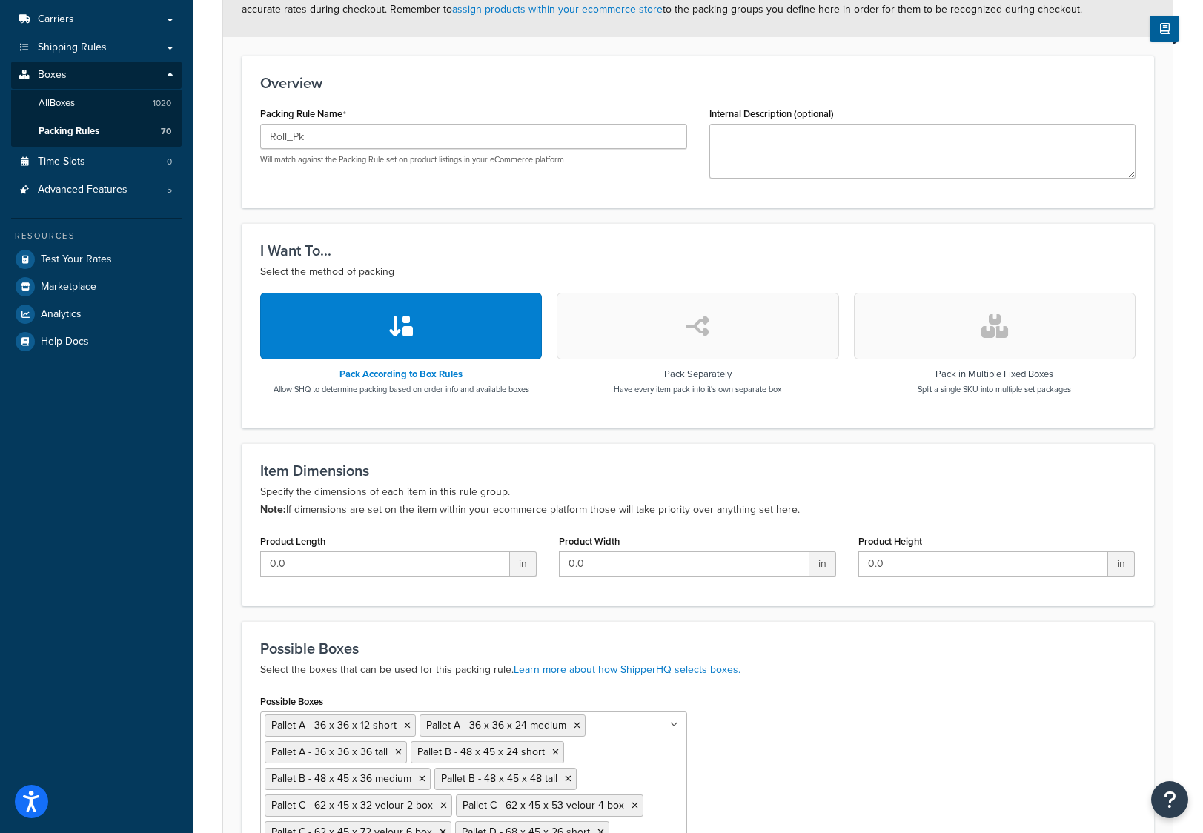
scroll to position [302, 0]
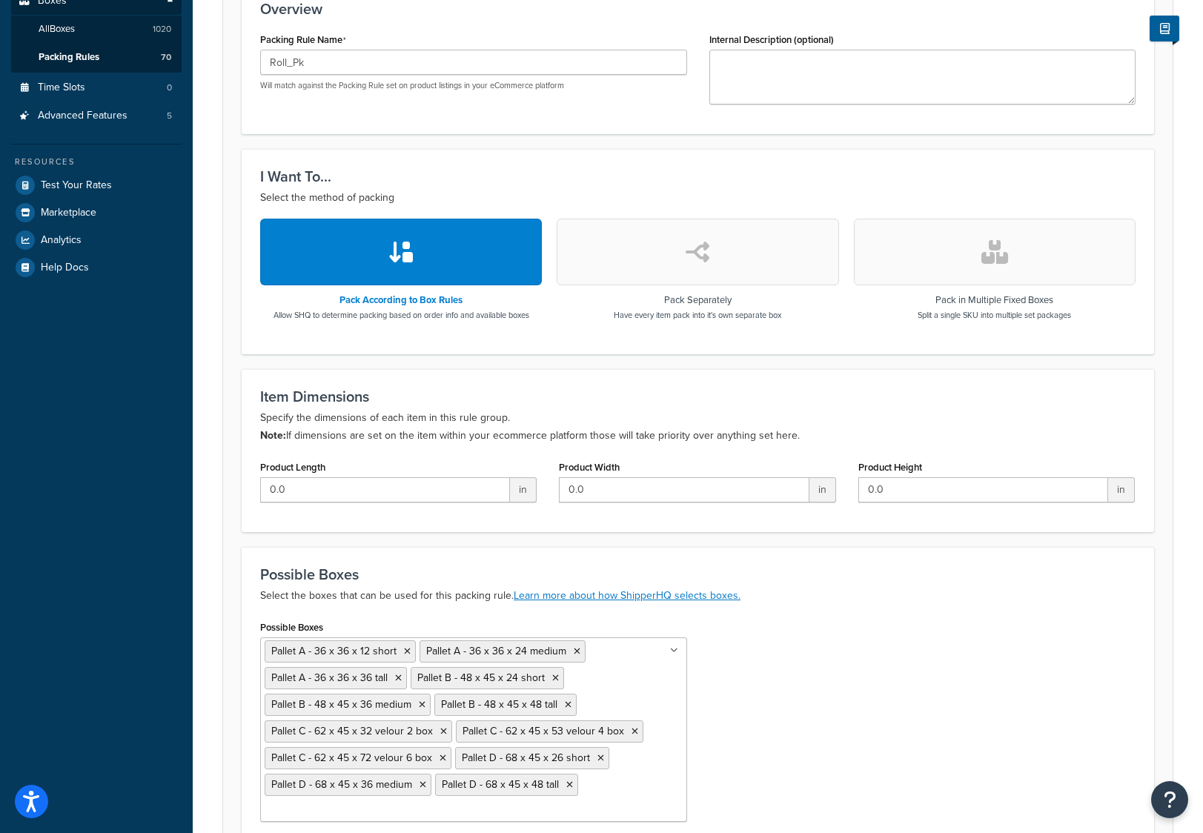
click at [565, 702] on icon at bounding box center [568, 705] width 7 height 9
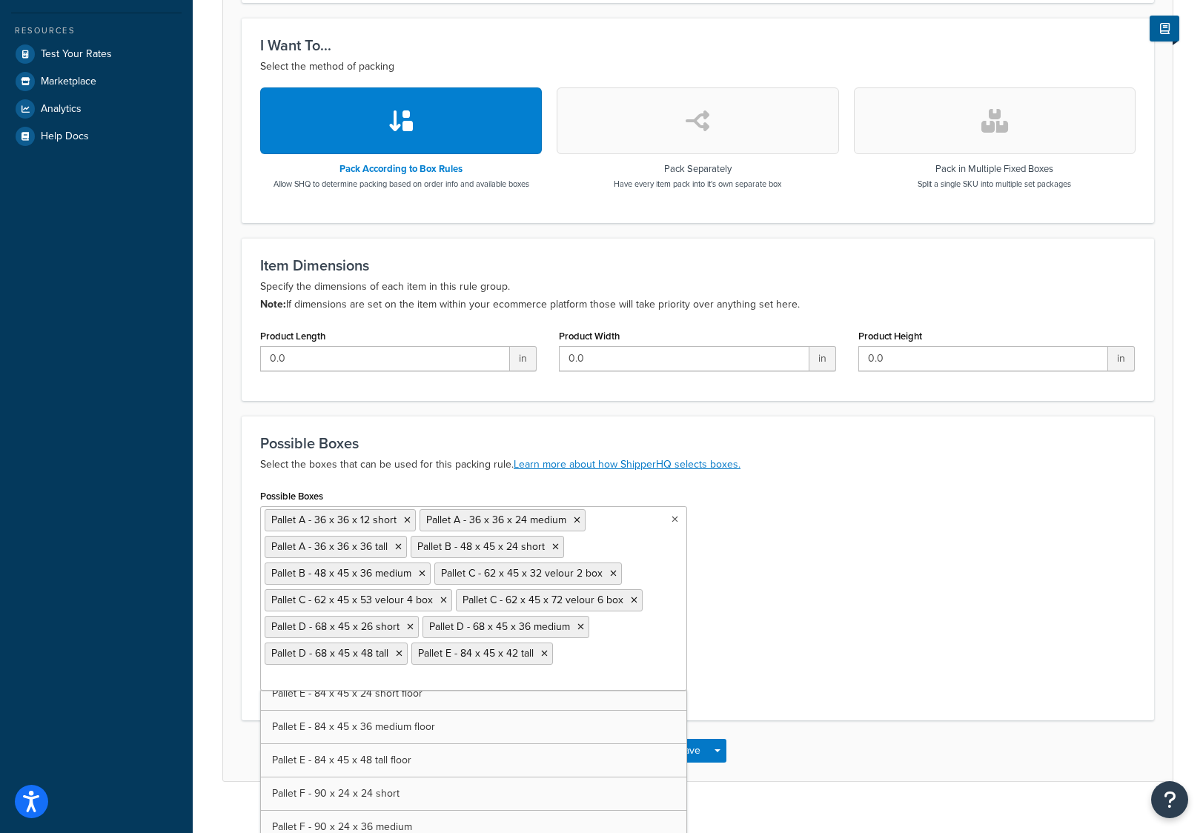
scroll to position [7455, 0]
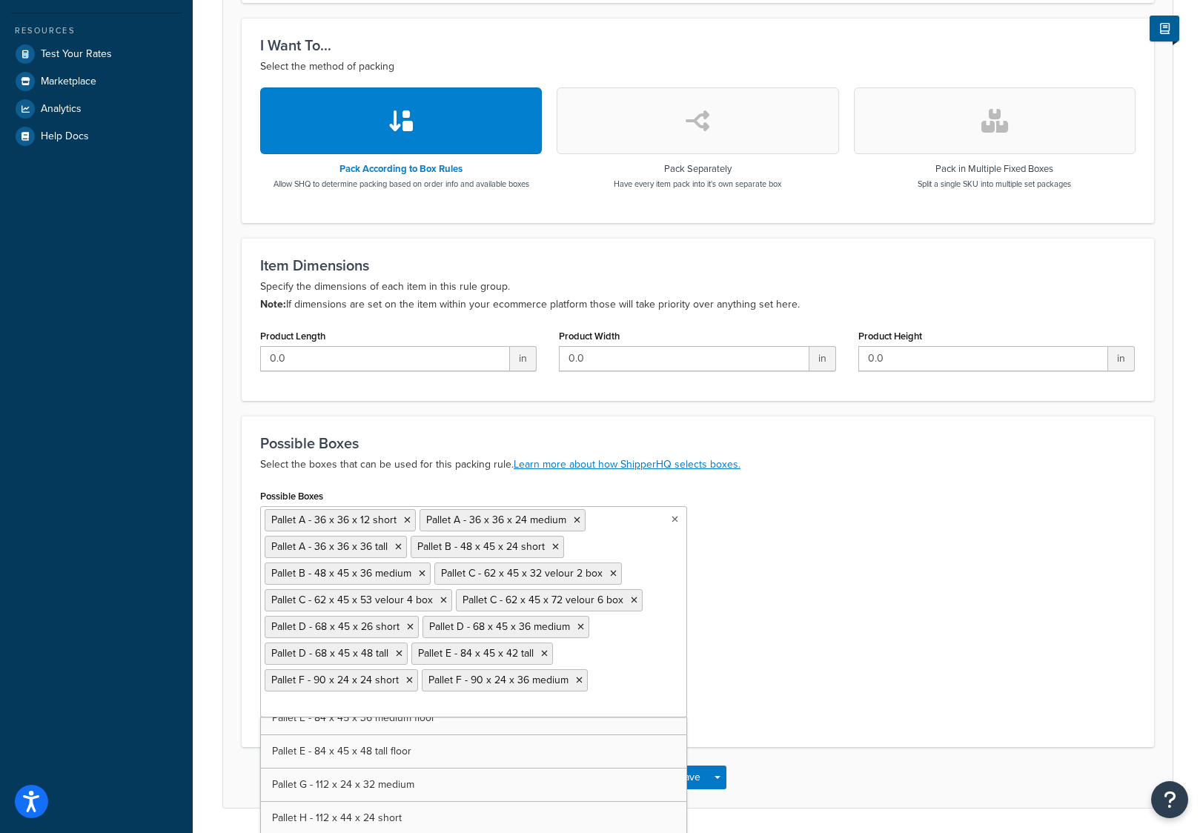
click at [612, 678] on ul "Pallet A - 36 x 36 x 12 short Pallet A - 36 x 36 x 24 medium Pallet A - 36 x 36…" at bounding box center [473, 611] width 427 height 211
click at [612, 681] on ul "Pallet A - 36 x 36 x 12 short Pallet A - 36 x 36 x 24 medium Pallet A - 36 x 36…" at bounding box center [473, 611] width 427 height 211
click at [601, 677] on ul "Pallet A - 36 x 36 x 12 short Pallet A - 36 x 36 x 24 medium Pallet A - 36 x 36…" at bounding box center [473, 611] width 427 height 211
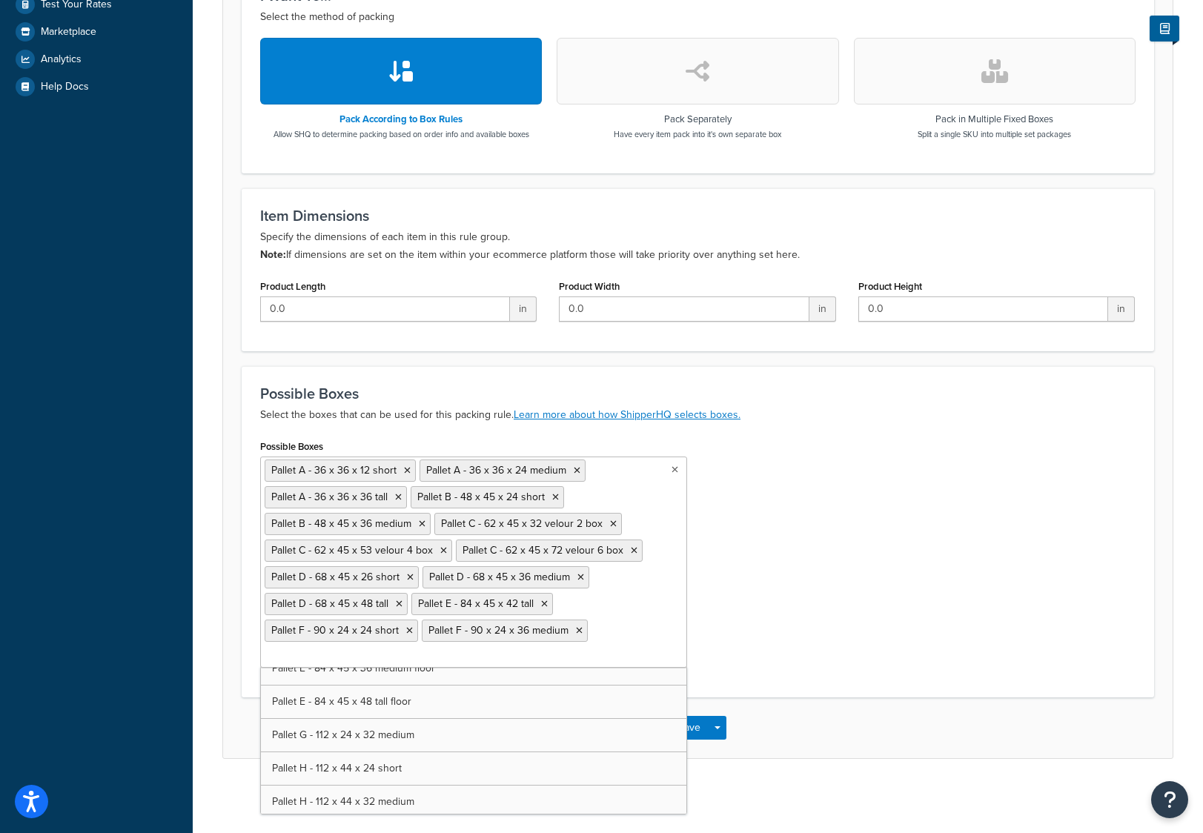
click at [634, 608] on ul "Pallet A - 36 x 36 x 12 short Pallet A - 36 x 36 x 24 medium Pallet A - 36 x 36…" at bounding box center [473, 562] width 427 height 211
click at [568, 658] on ul "Pallet A - 36 x 36 x 12 short Pallet A - 36 x 36 x 24 medium Pallet A - 36 x 36…" at bounding box center [473, 562] width 427 height 211
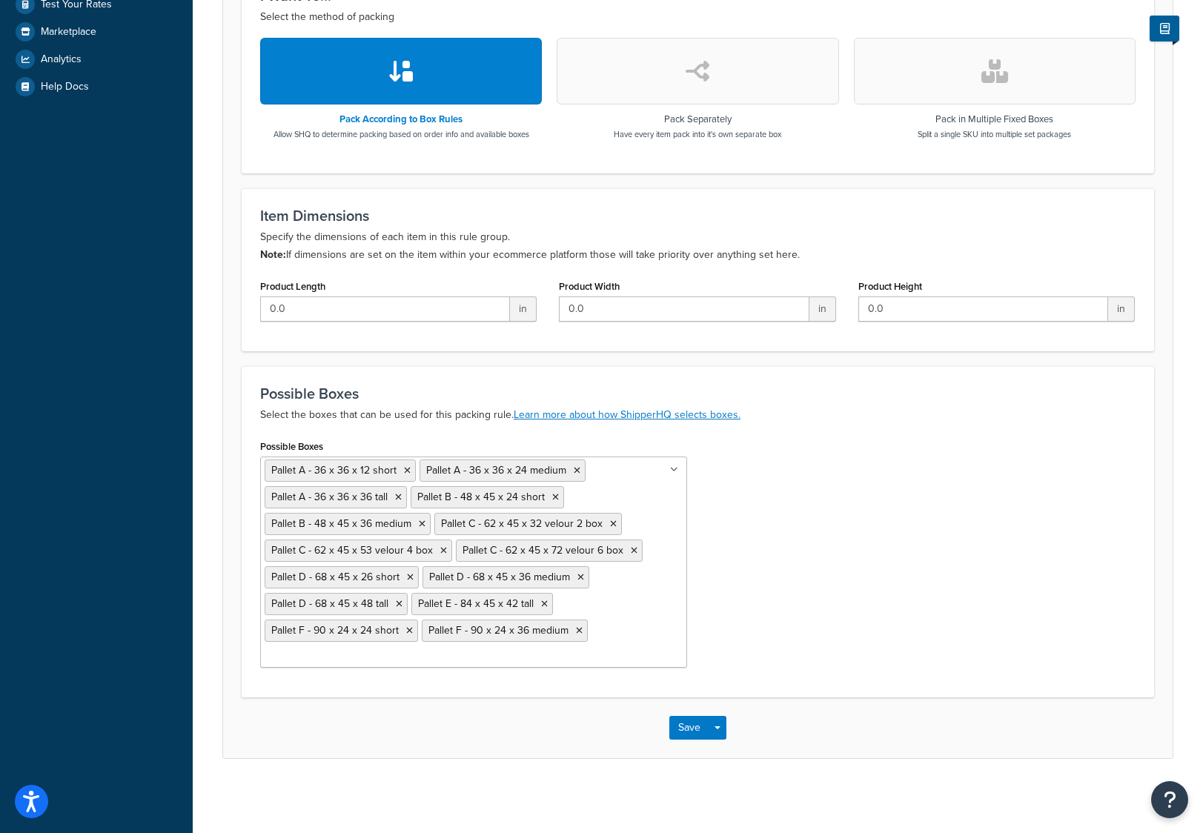
click at [800, 611] on div "Possible Boxes Pallet A - 36 x 36 x 12 short Pallet A - 36 x 36 x 24 medium Pal…" at bounding box center [698, 557] width 898 height 243
click at [609, 613] on ul "Pallet A - 36 x 36 x 12 short Pallet A - 36 x 36 x 24 medium Pallet A - 36 x 36…" at bounding box center [473, 562] width 427 height 211
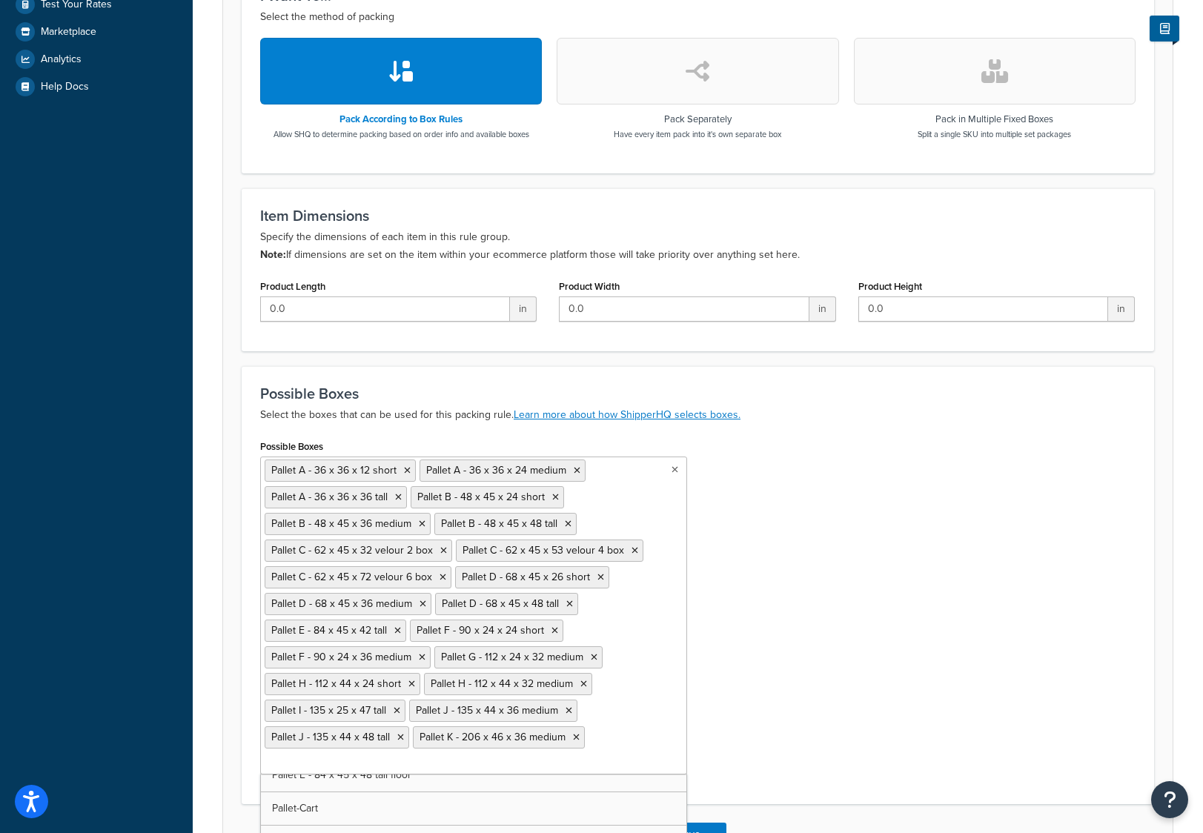
scroll to position [7381, 0]
click at [641, 738] on ul "Pallet A - 36 x 36 x 12 short Pallet A - 36 x 36 x 24 medium Pallet A - 36 x 36…" at bounding box center [473, 616] width 427 height 318
click at [839, 696] on div "Possible Boxes Pallet A - 36 x 36 x 12 short Pallet A - 36 x 36 x 24 medium Pal…" at bounding box center [698, 611] width 898 height 350
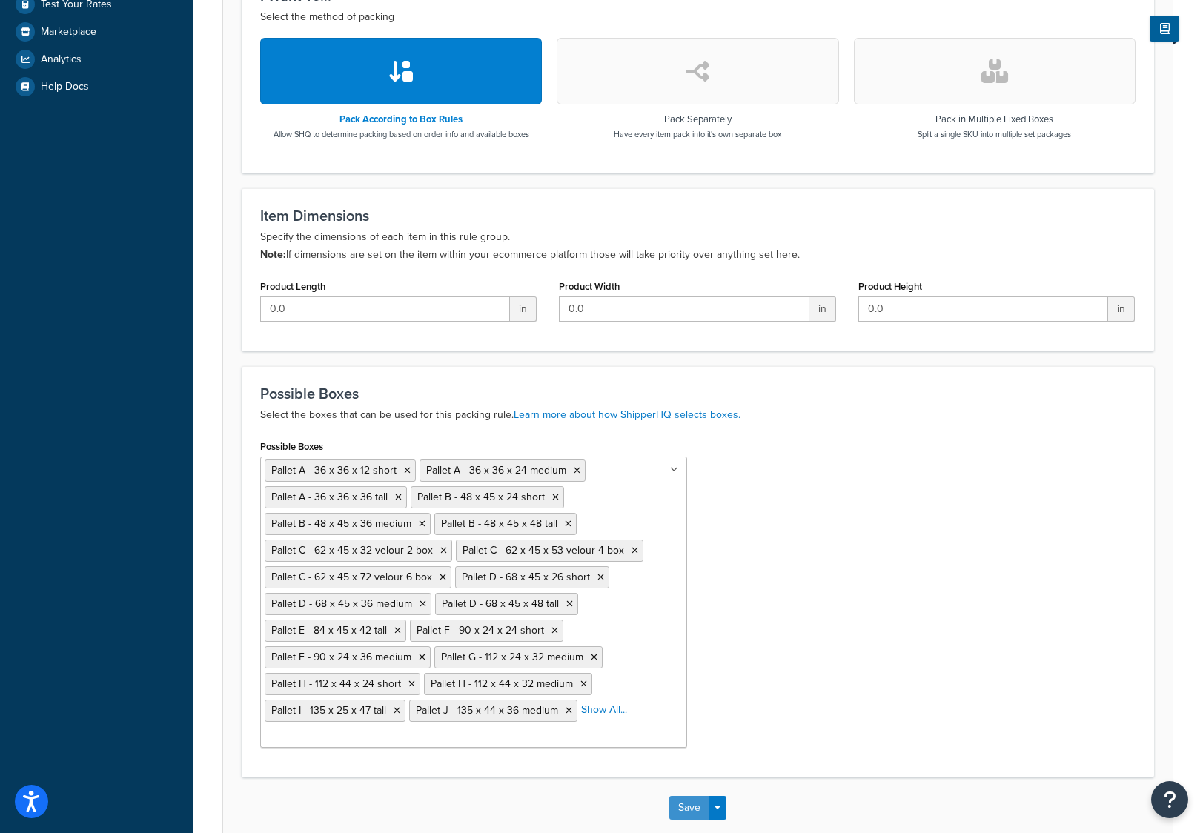
click at [697, 804] on button "Save" at bounding box center [689, 808] width 40 height 24
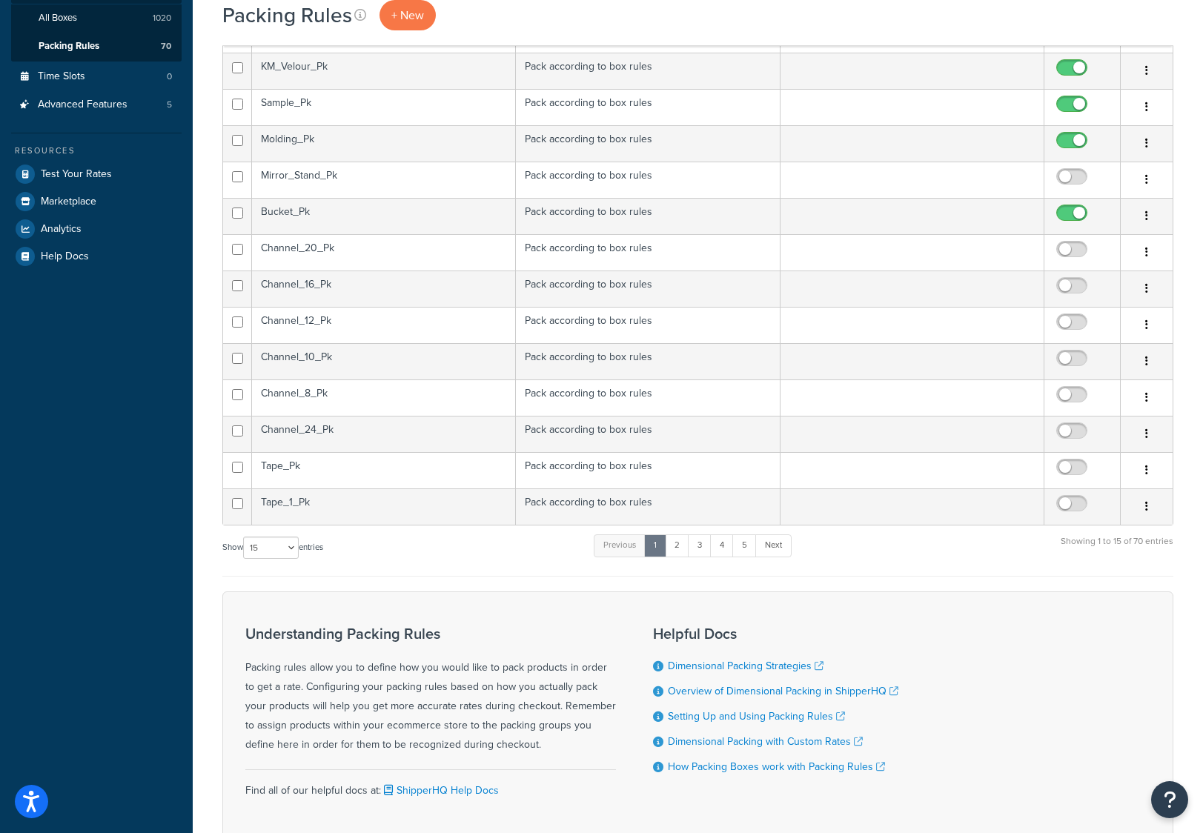
scroll to position [371, 0]
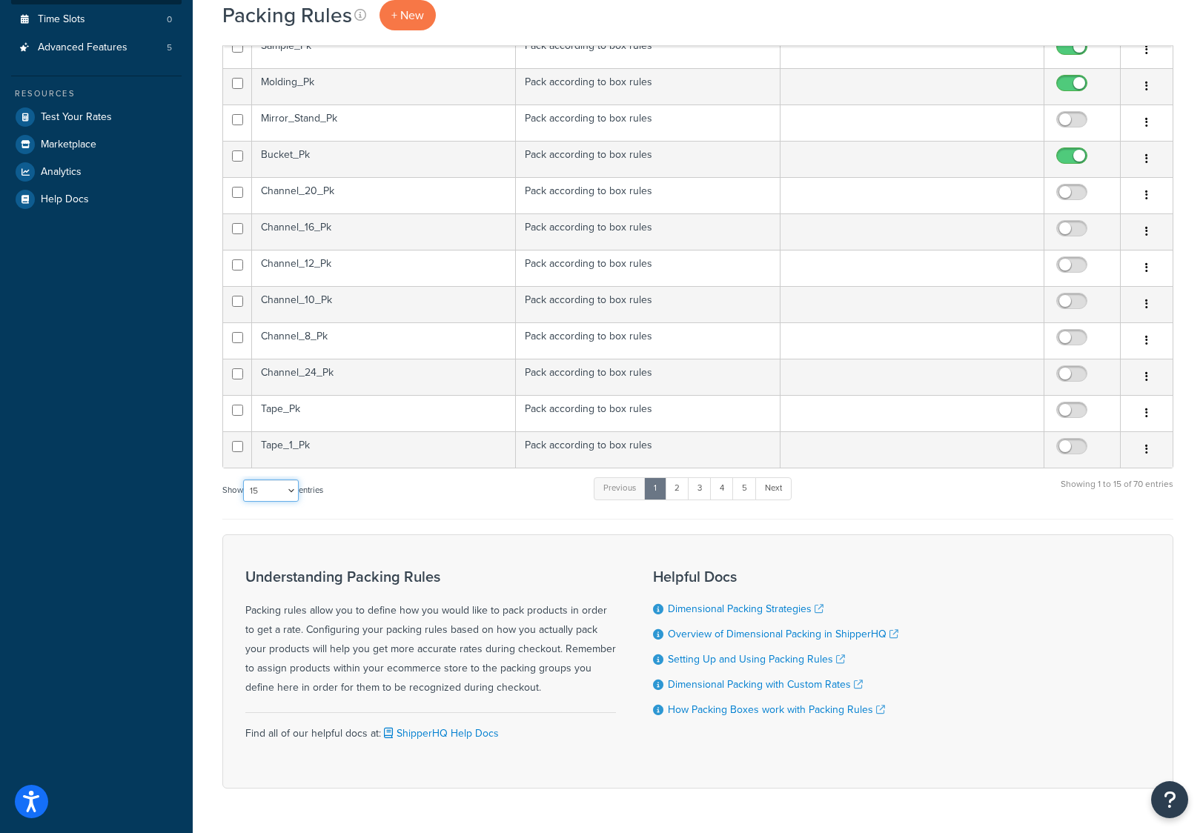
click at [298, 489] on select "10 15 25 50 100" at bounding box center [271, 491] width 56 height 22
select select "100"
click at [245, 502] on select "10 15 25 50 100" at bounding box center [271, 491] width 56 height 22
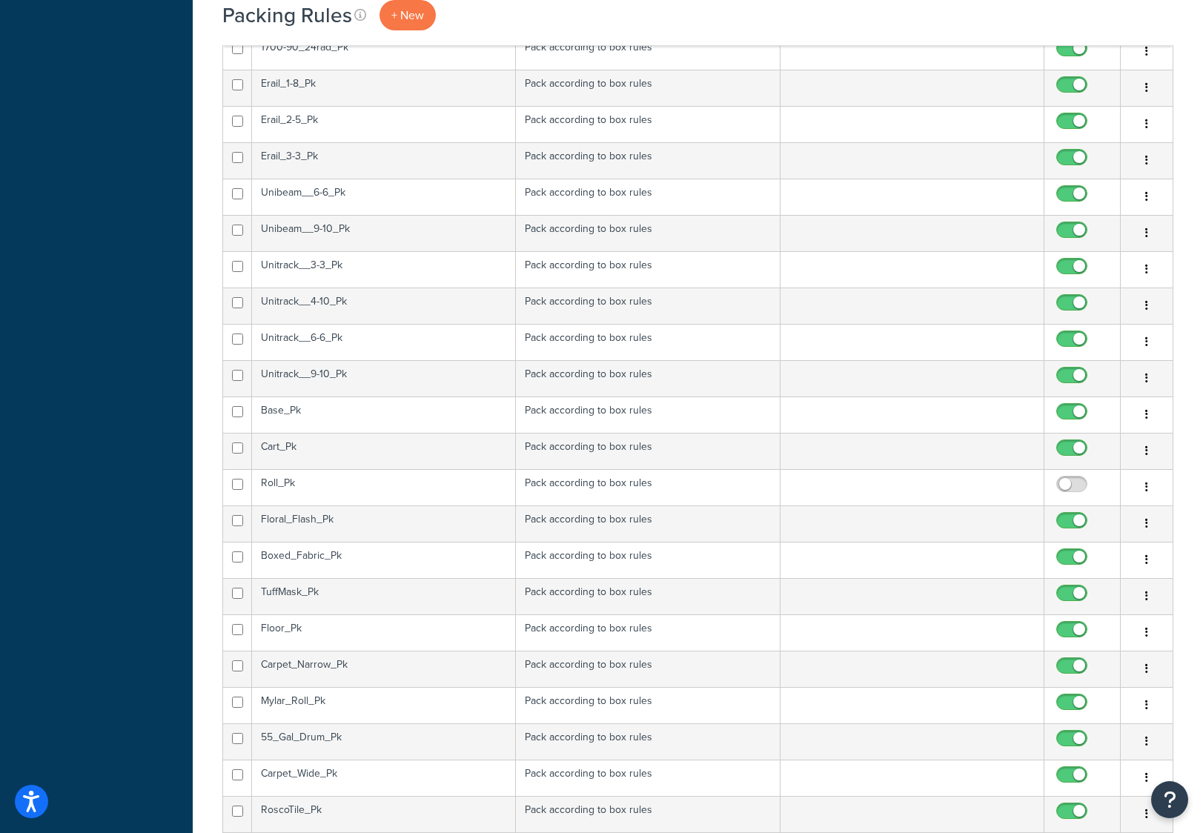
scroll to position [2002, 0]
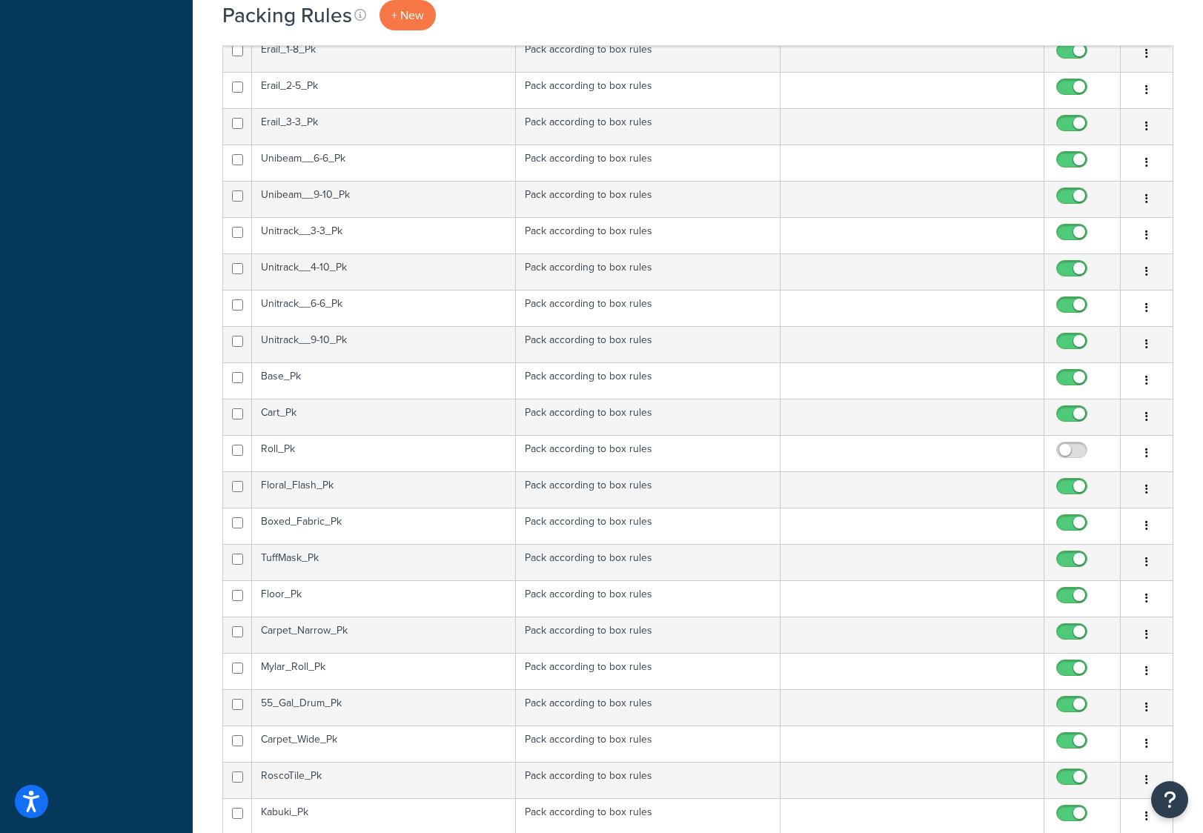
click at [386, 449] on td "Roll_Pk" at bounding box center [384, 453] width 264 height 36
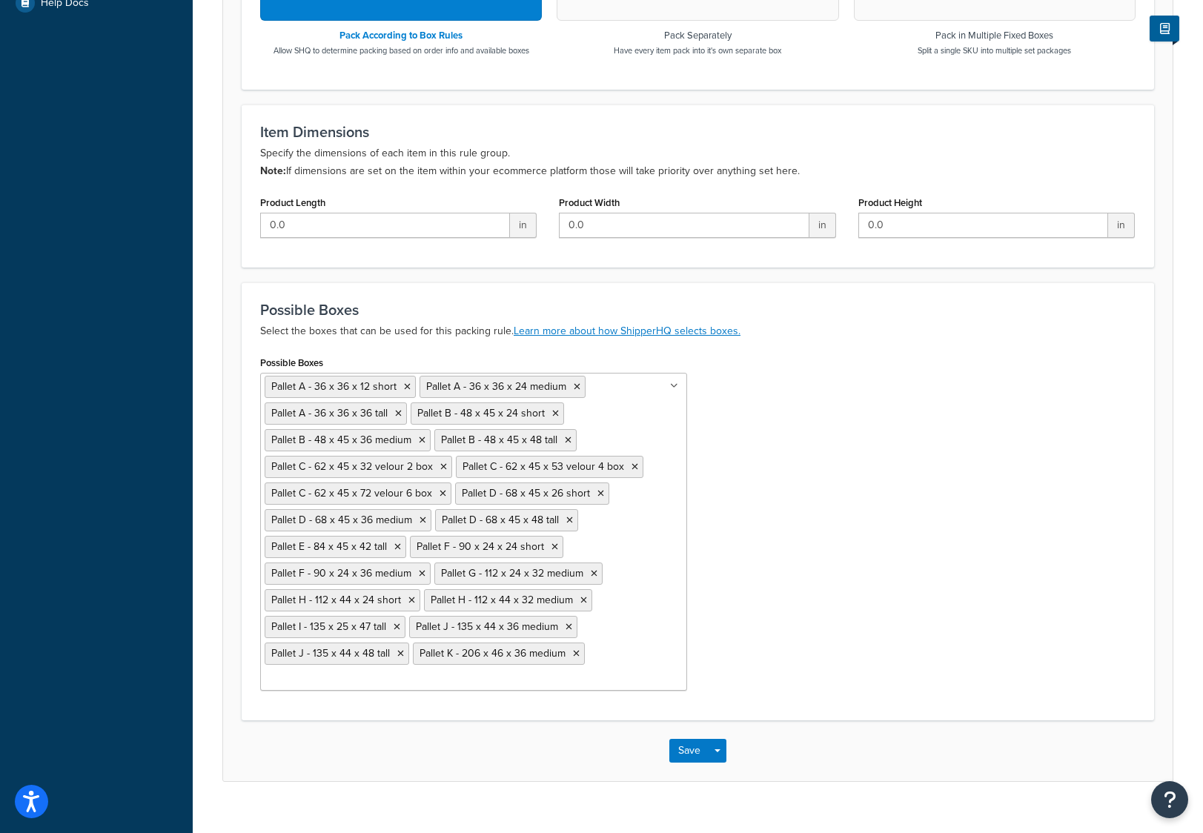
scroll to position [590, 0]
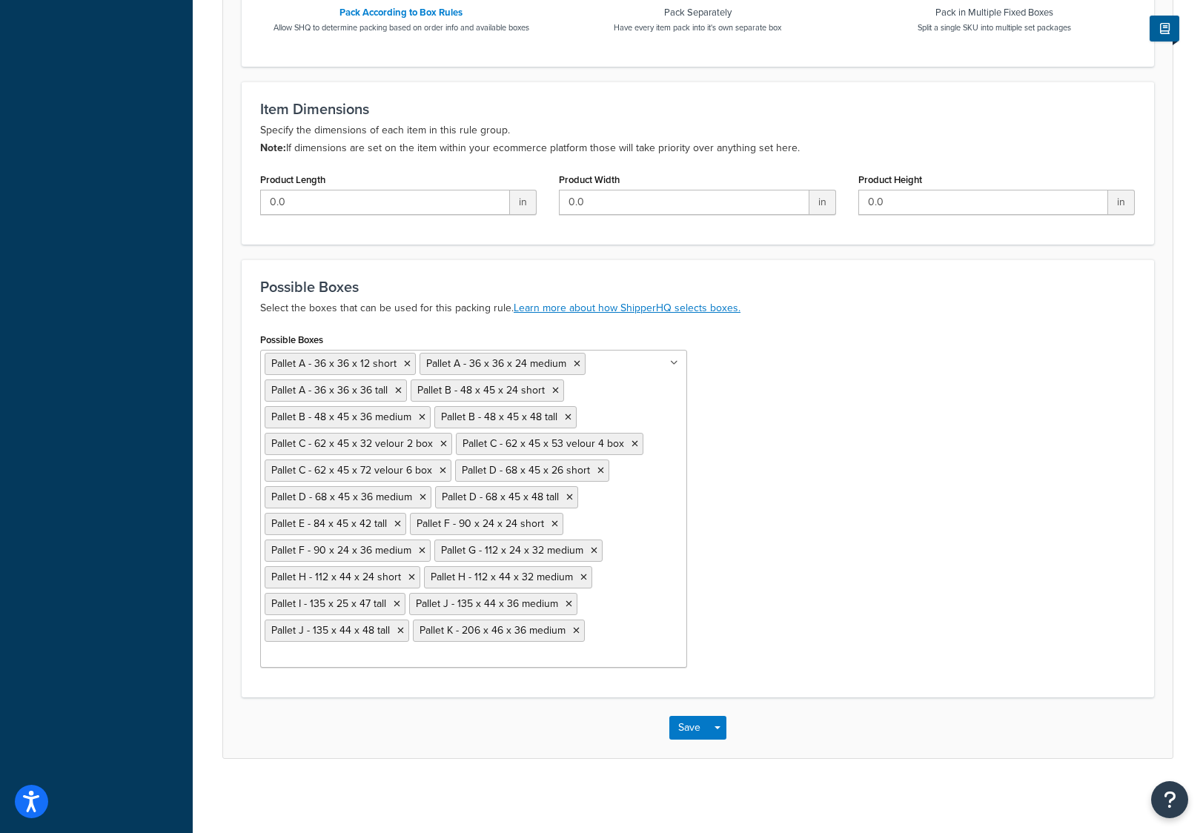
click at [624, 646] on ul "Pallet A - 36 x 36 x 12 short Pallet A - 36 x 36 x 24 medium Pallet A - 36 x 36…" at bounding box center [473, 509] width 427 height 318
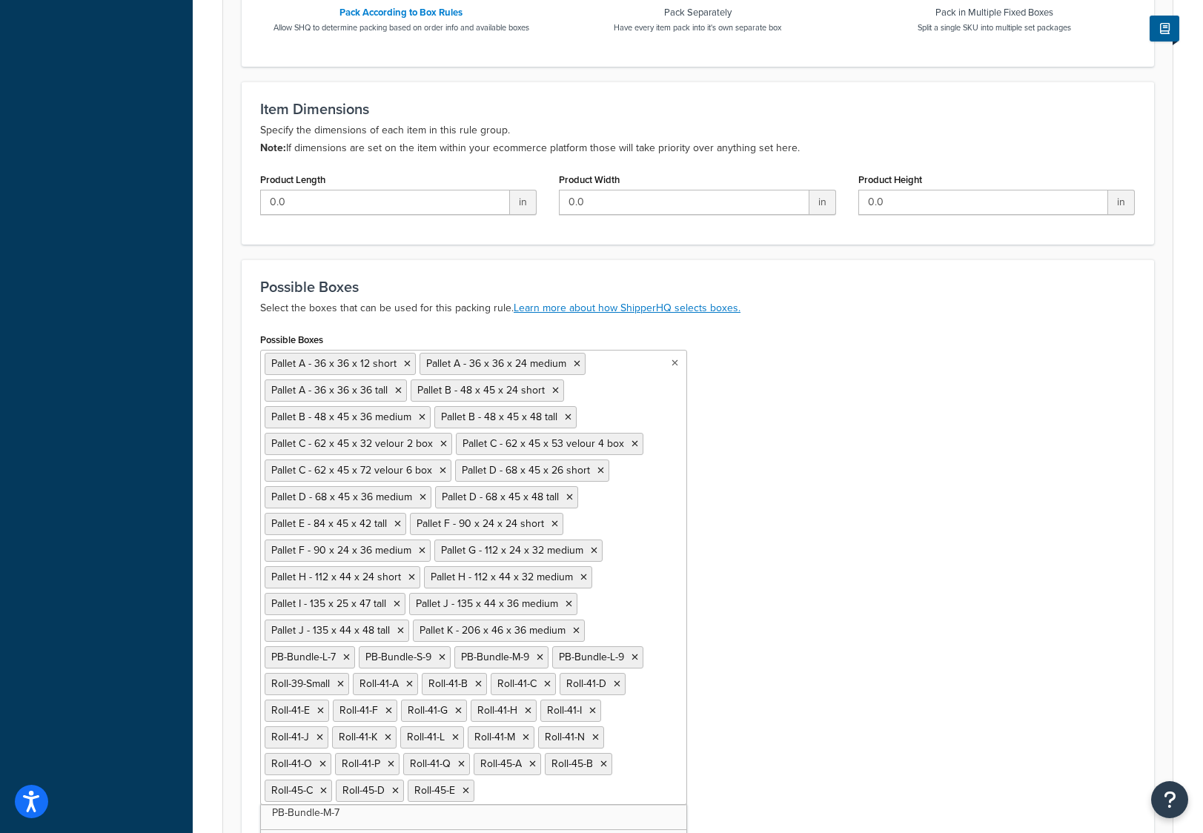
scroll to position [7948, 0]
click at [371, 816] on input "Possible Boxes" at bounding box center [330, 817] width 131 height 16
click at [640, 658] on icon at bounding box center [637, 657] width 7 height 9
click at [632, 658] on icon at bounding box center [634, 657] width 7 height 9
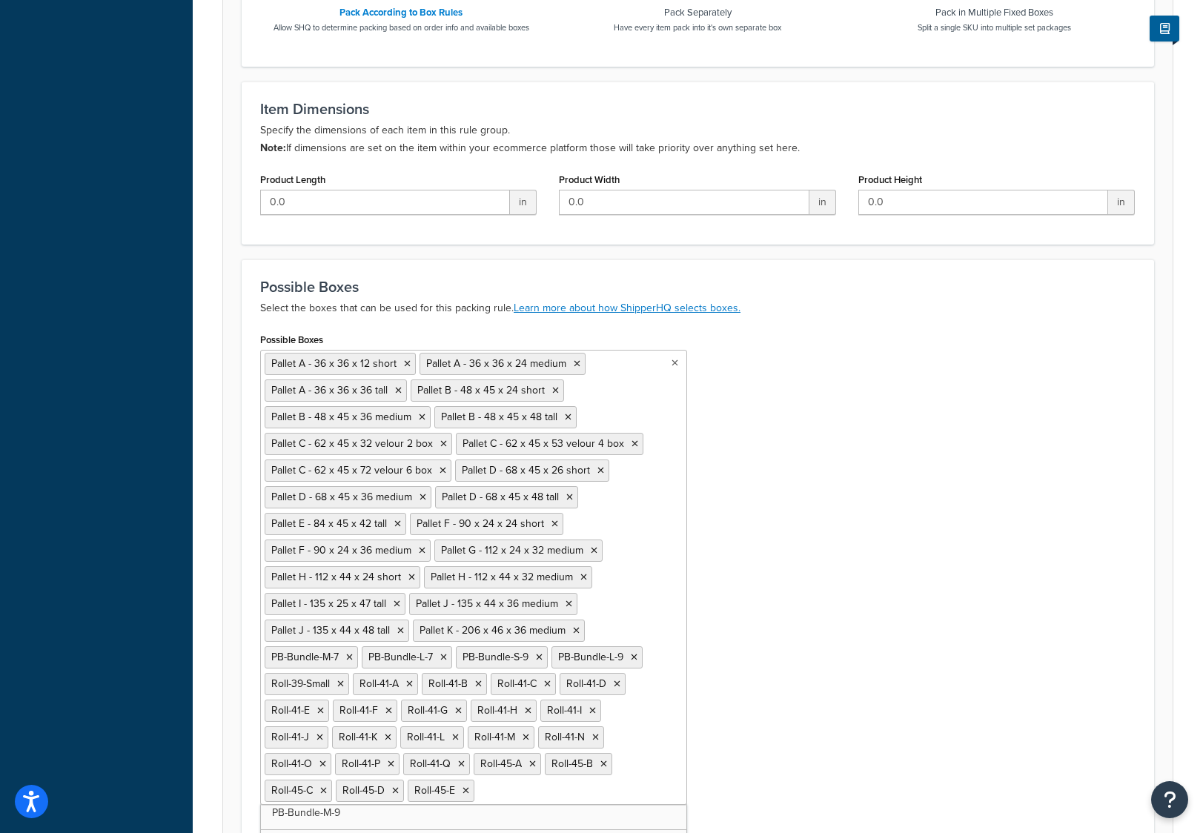
scroll to position [8015, 0]
click at [540, 656] on icon at bounding box center [539, 657] width 7 height 9
click at [441, 658] on icon at bounding box center [443, 657] width 7 height 9
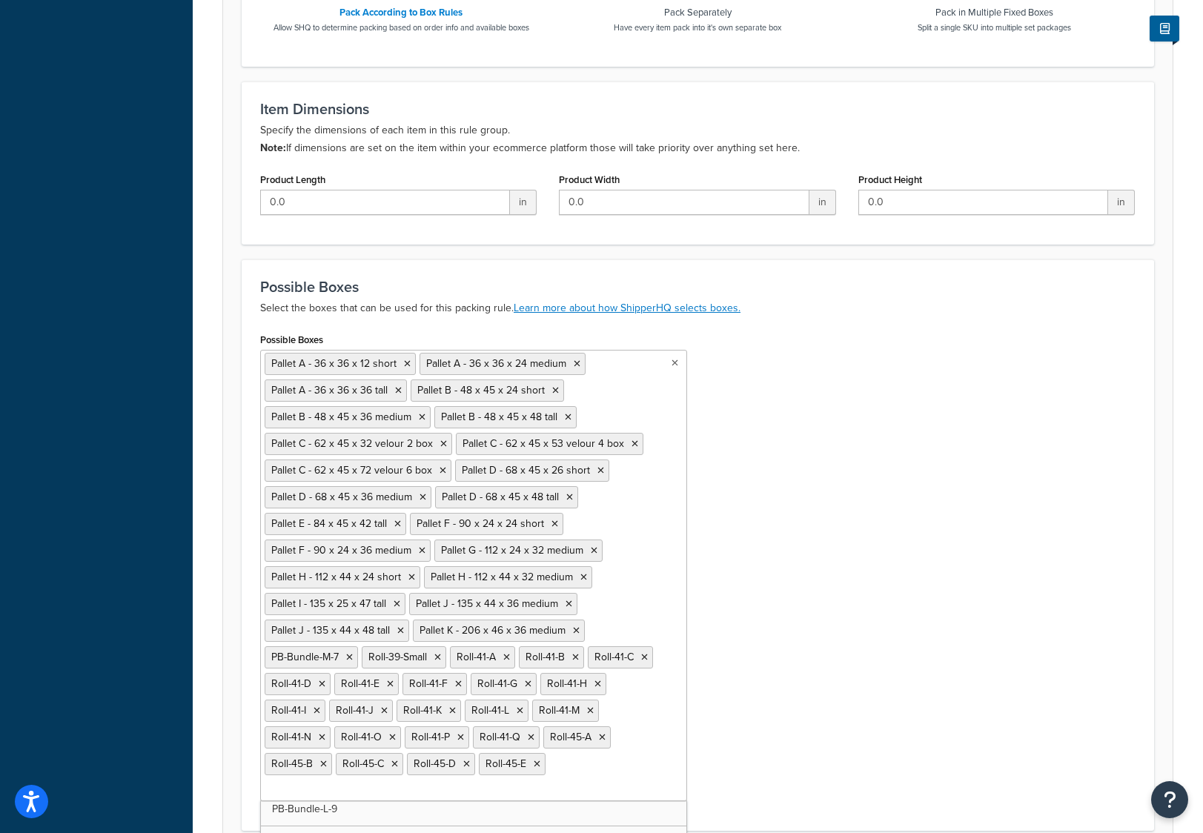
click at [347, 654] on icon at bounding box center [349, 657] width 7 height 9
click at [338, 655] on icon at bounding box center [340, 657] width 7 height 9
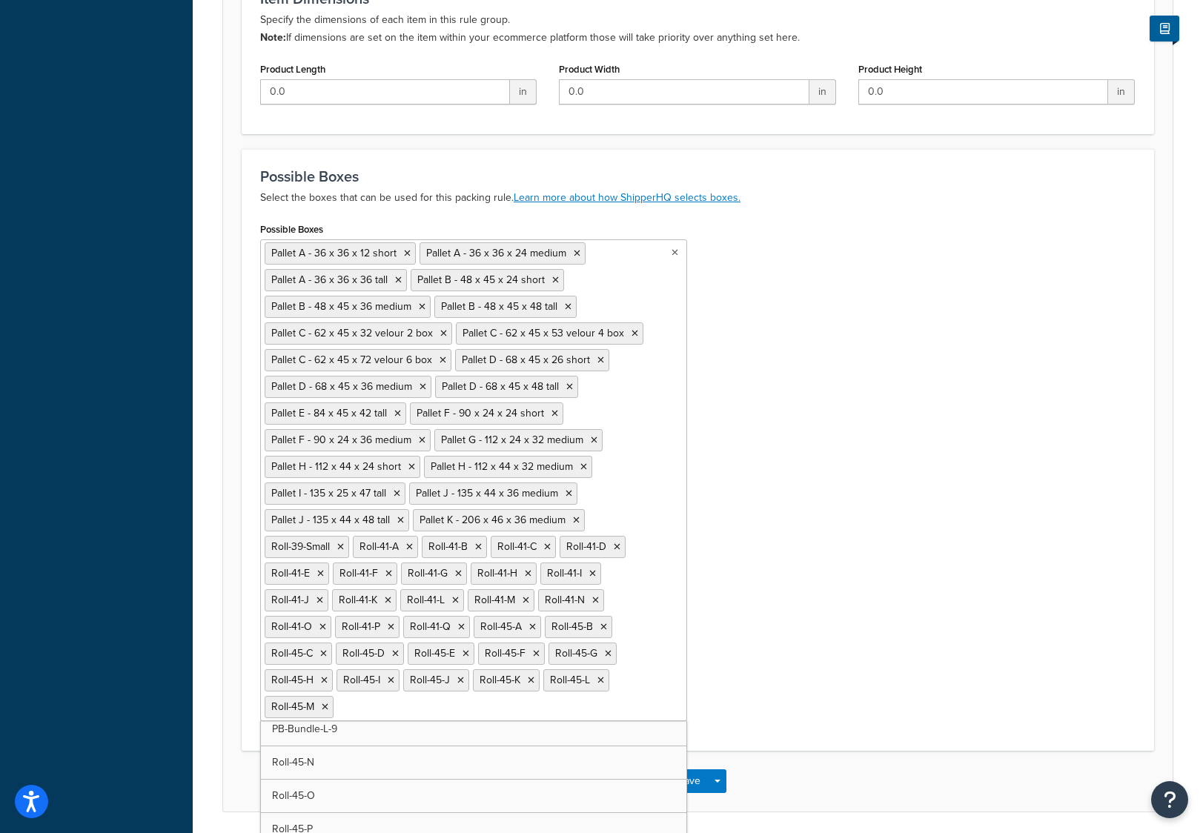
click at [339, 546] on icon at bounding box center [340, 547] width 7 height 9
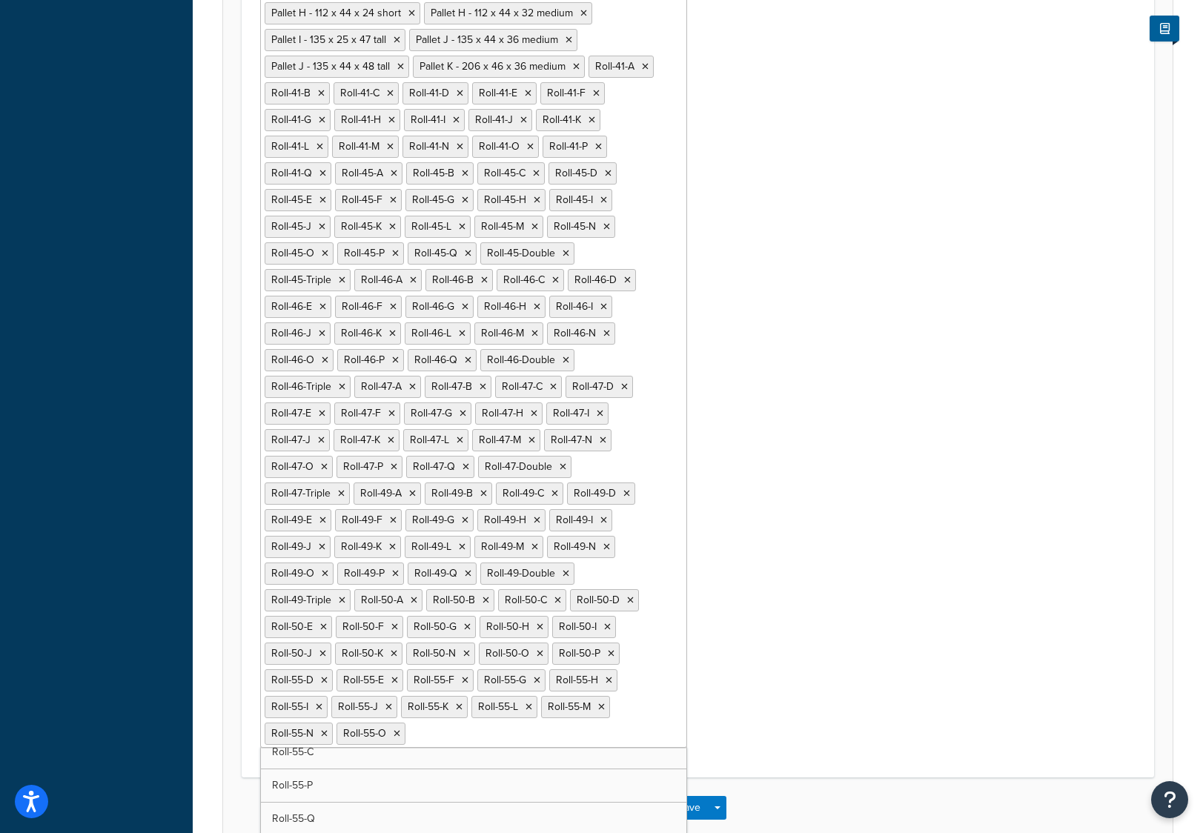
scroll to position [9127, 0]
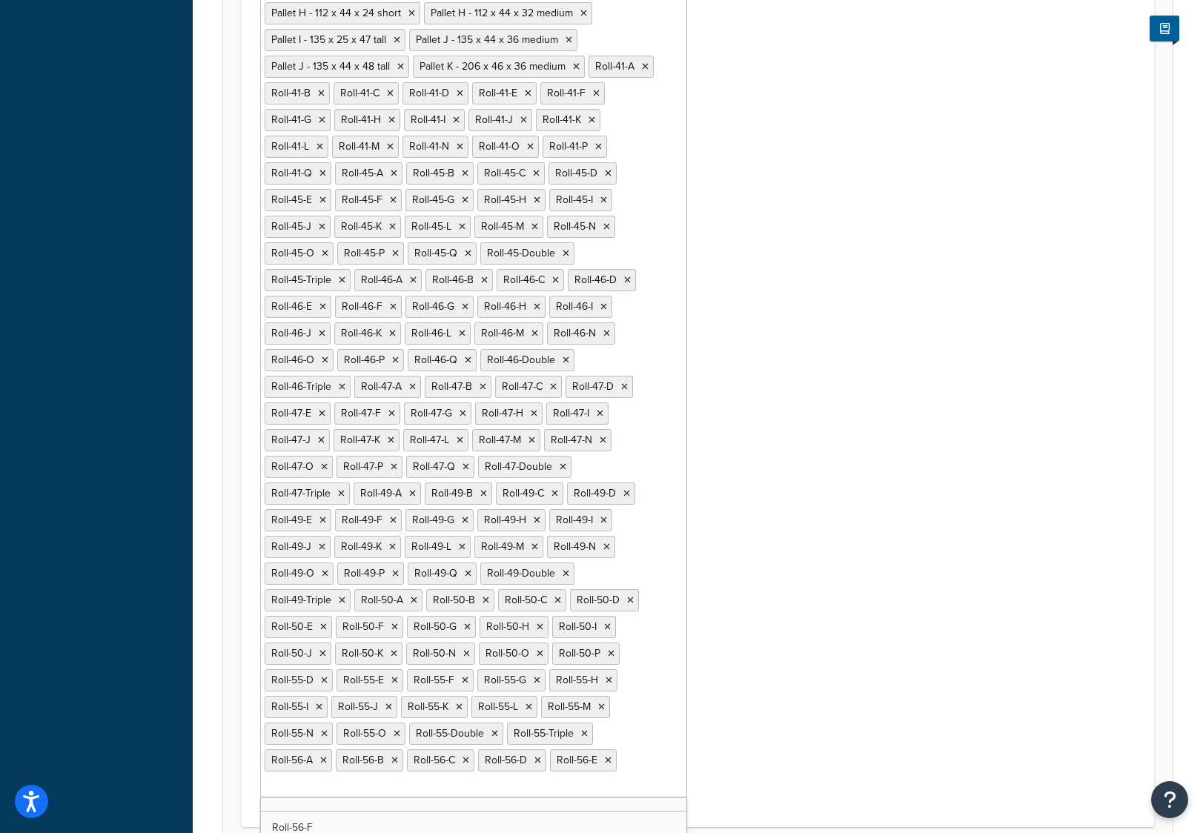
click at [495, 793] on ul "Pallet A - 36 x 36 x 12 short Pallet A - 36 x 36 x 24 medium Pallet A - 36 x 36…" at bounding box center [473, 292] width 427 height 1012
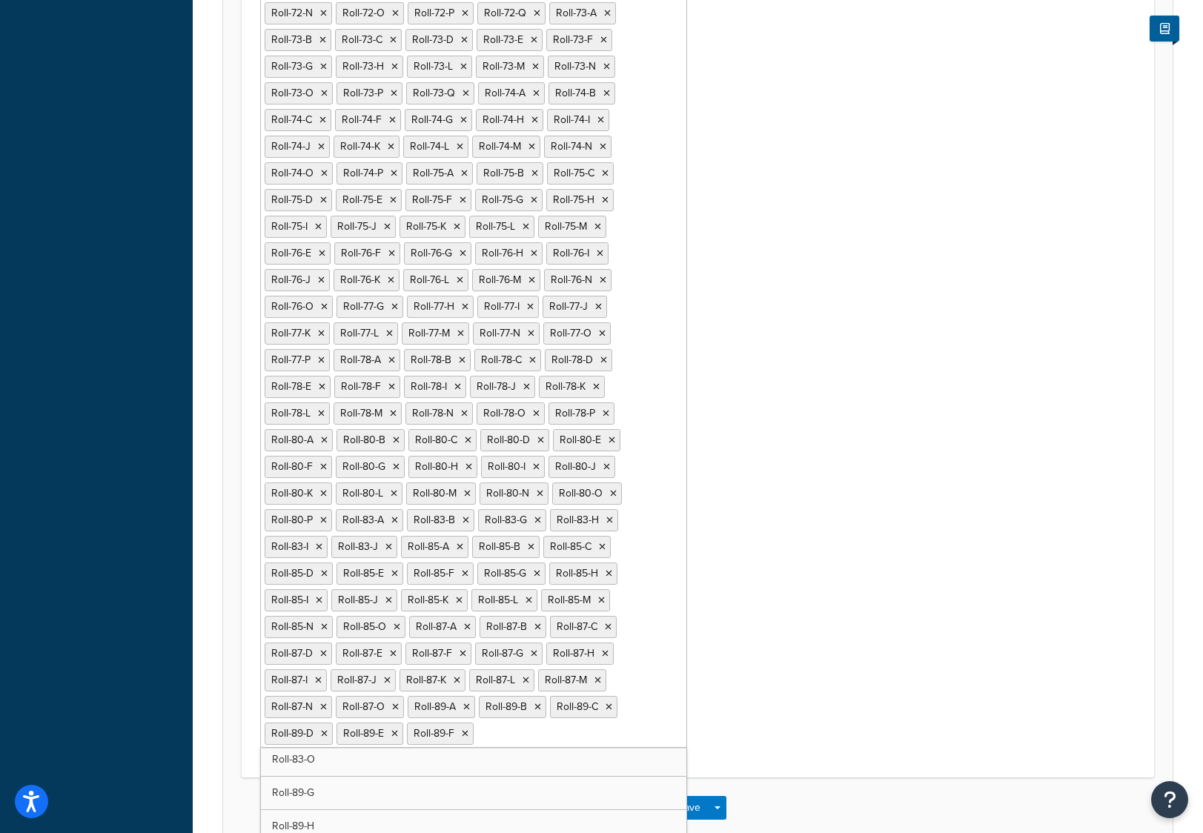
scroll to position [13116, 0]
click at [357, 764] on input "Possible Boxes" at bounding box center [330, 760] width 131 height 16
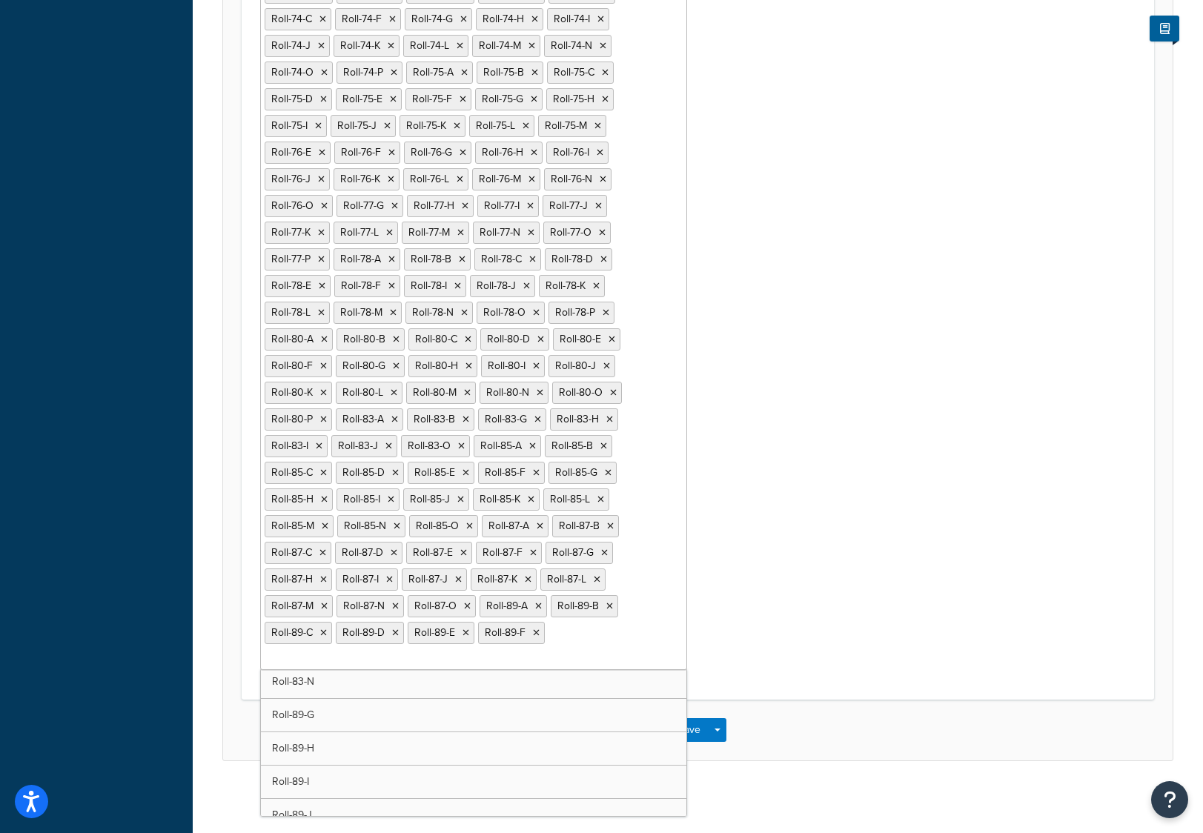
scroll to position [3179, 0]
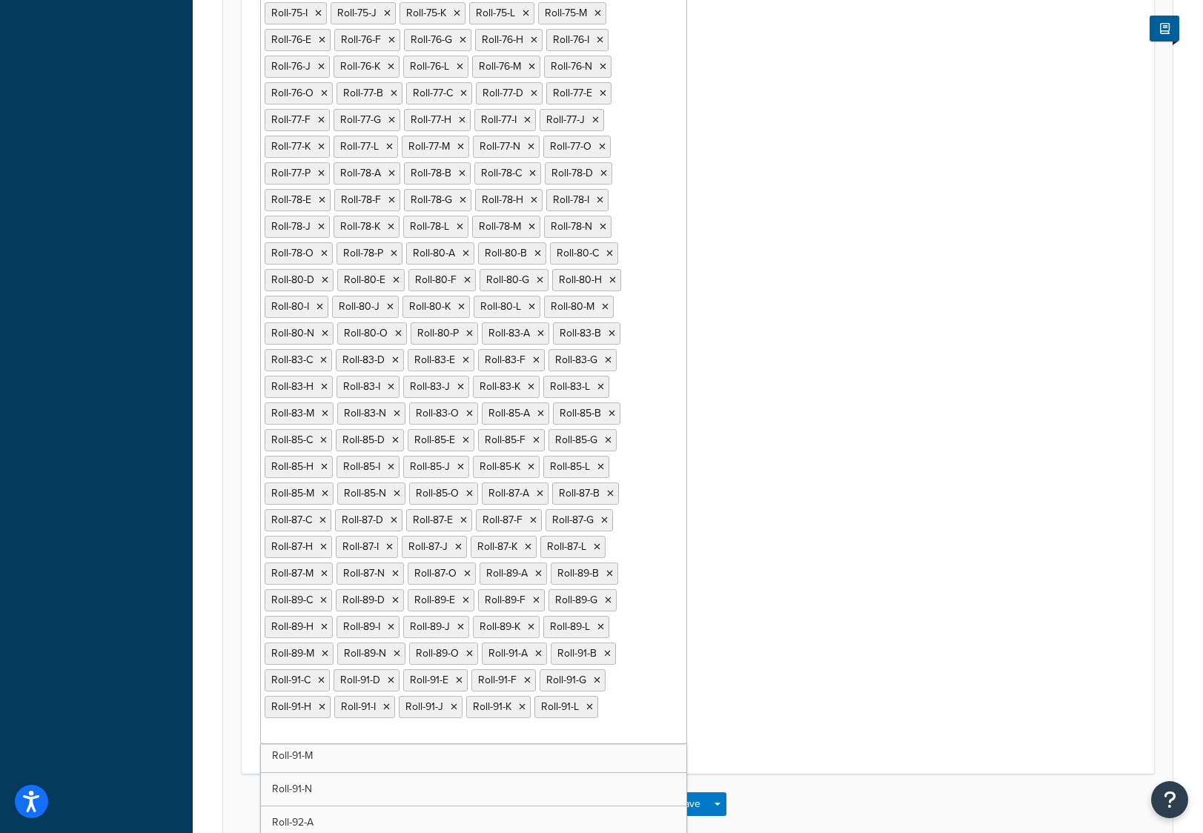
scroll to position [12582, 0]
drag, startPoint x: 397, startPoint y: 771, endPoint x: 397, endPoint y: 780, distance: 8.9
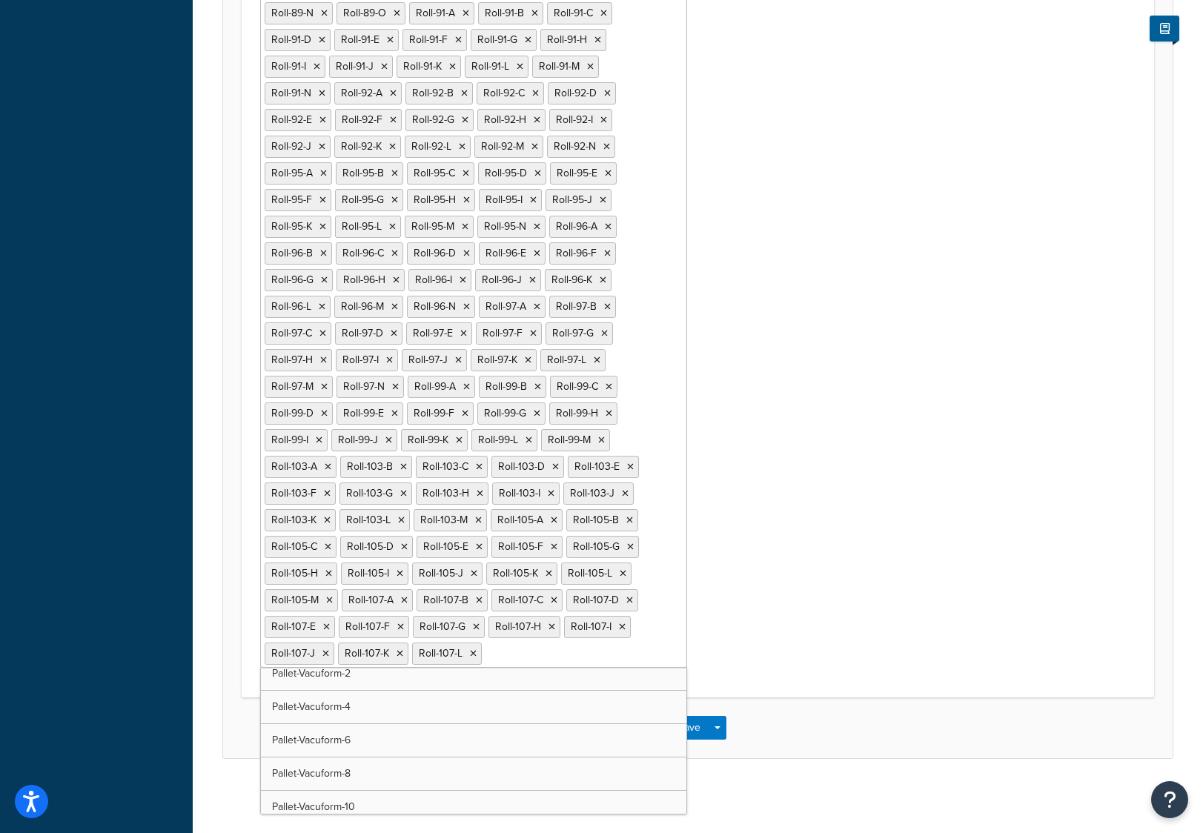
scroll to position [7582, 0]
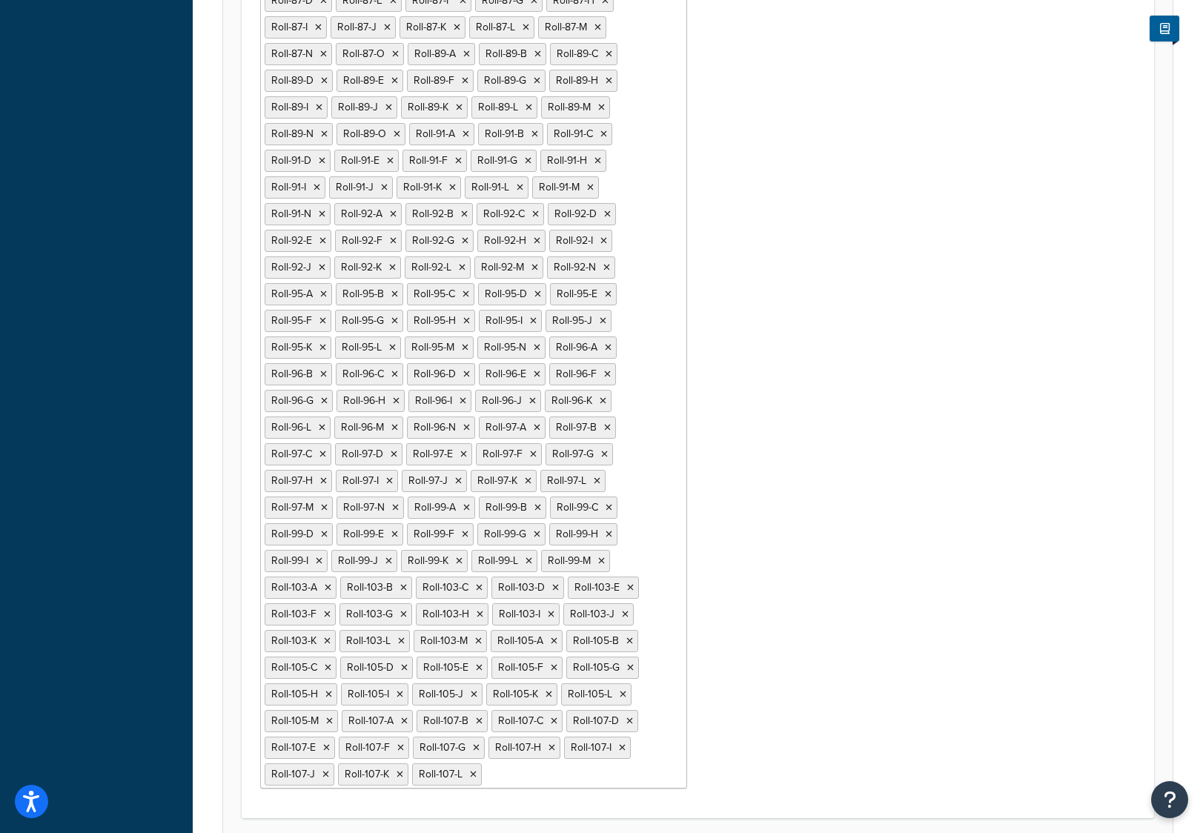
scroll to position [4678, 0]
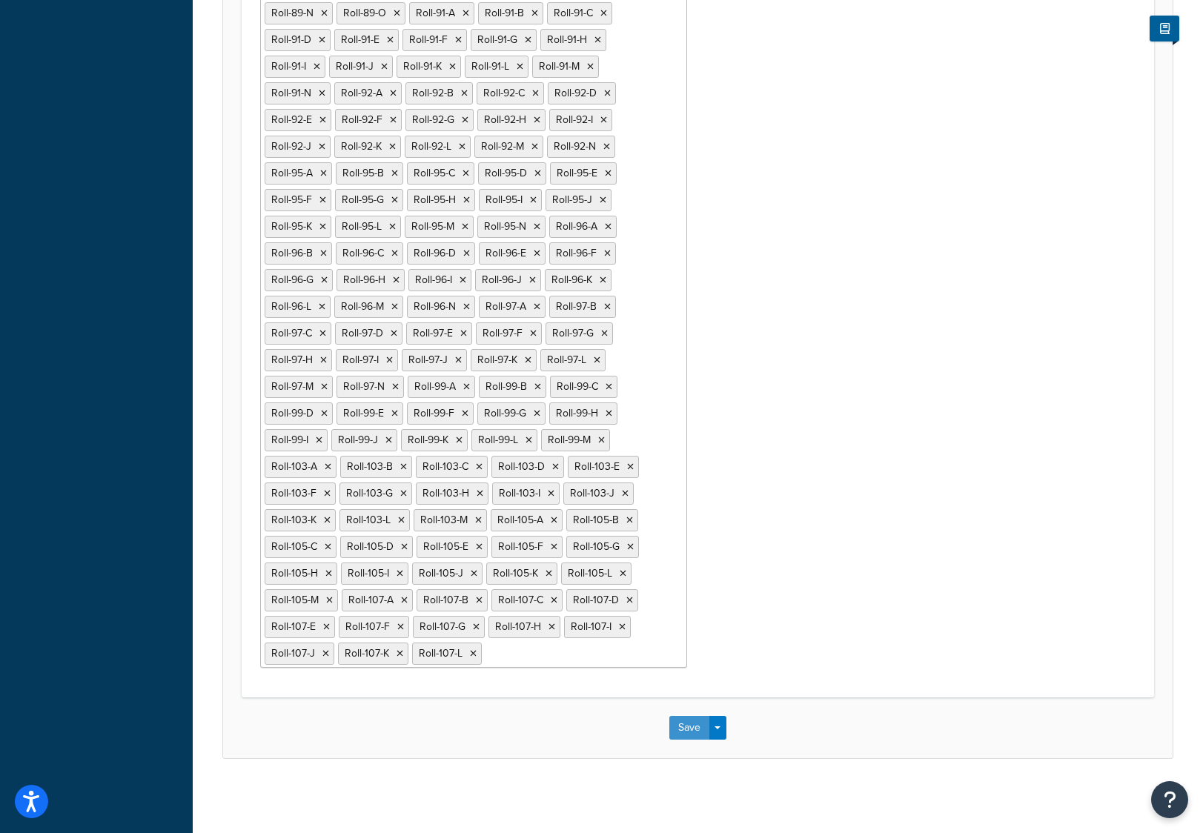
click at [697, 723] on button "Save" at bounding box center [689, 728] width 40 height 24
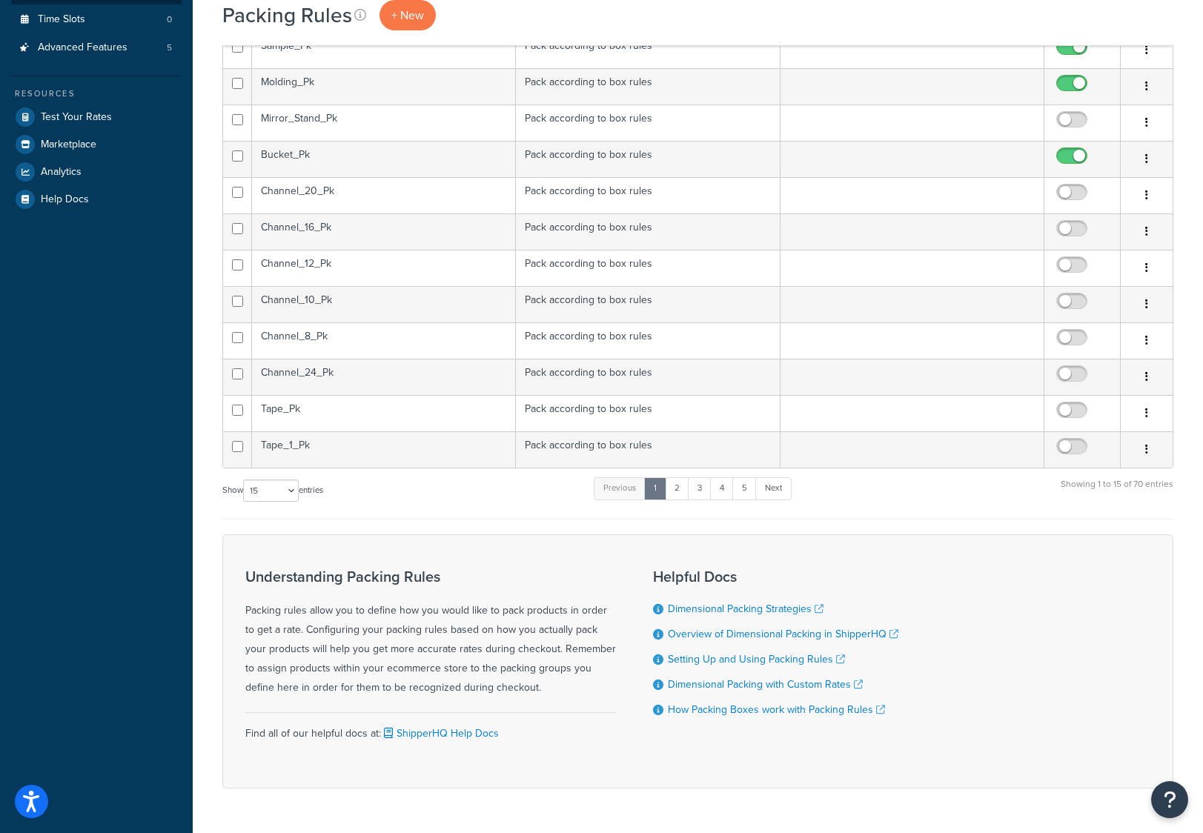
scroll to position [415, 0]
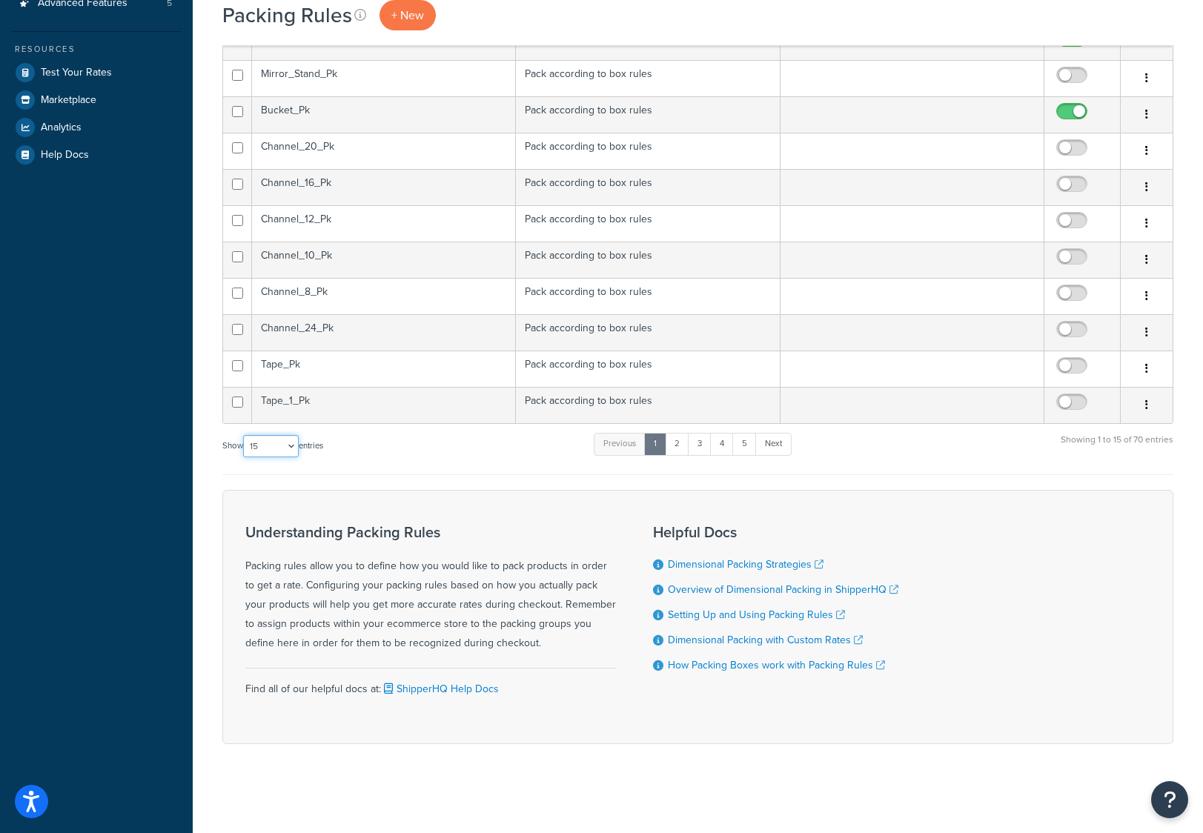
click at [297, 443] on select "10 15 25 50 100" at bounding box center [271, 446] width 56 height 22
select select "100"
click at [245, 457] on select "10 15 25 50 100" at bounding box center [271, 446] width 56 height 22
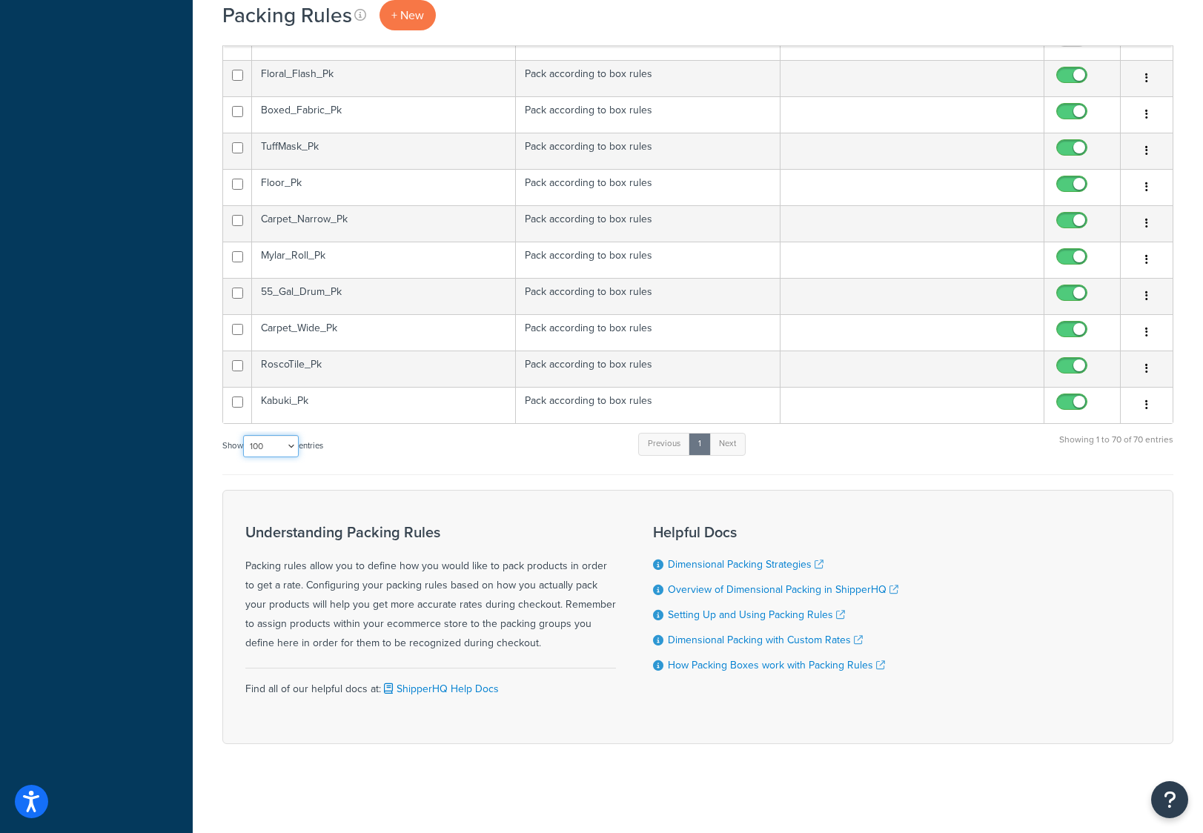
scroll to position [1968, 0]
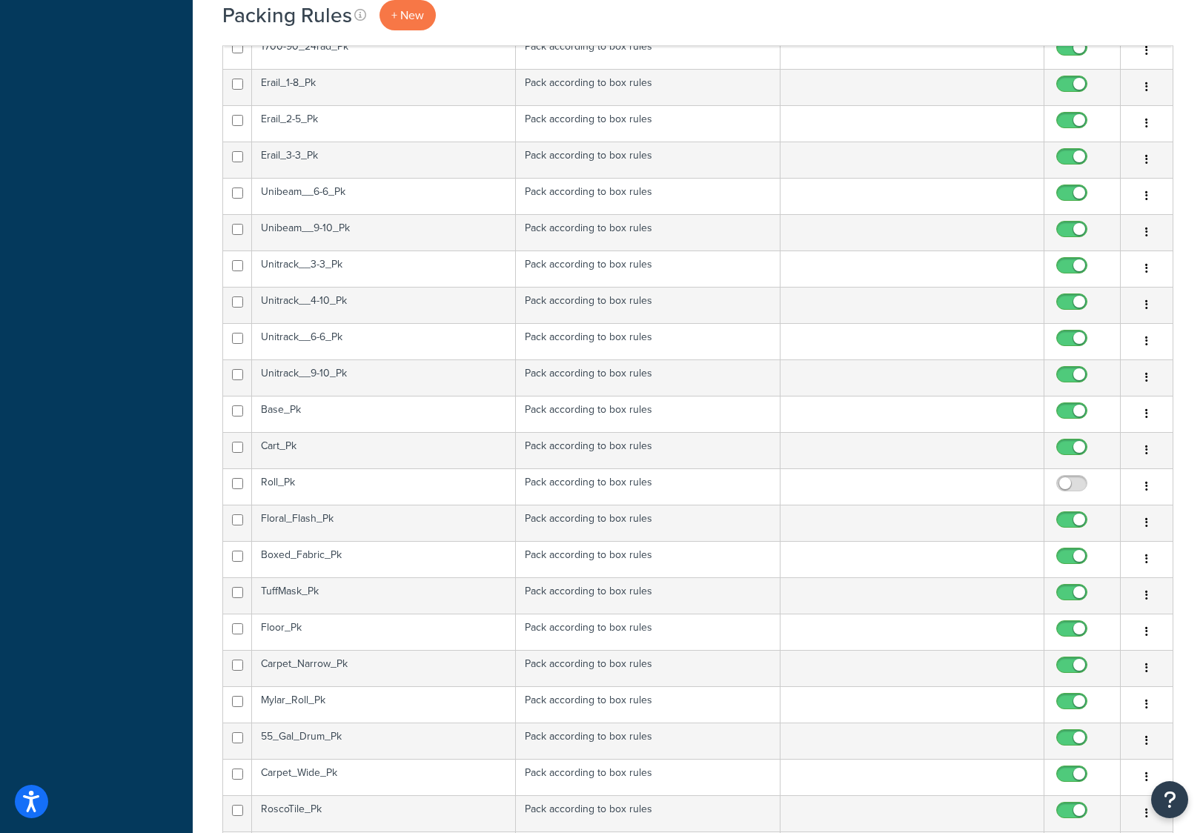
click at [1077, 483] on input "checkbox" at bounding box center [1074, 487] width 41 height 19
checkbox input "true"
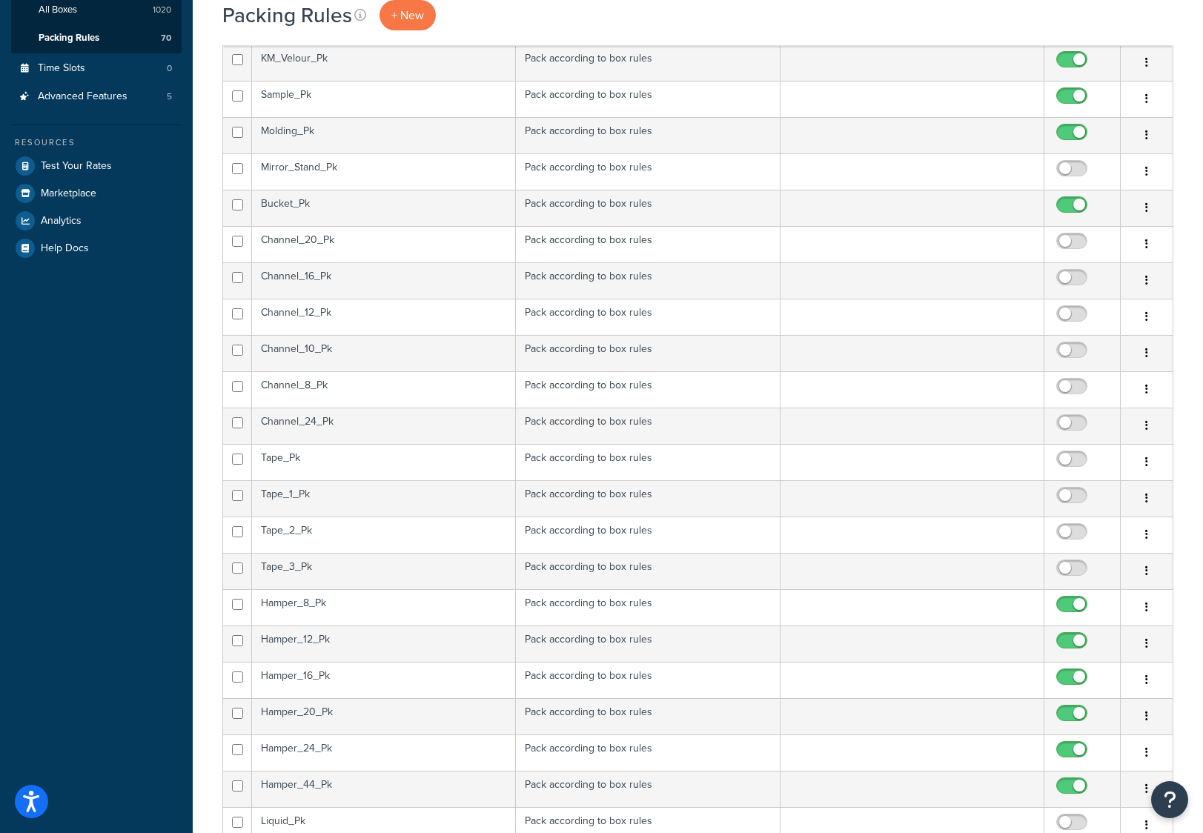
scroll to position [222, 0]
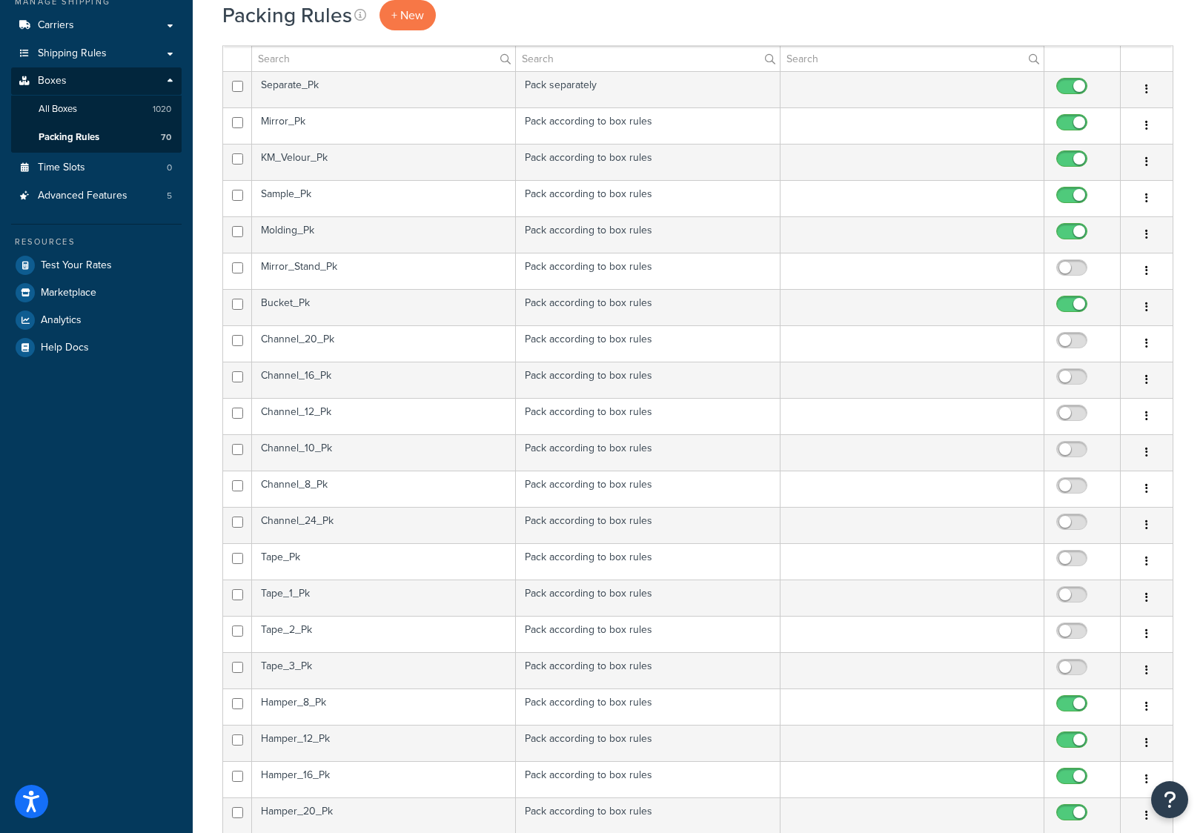
click at [374, 271] on td "Mirror_Stand_Pk" at bounding box center [384, 271] width 264 height 36
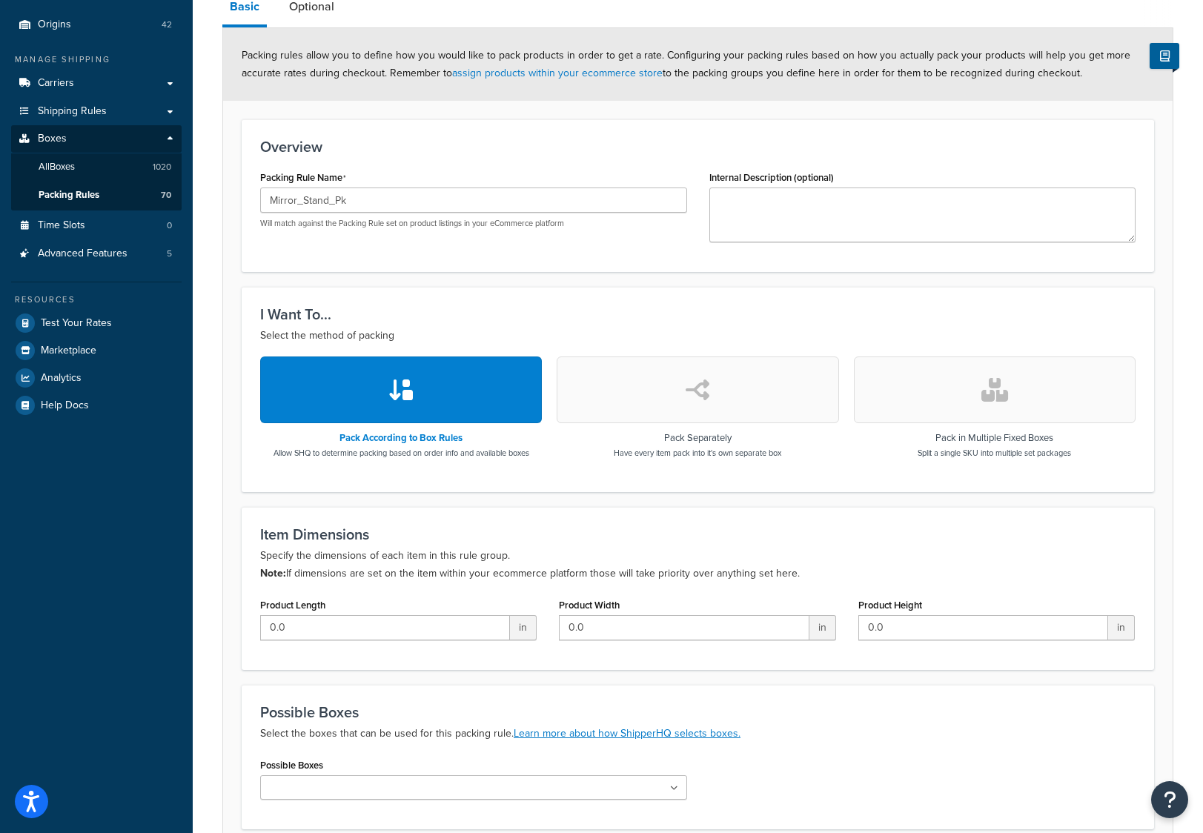
scroll to position [297, 0]
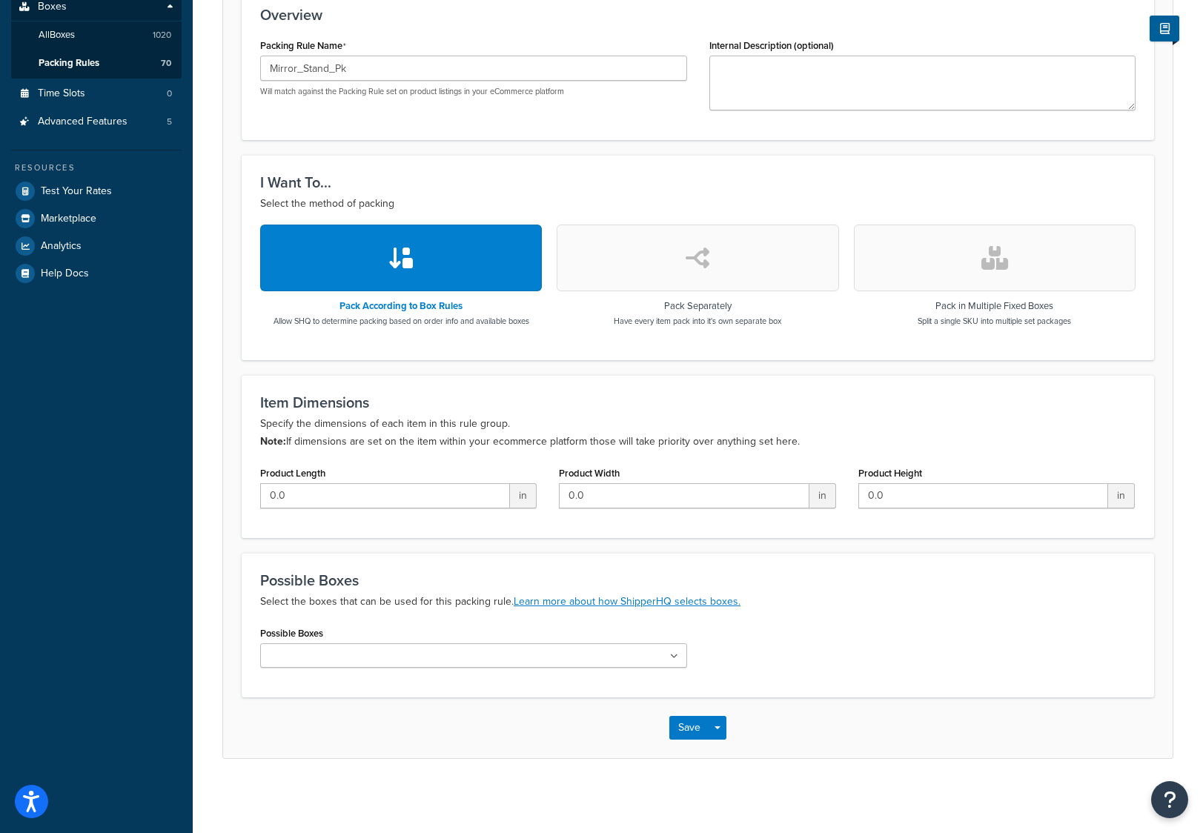
click at [671, 657] on icon at bounding box center [674, 656] width 8 height 9
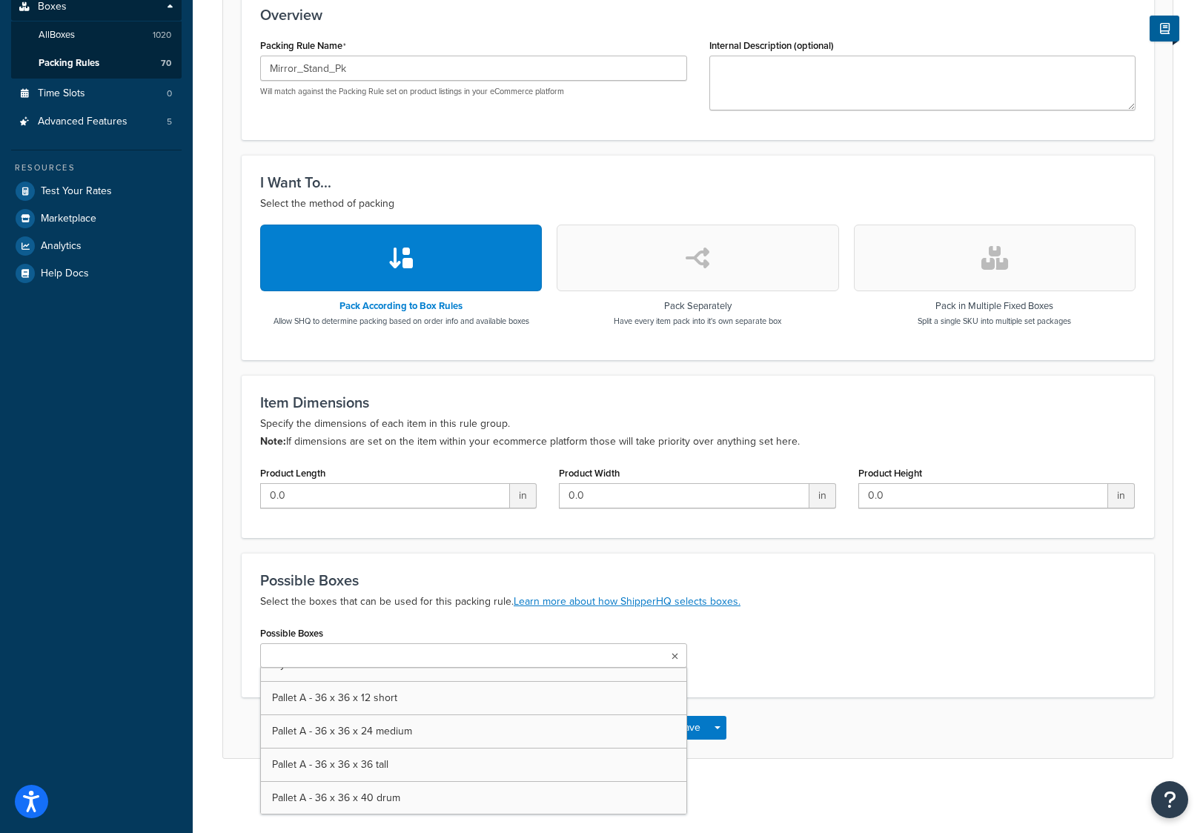
scroll to position [7266, 0]
click at [888, 617] on div "Possible Boxes Select the boxes that can be used for this packing rule. Learn m…" at bounding box center [698, 627] width 913 height 148
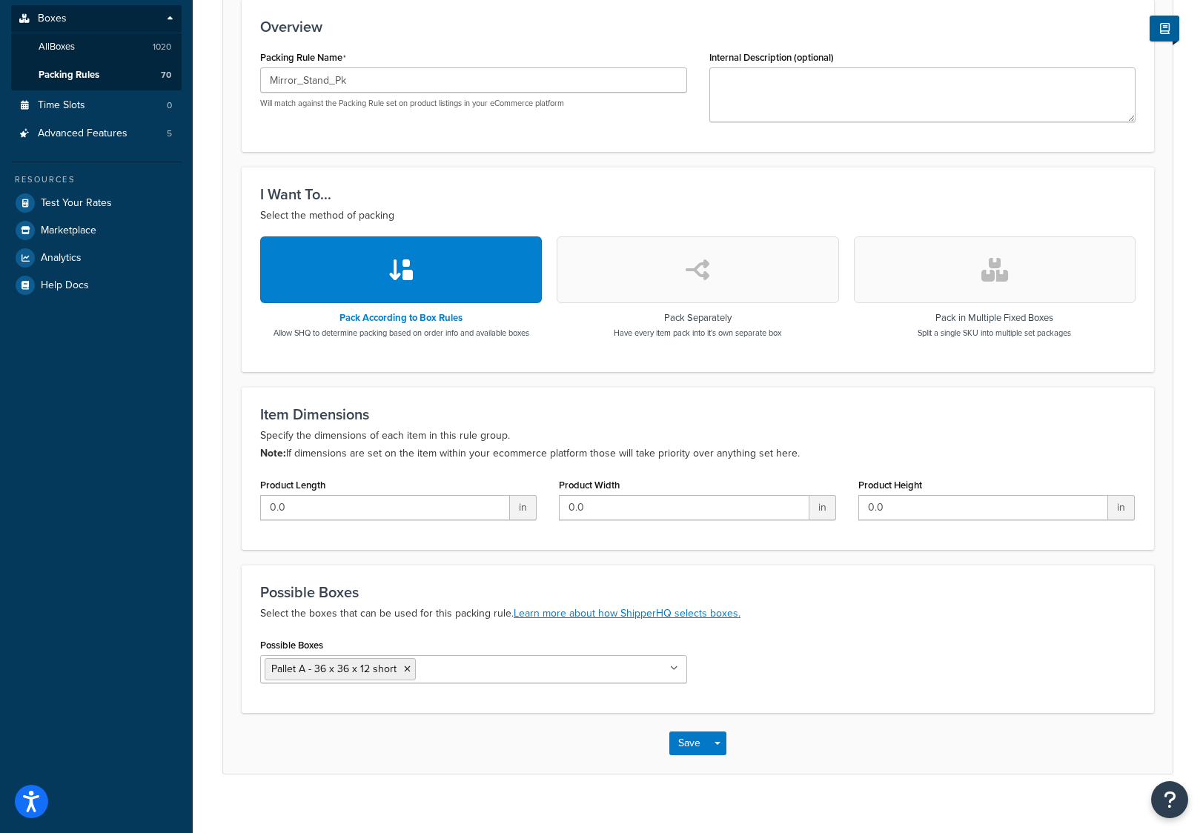
scroll to position [300, 0]
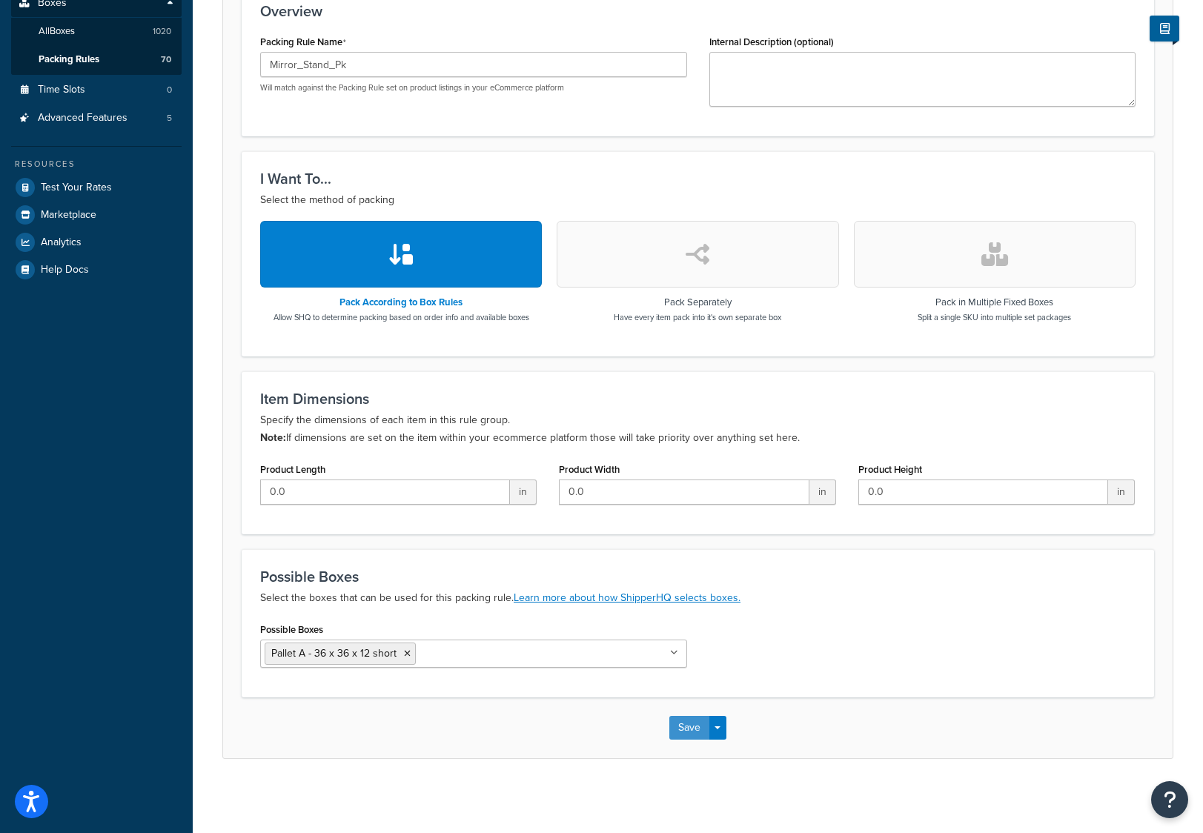
click at [686, 728] on button "Save" at bounding box center [689, 728] width 40 height 24
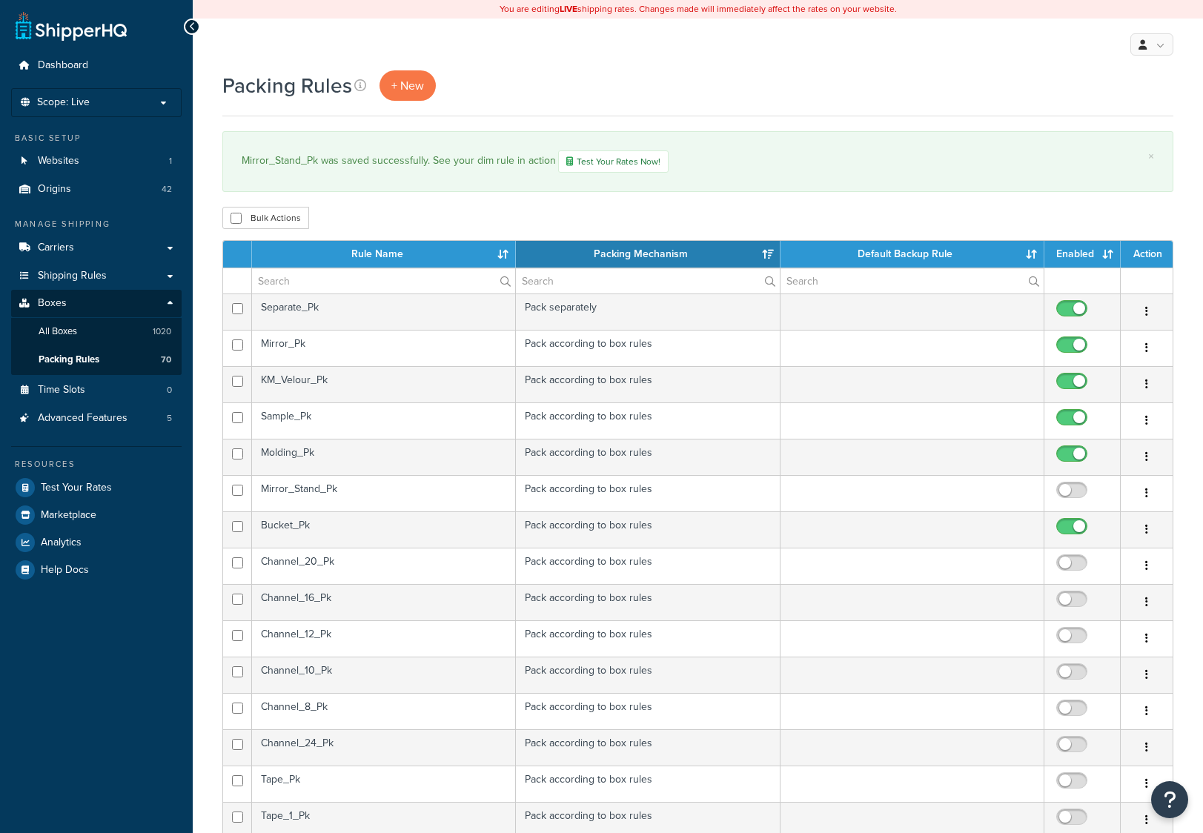
select select "15"
